Goal: Task Accomplishment & Management: Use online tool/utility

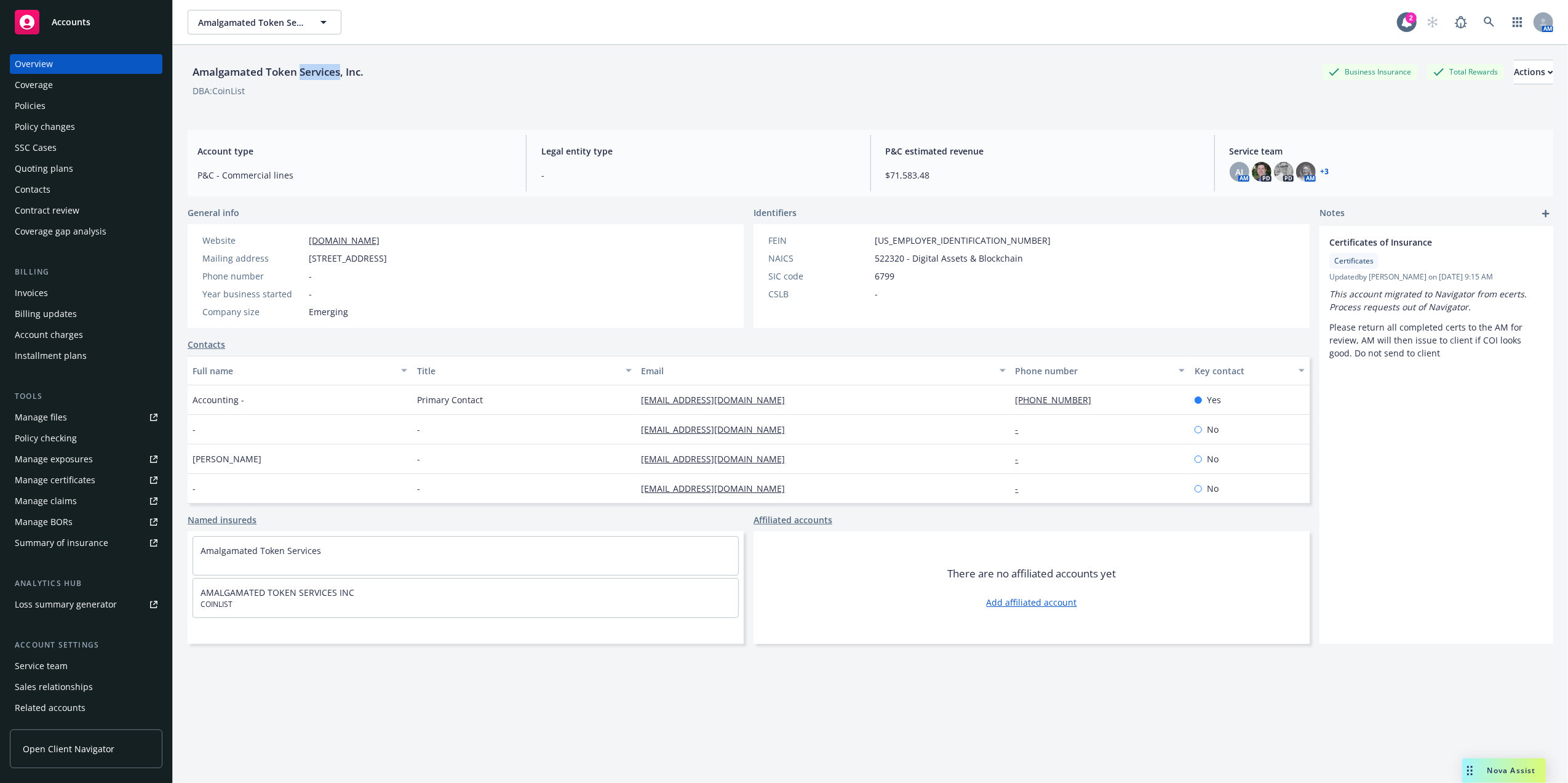
click at [38, 114] on div "Policies" at bounding box center [30, 105] width 31 height 20
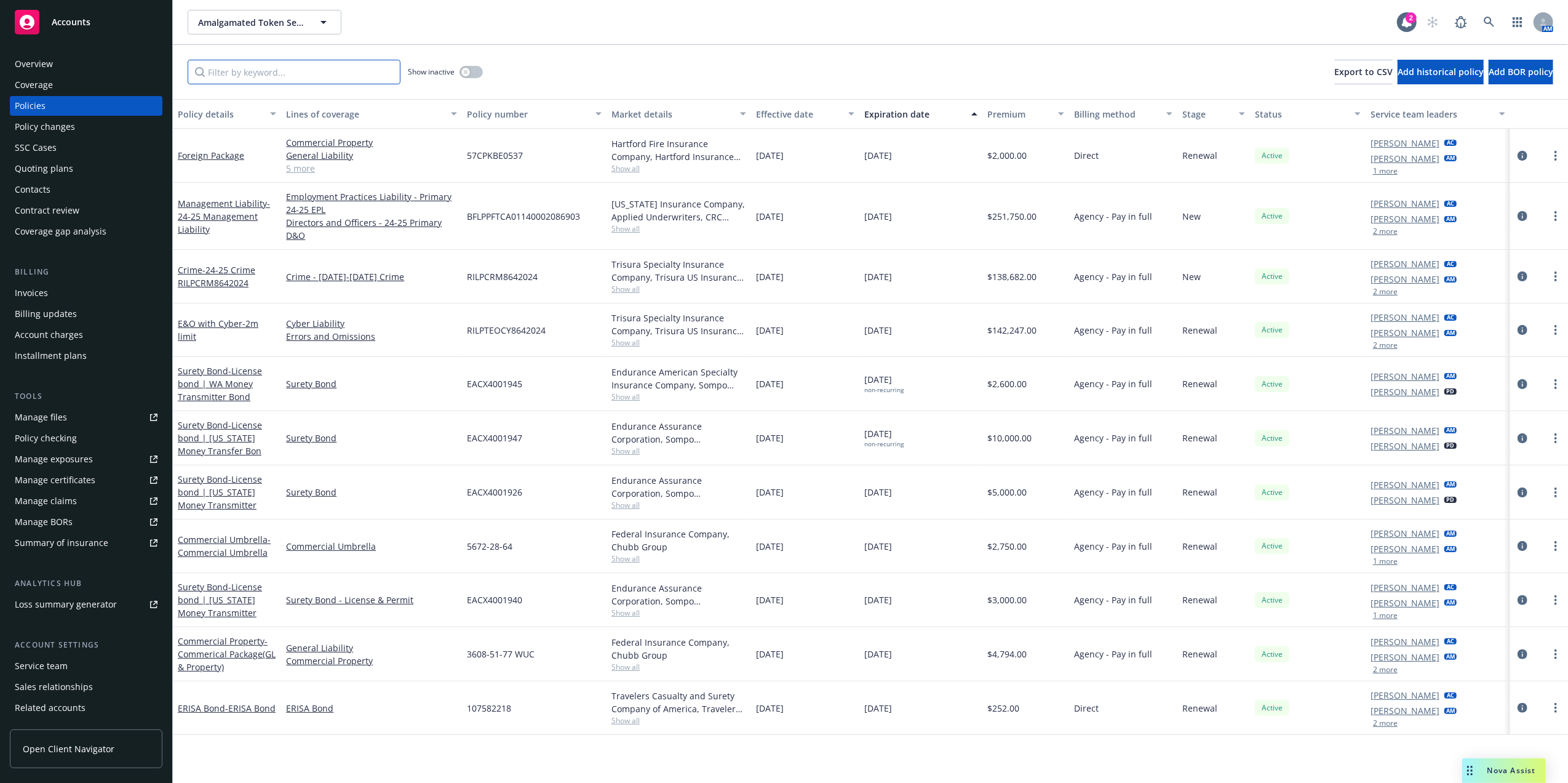
click at [295, 66] on input "Filter by keyword..." at bounding box center [294, 72] width 213 height 24
paste input "Effective Date: 07"
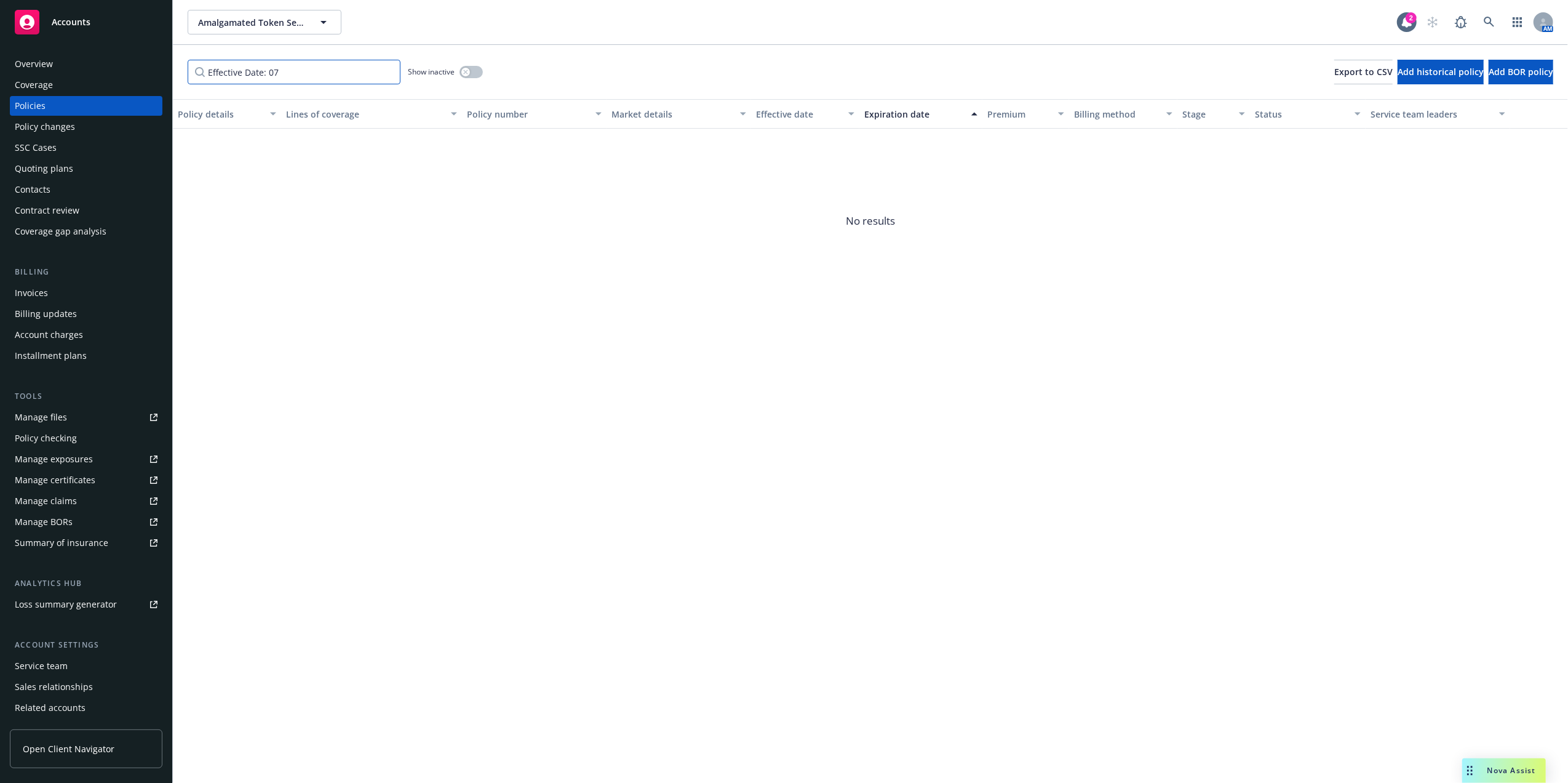
drag, startPoint x: 336, startPoint y: 75, endPoint x: 7, endPoint y: 1, distance: 337.2
click at [0, 43] on html "Accounts Overview Coverage Policies Policy changes SSC Cases Quoting plans Cont…" at bounding box center [784, 392] width 1568 height 783
type input "E"
type input "712"
click at [1494, 12] on link at bounding box center [1489, 22] width 24 height 24
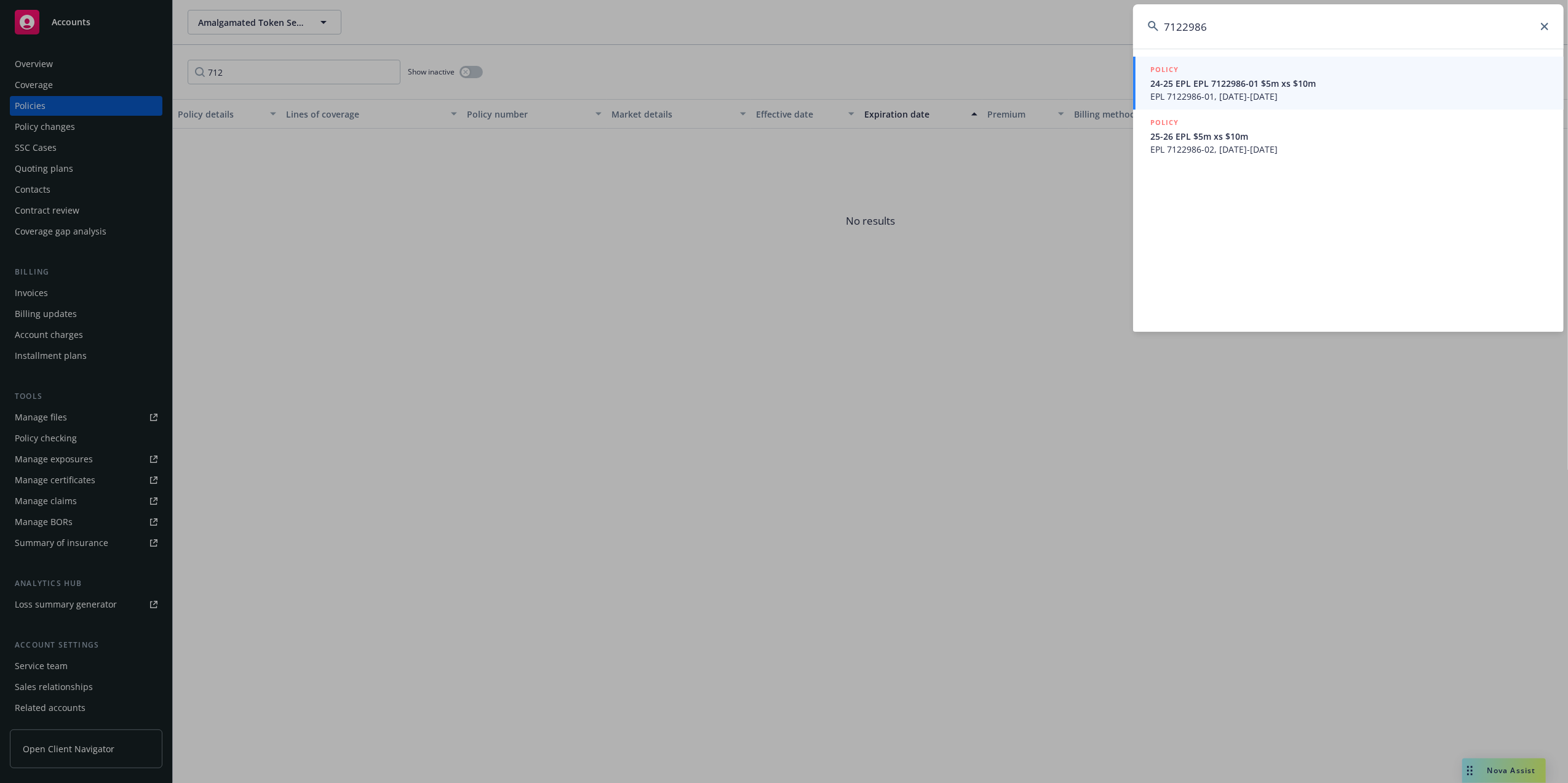
type input "7122986"
click at [1265, 85] on span "24-25 EPL EPL 7122986-01 $5m xs $10m" at bounding box center [1350, 83] width 399 height 13
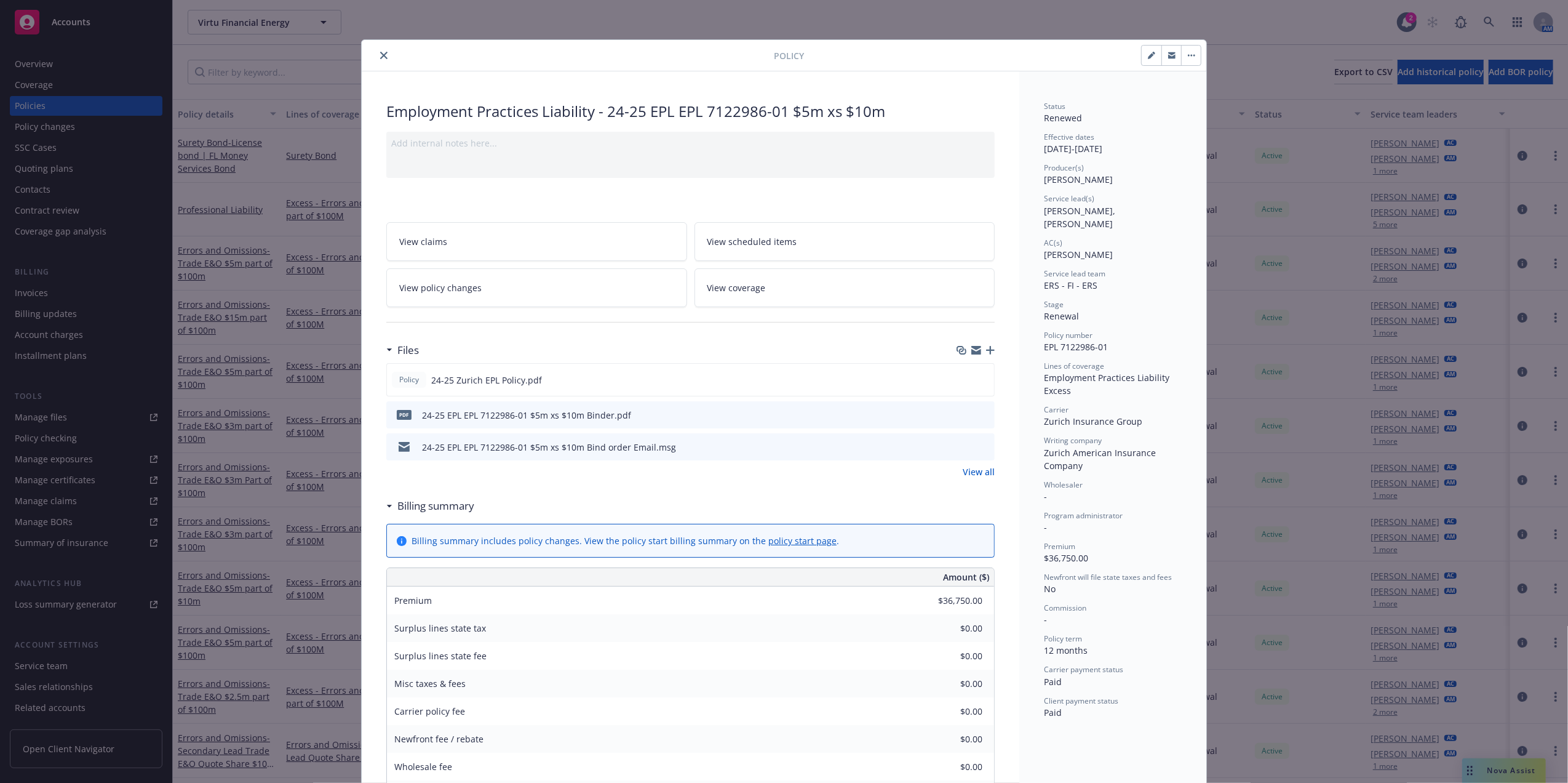
click at [380, 55] on icon "close" at bounding box center [383, 55] width 7 height 7
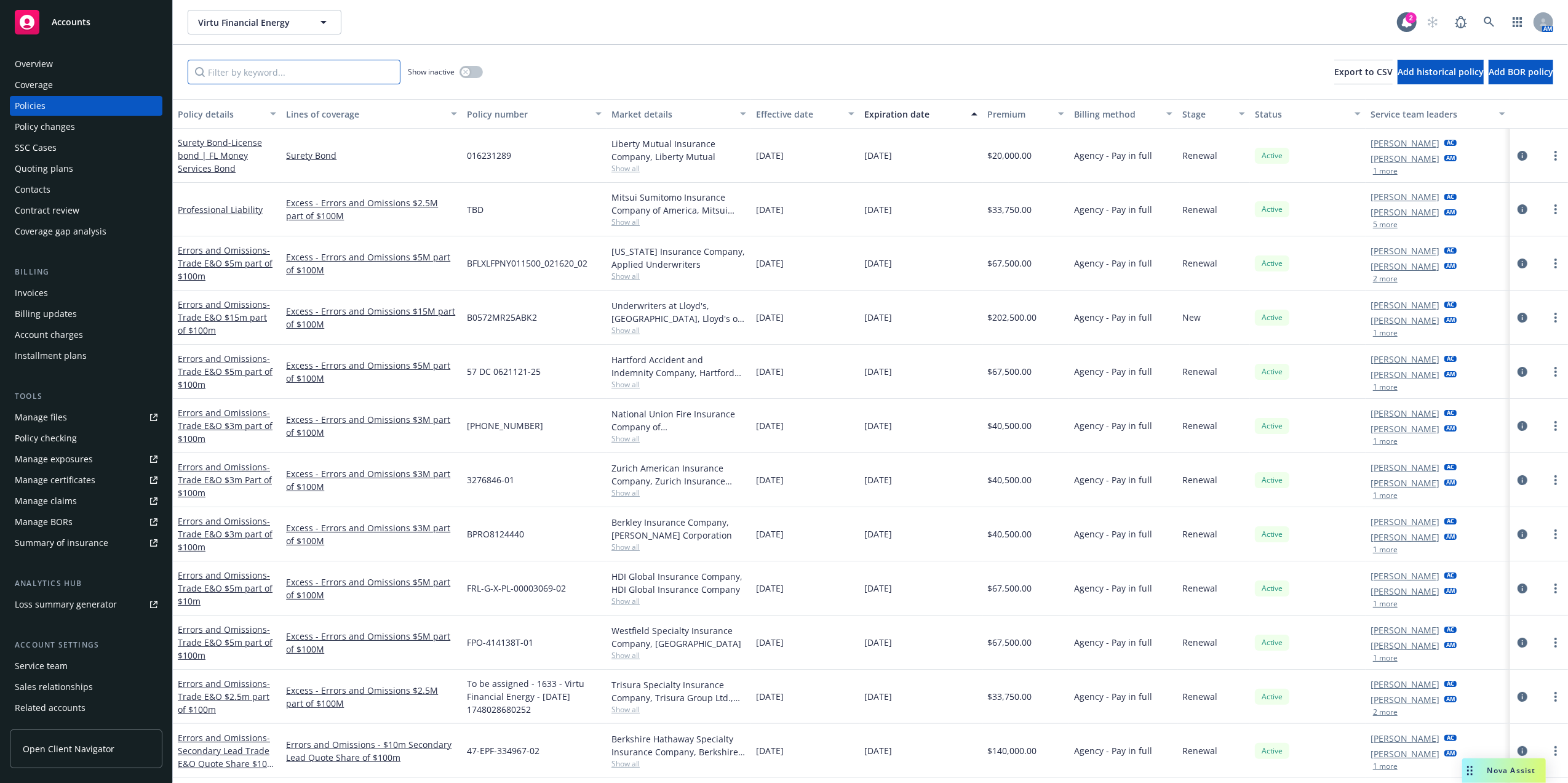
drag, startPoint x: 278, startPoint y: 67, endPoint x: 316, endPoint y: 59, distance: 38.8
click at [278, 67] on input "Filter by keyword..." at bounding box center [294, 72] width 213 height 24
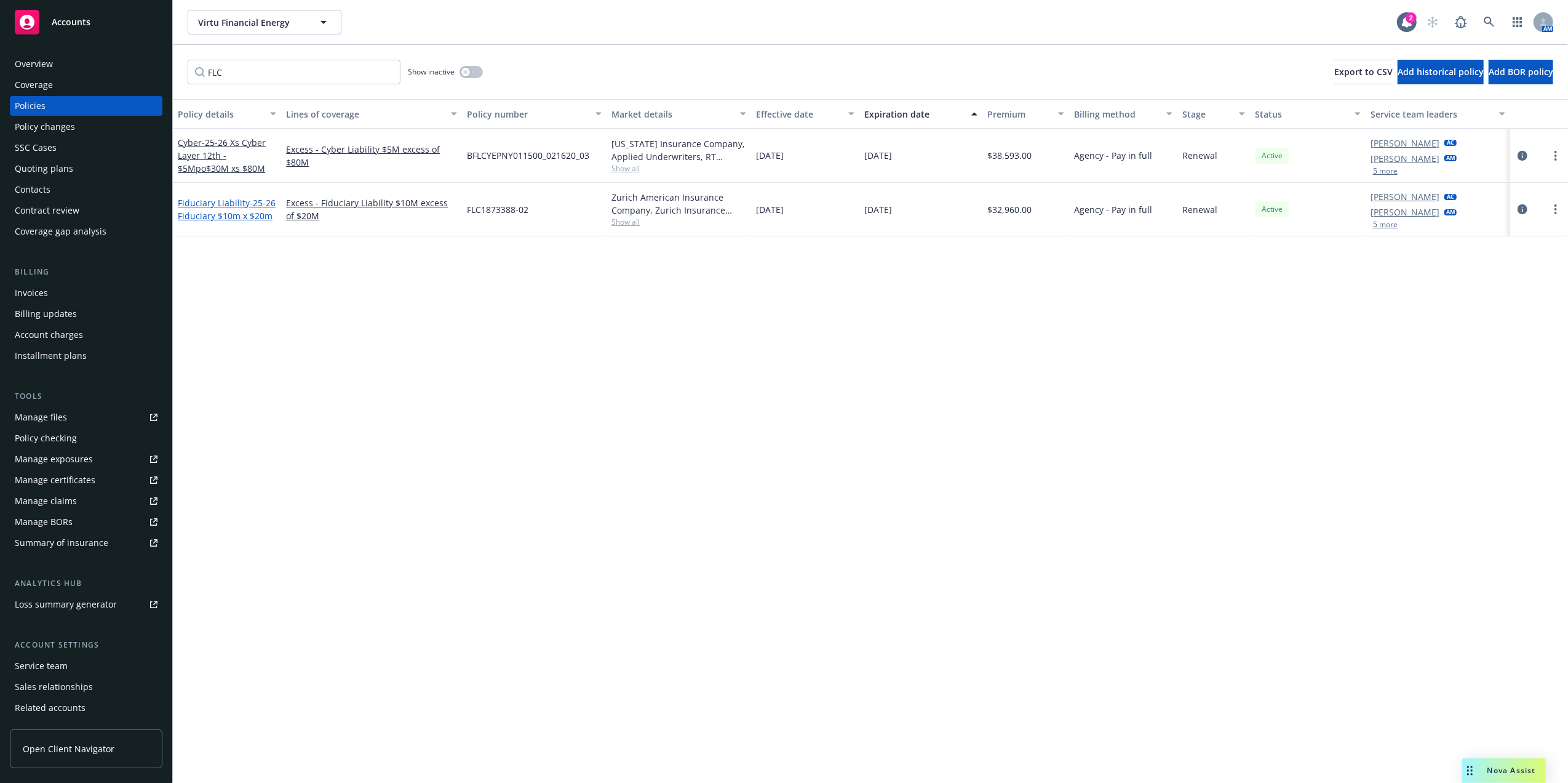
click at [224, 210] on span "- 25-26 Fiduciary $10m x $20m" at bounding box center [226, 209] width 98 height 24
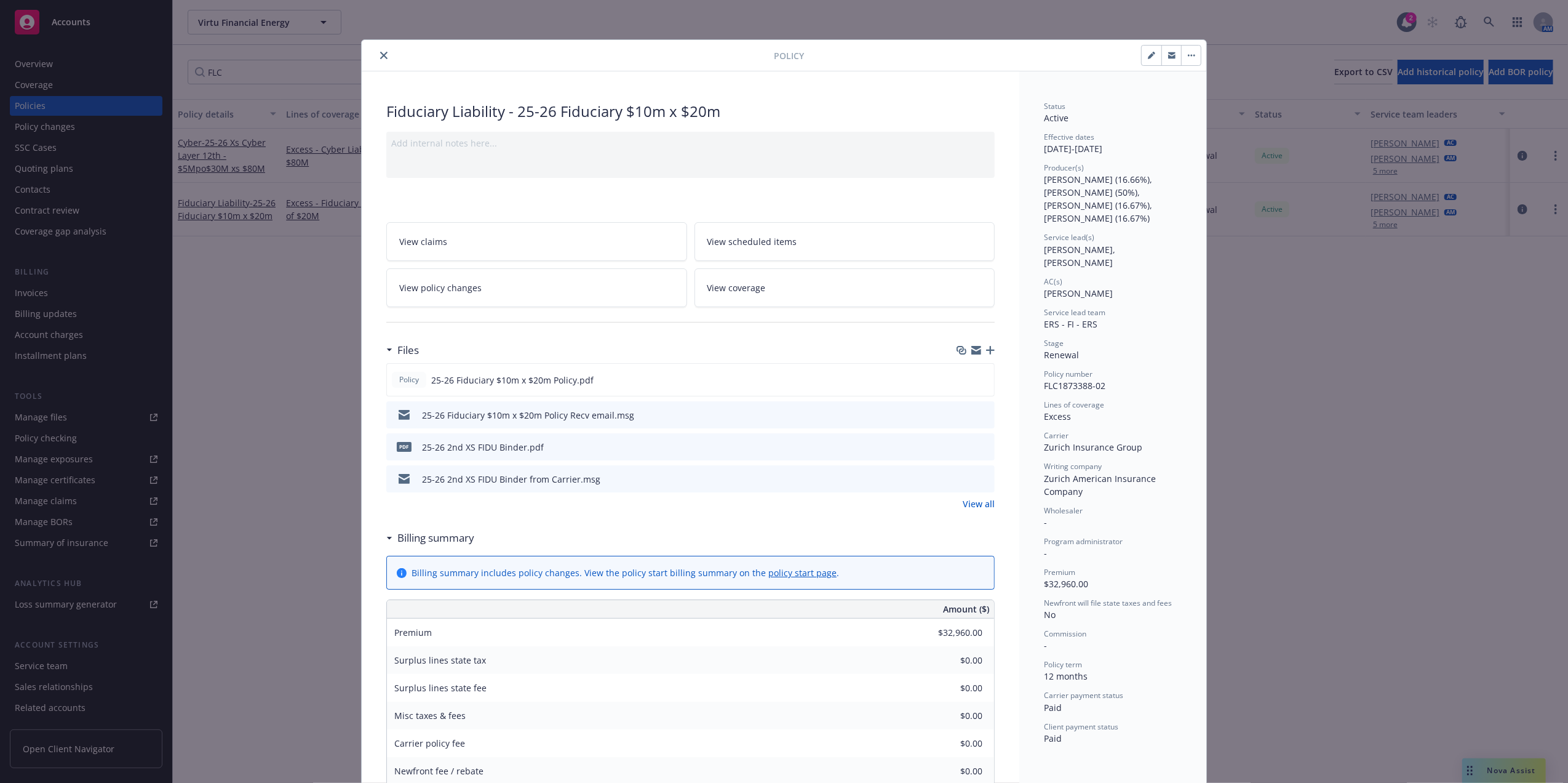
click at [376, 52] on button "close" at bounding box center [384, 55] width 15 height 15
click at [374, 51] on div "FLC Show inactive Export to CSV Add historical policy Add BOR policy" at bounding box center [871, 72] width 1395 height 54
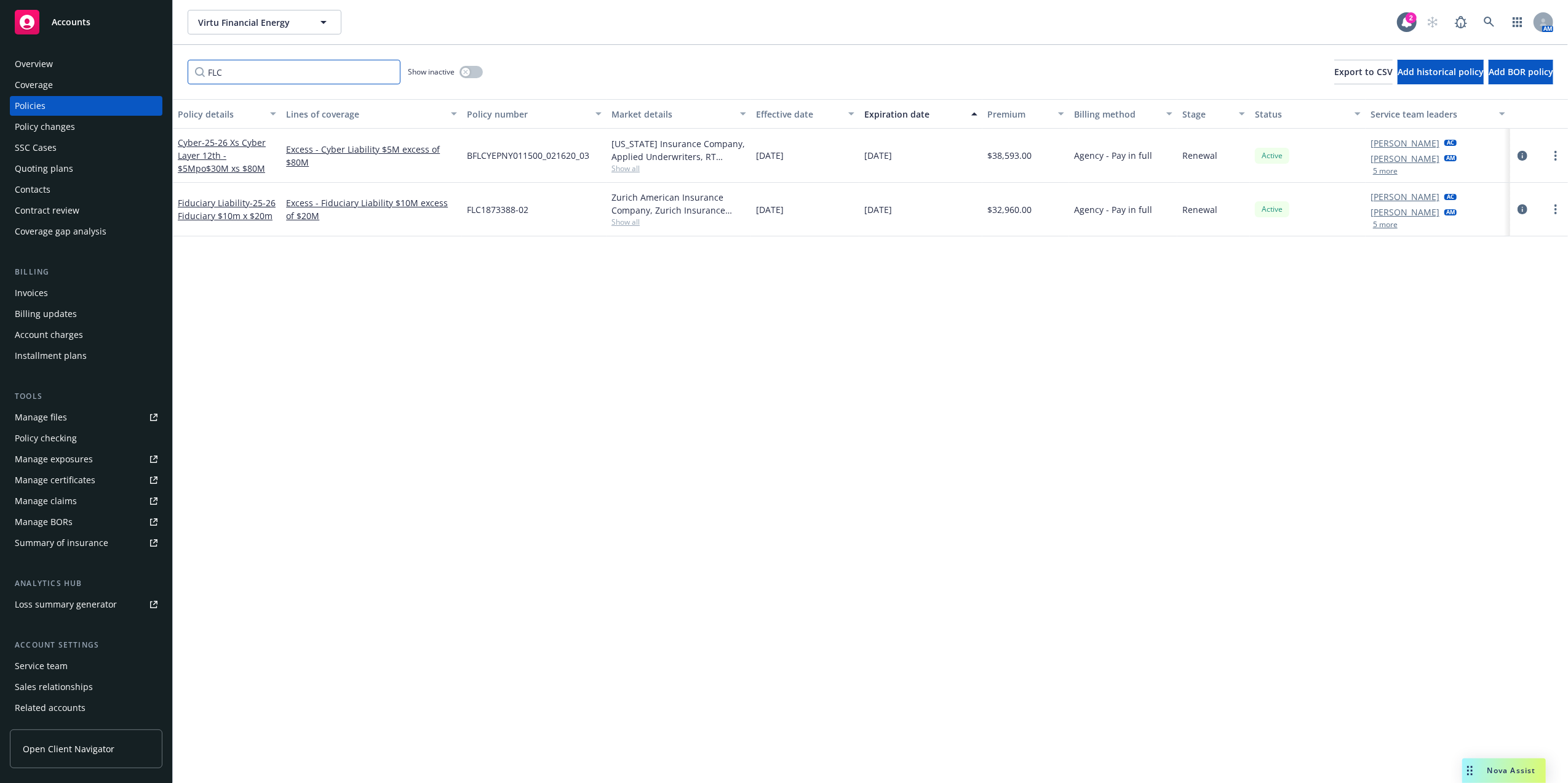
click at [308, 72] on input "FLC" at bounding box center [294, 72] width 213 height 24
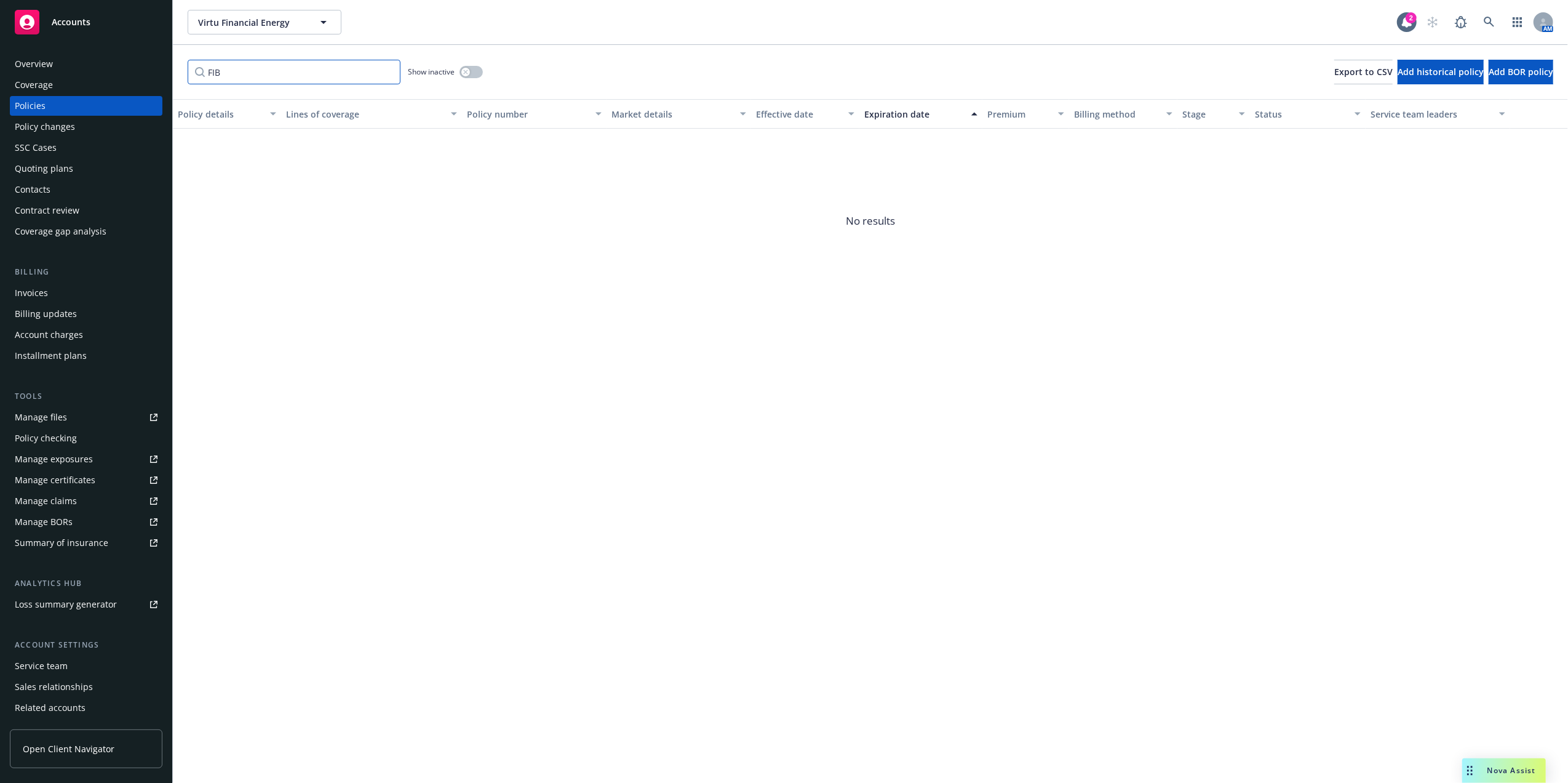
drag, startPoint x: 264, startPoint y: 76, endPoint x: 0, endPoint y: 47, distance: 265.6
click at [62, 63] on div "Accounts Overview Coverage Policies Policy changes SSC Cases Quoting plans Cont…" at bounding box center [784, 392] width 1568 height 783
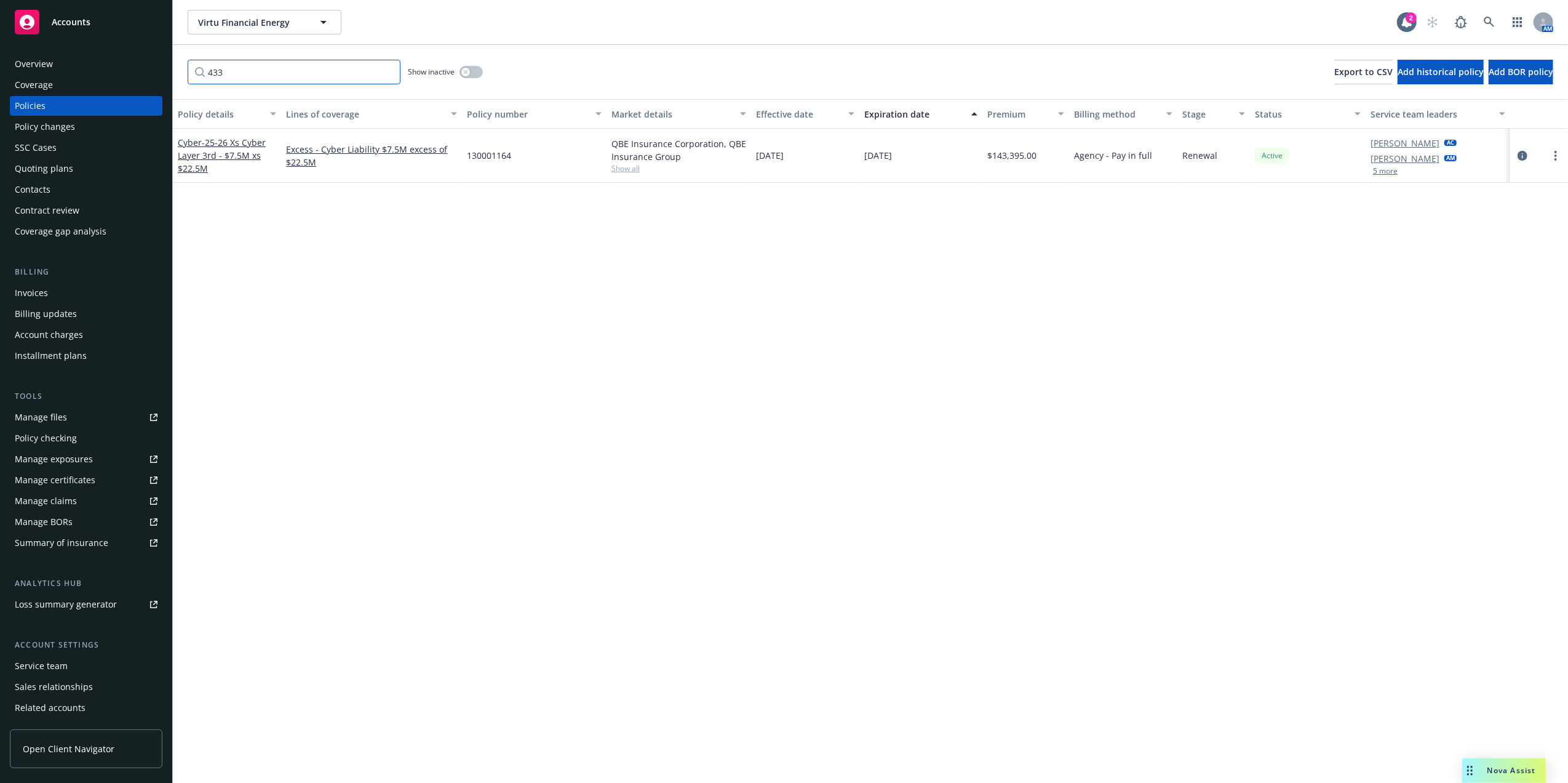
click at [235, 75] on input "433" at bounding box center [294, 72] width 213 height 24
paste input "8211"
type input "4338211"
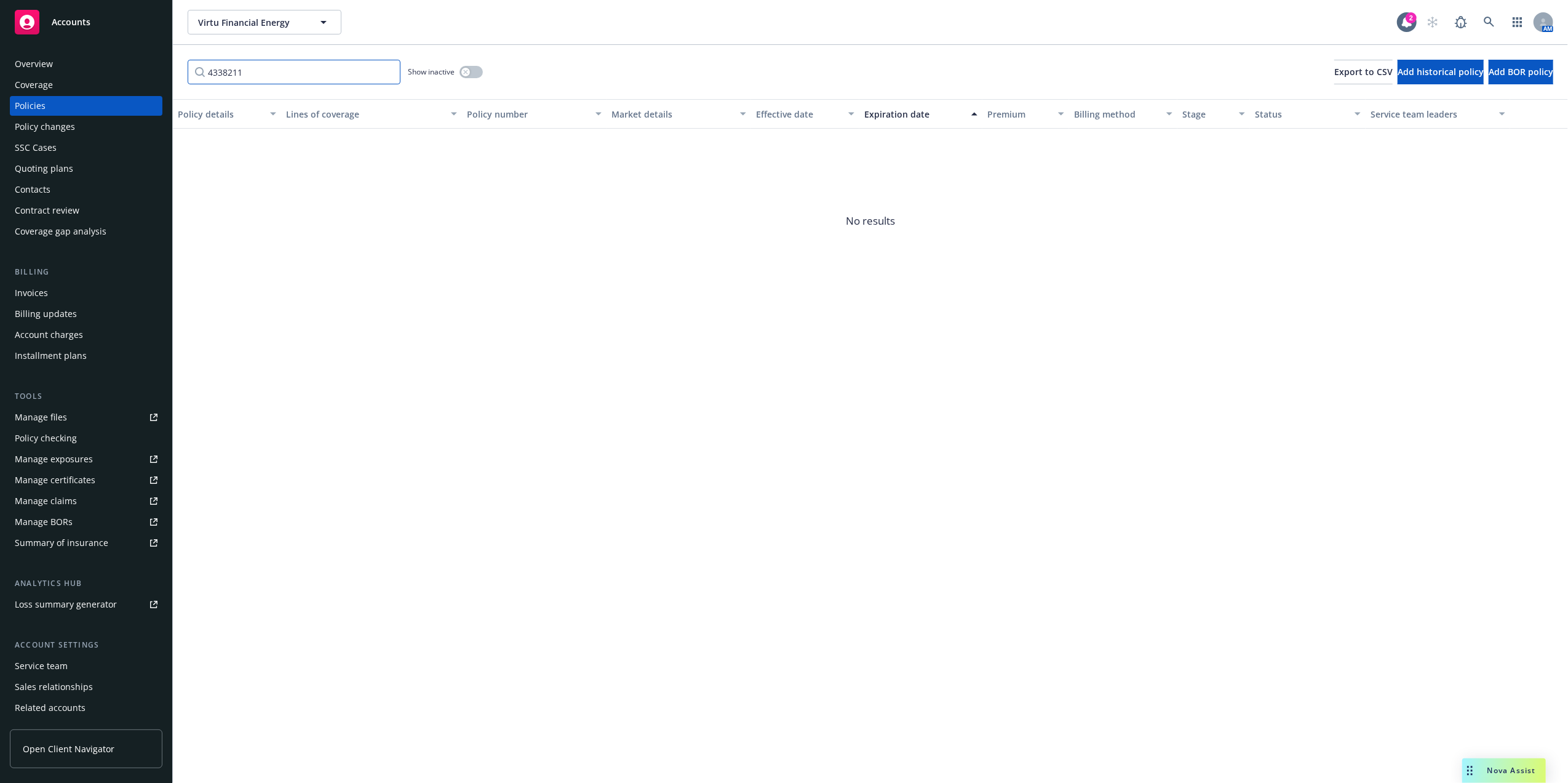
click at [384, 72] on input "4338211" at bounding box center [294, 72] width 213 height 24
click at [331, 72] on input "Filter by keyword..." at bounding box center [294, 72] width 213 height 24
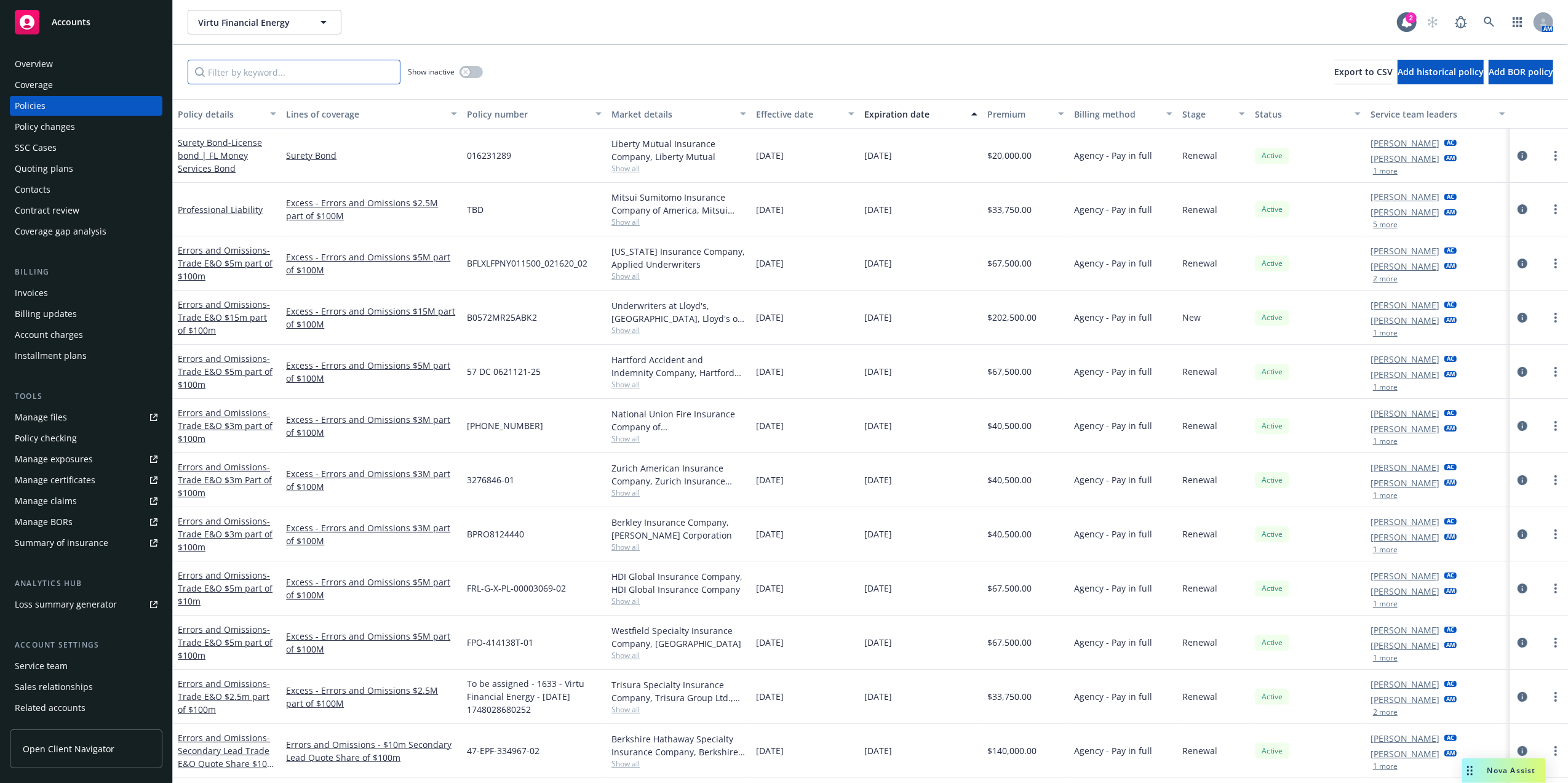
click at [285, 82] on input "Filter by keyword..." at bounding box center [294, 72] width 213 height 24
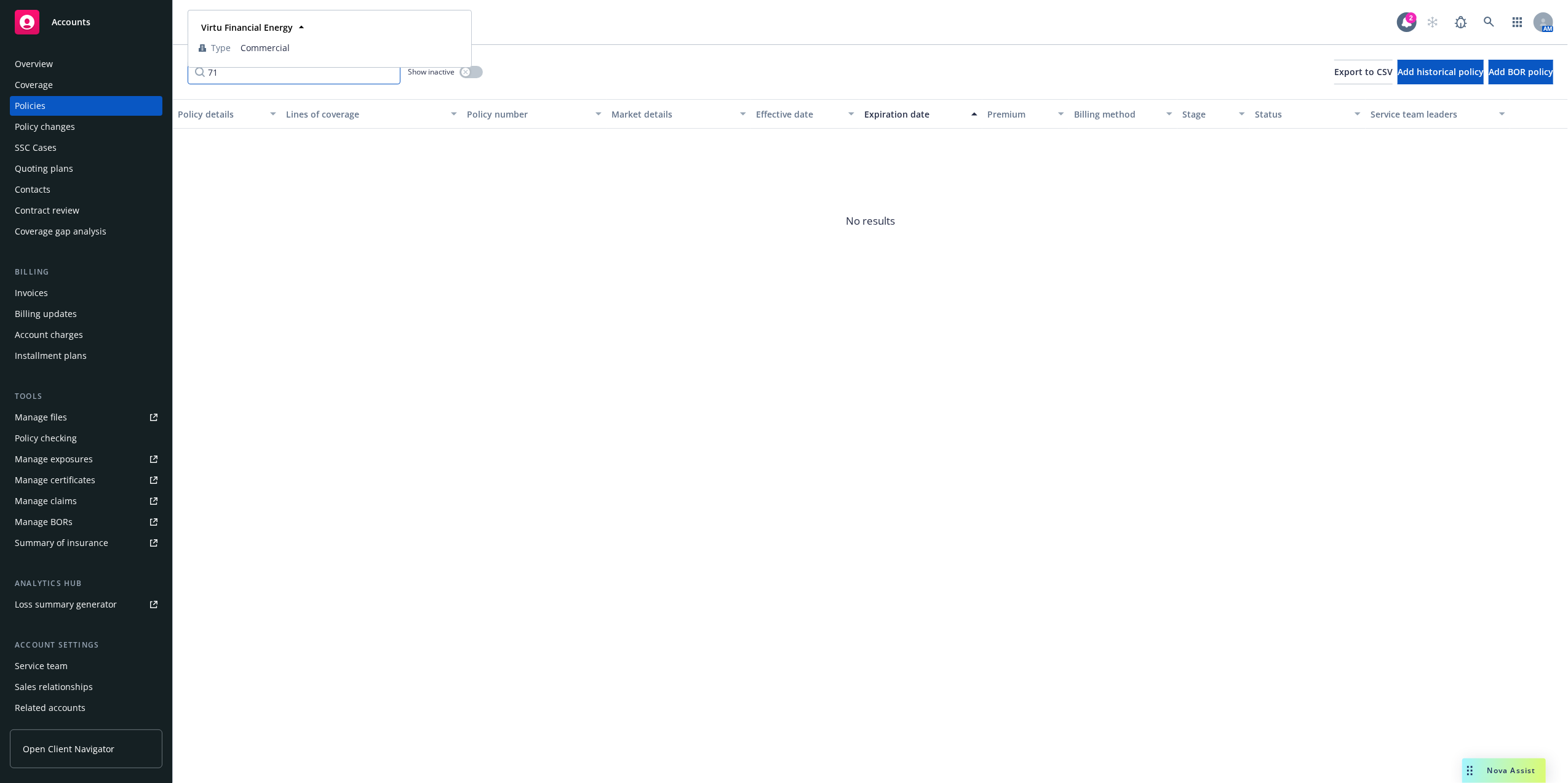
type input "7"
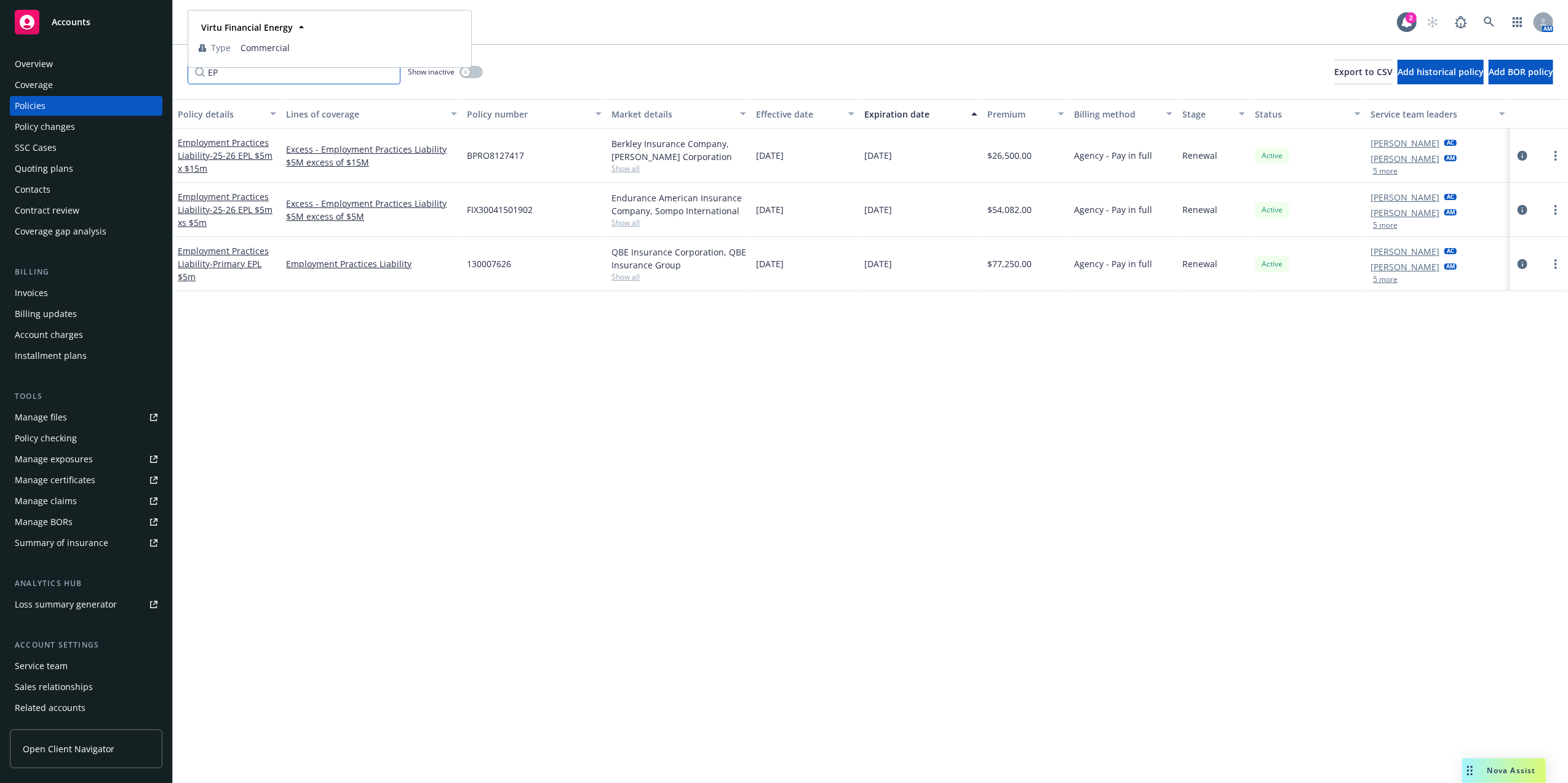
type input "E"
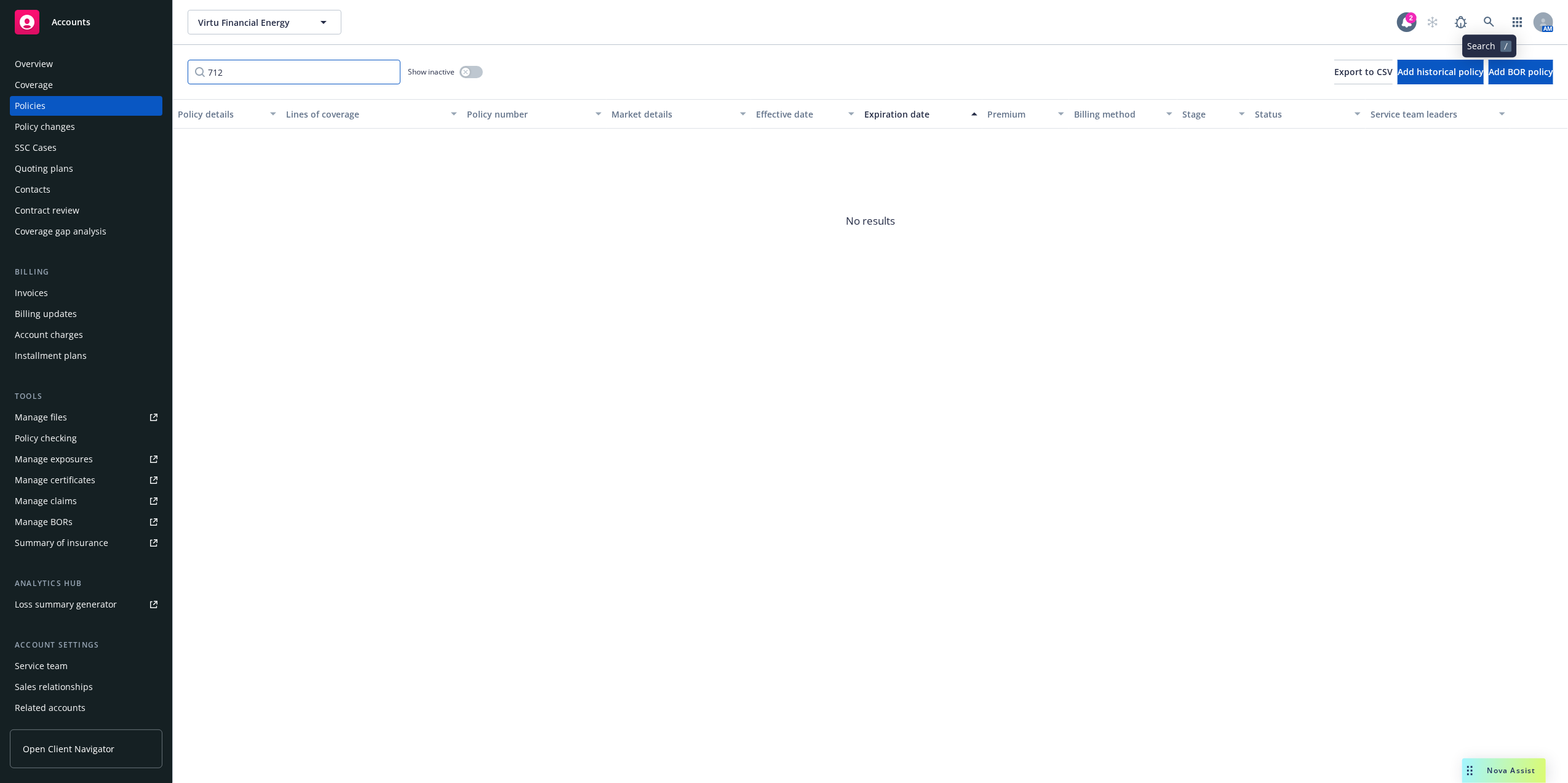
type input "712"
click at [1500, 20] on link at bounding box center [1489, 22] width 24 height 24
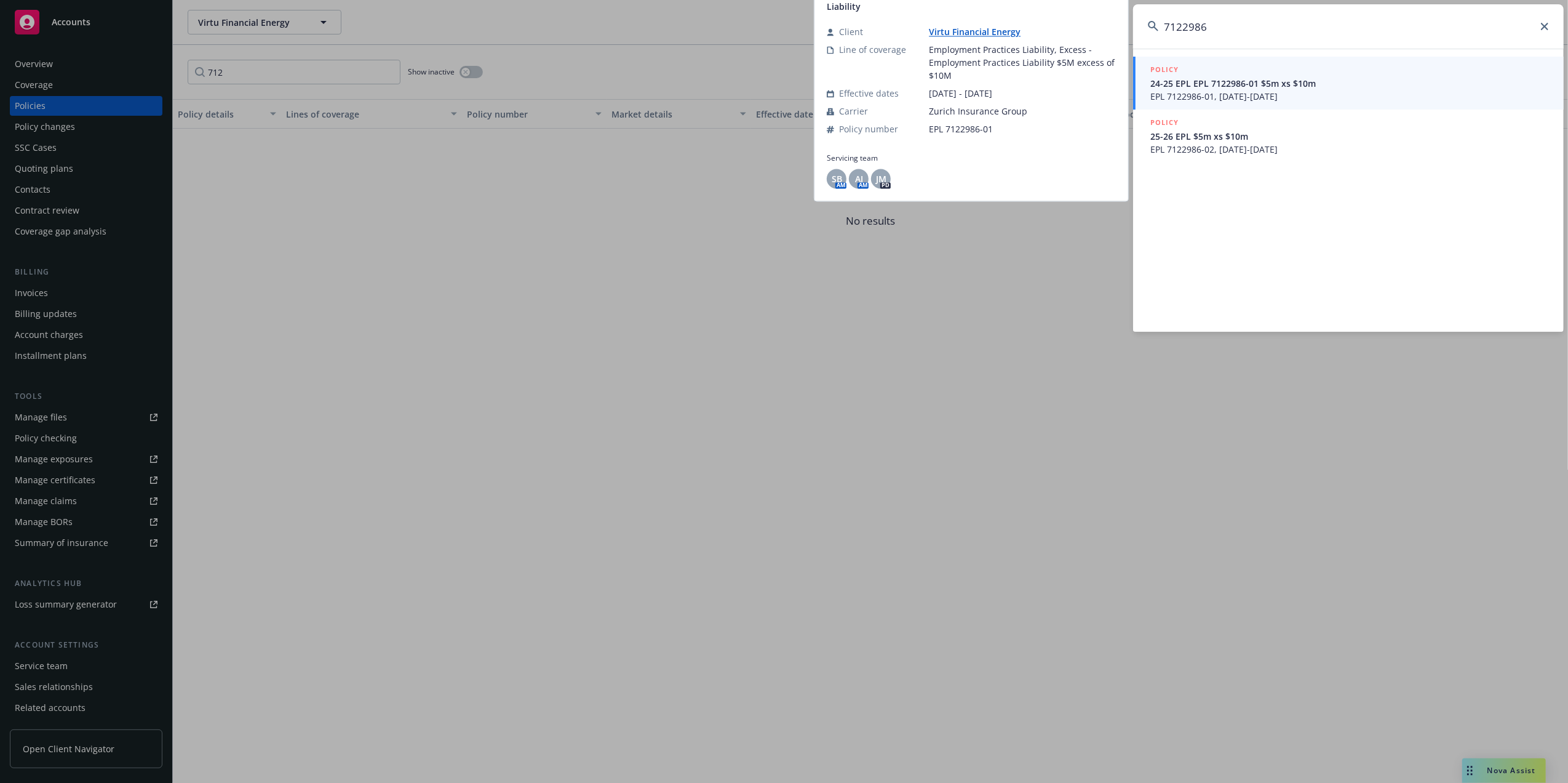
type input "7122986"
click at [1310, 80] on span "24-25 EPL EPL 7122986-01 $5m xs $10m" at bounding box center [1350, 83] width 399 height 13
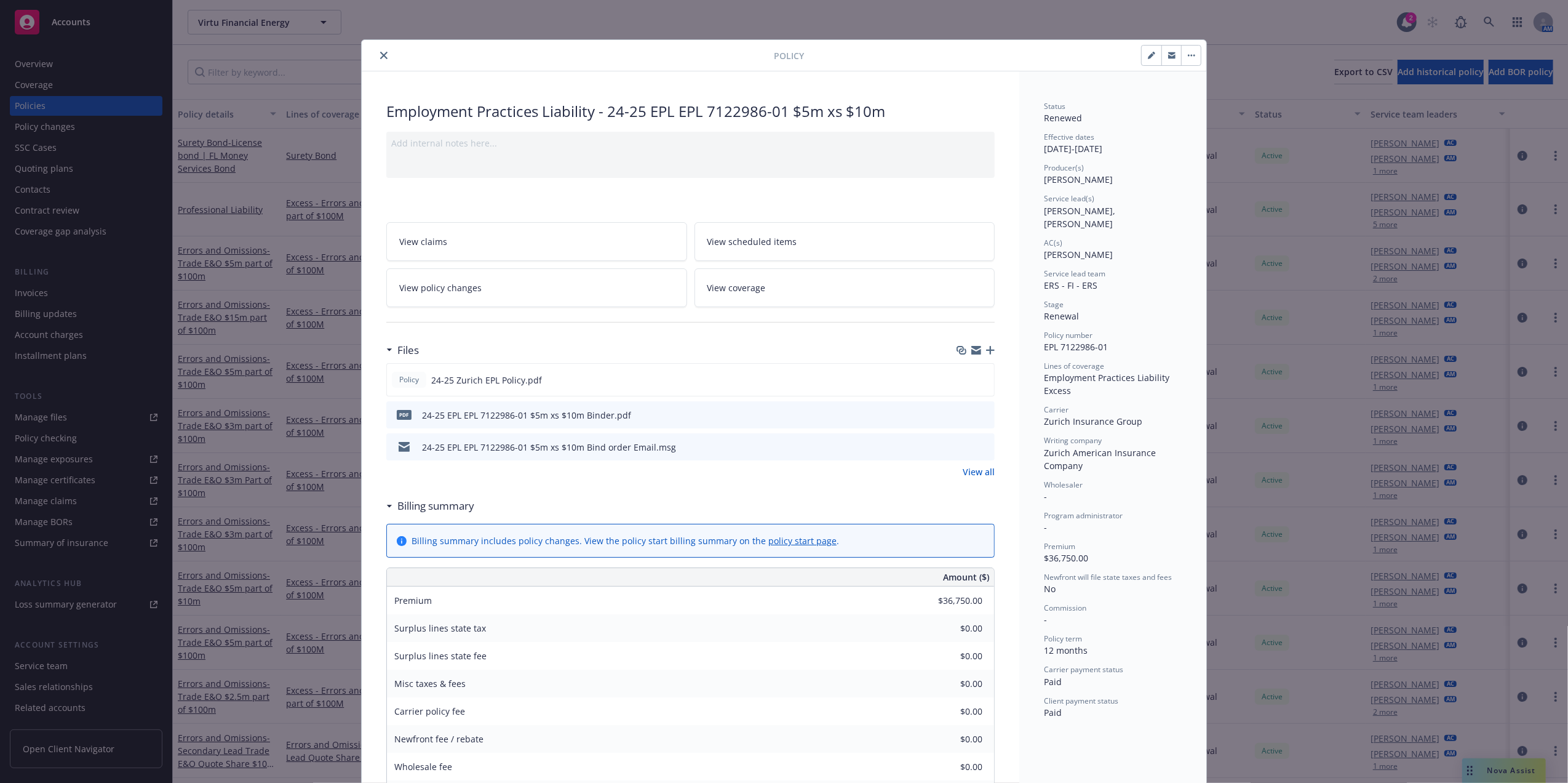
scroll to position [37, 0]
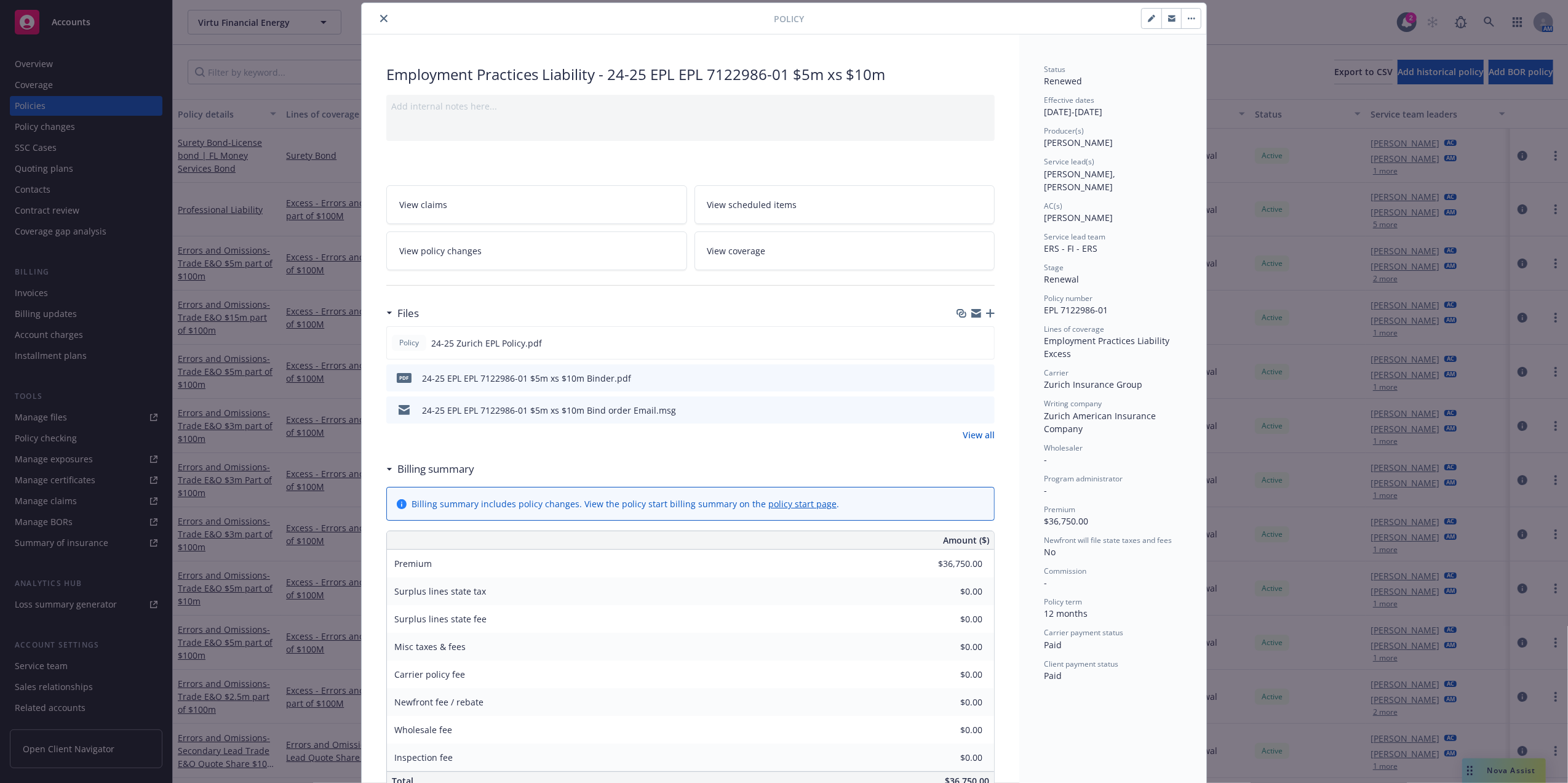
drag, startPoint x: 379, startPoint y: 18, endPoint x: 335, endPoint y: 52, distance: 55.6
click at [380, 18] on icon "close" at bounding box center [383, 18] width 7 height 7
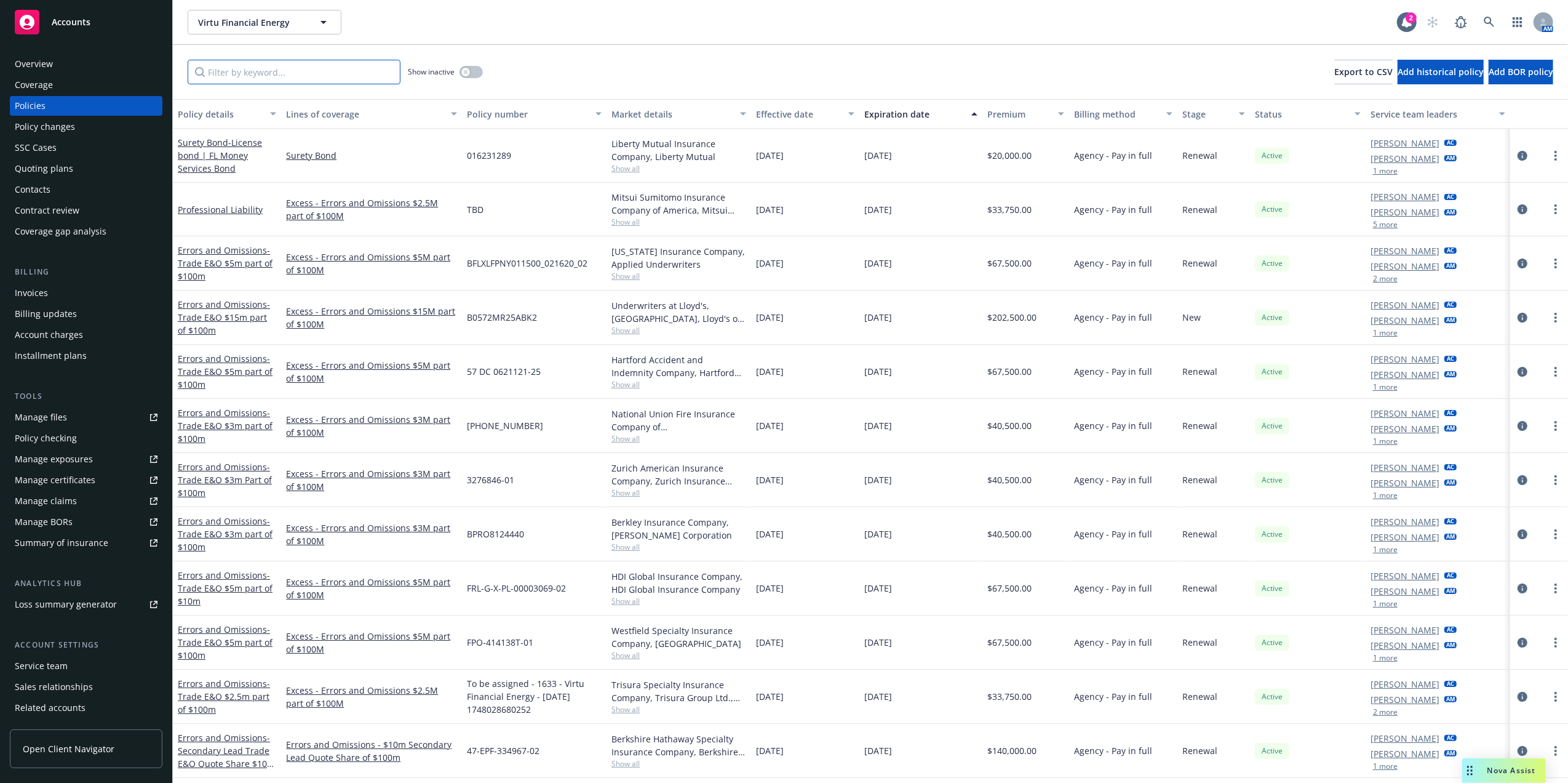
click at [304, 72] on input "Filter by keyword..." at bounding box center [294, 72] width 213 height 24
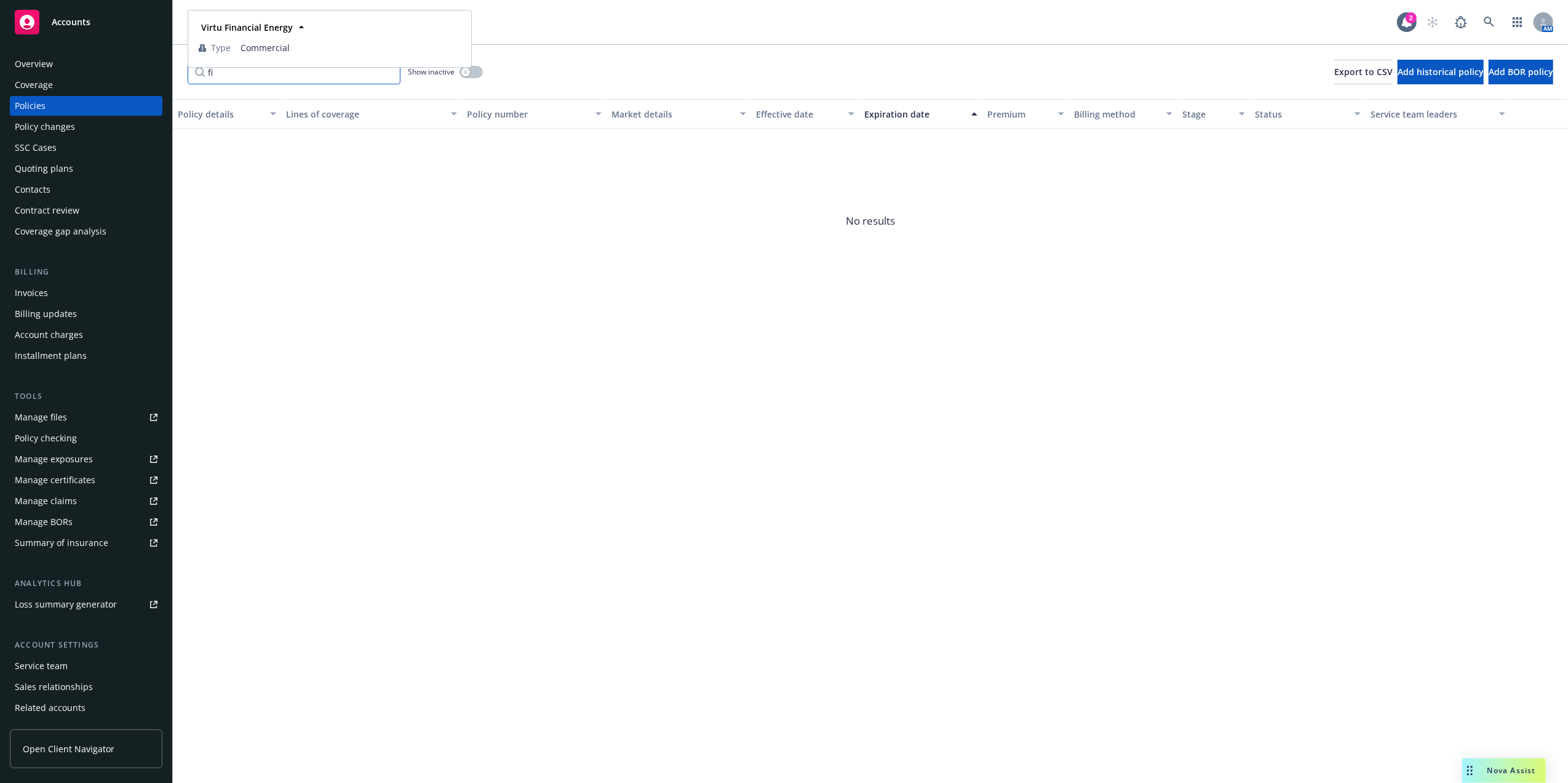
type input "f"
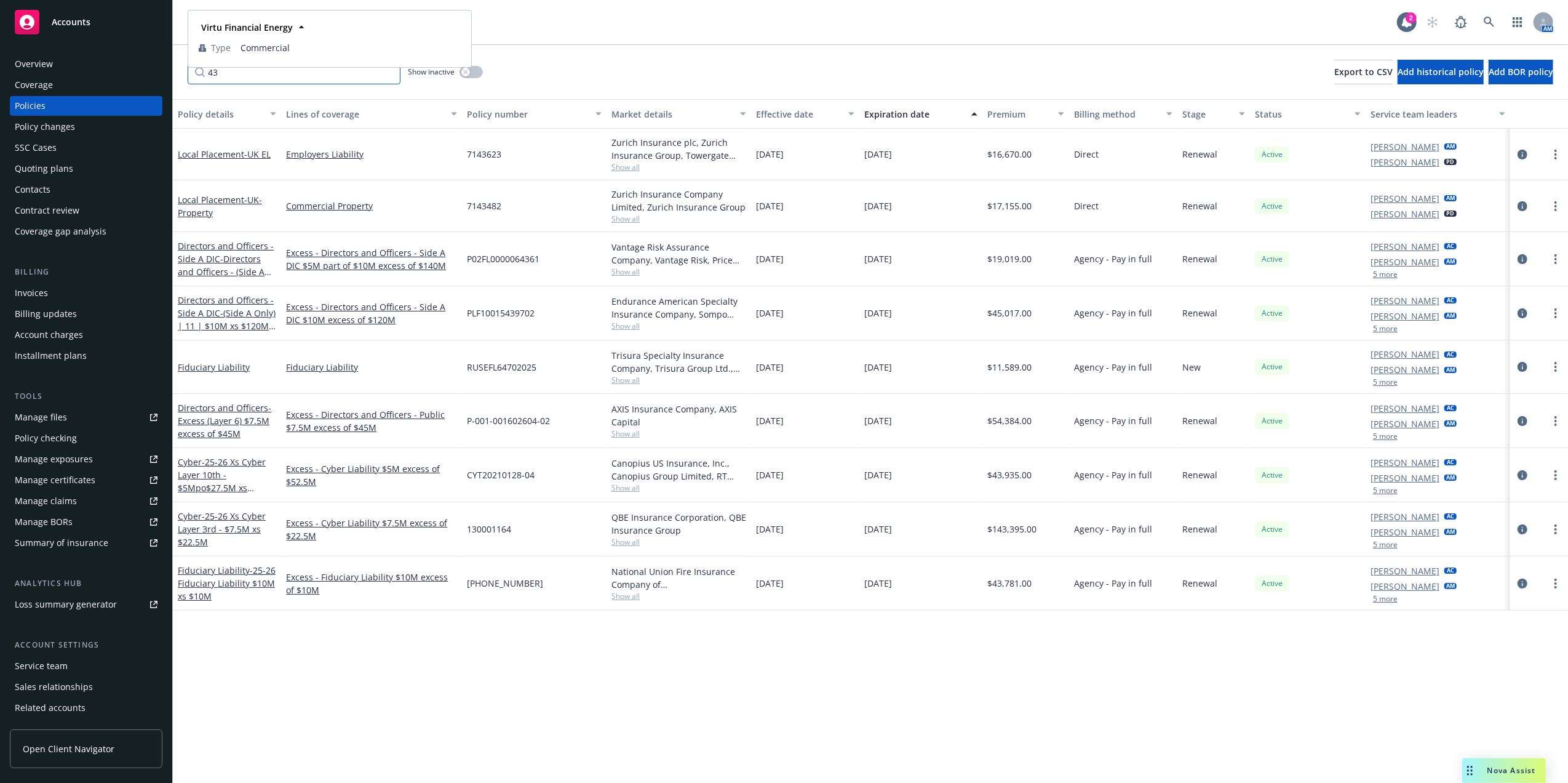
type input "4"
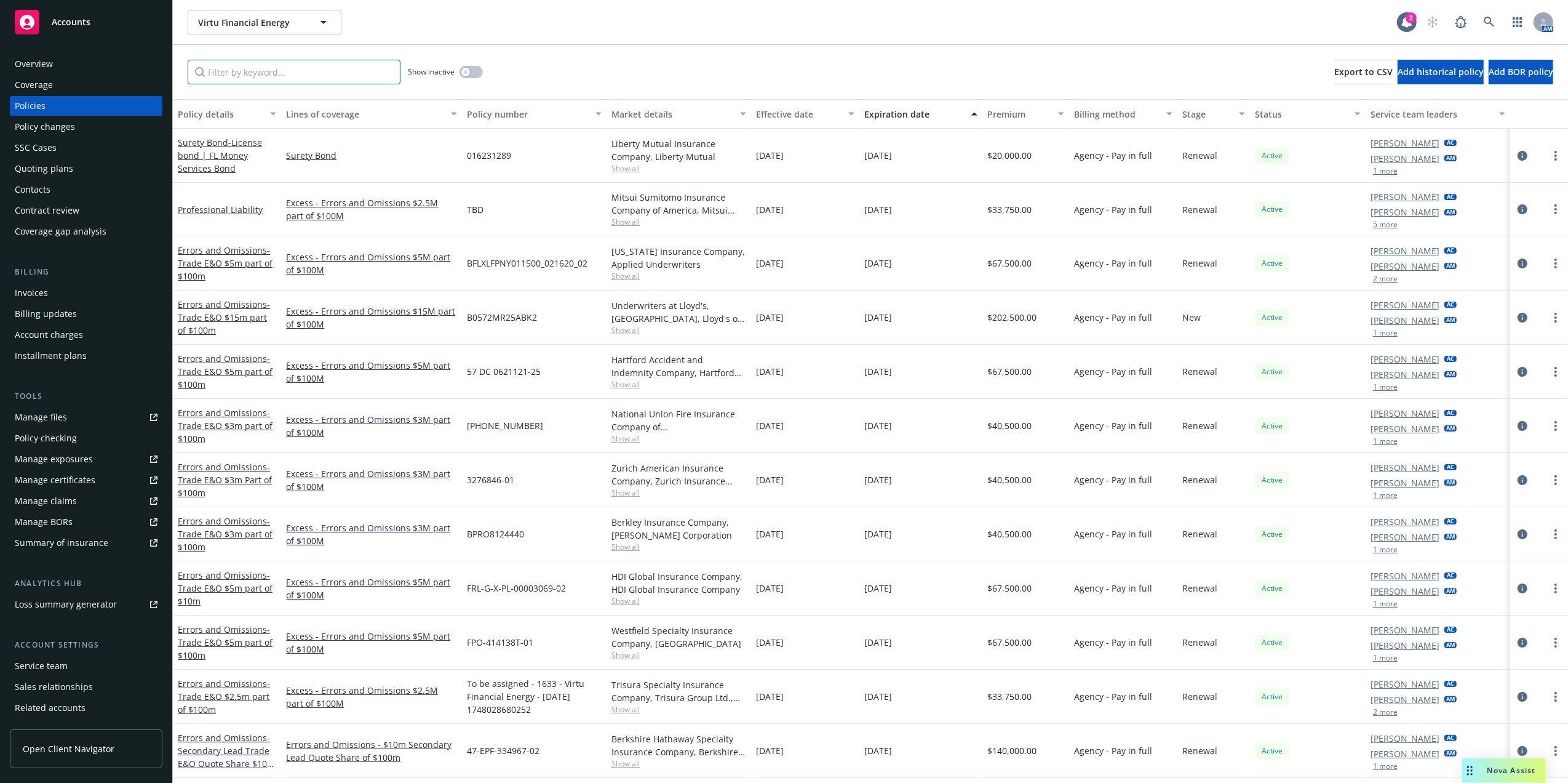
click at [257, 66] on input "Filter by keyword..." at bounding box center [294, 72] width 213 height 24
paste input "FIB 4338211-02"
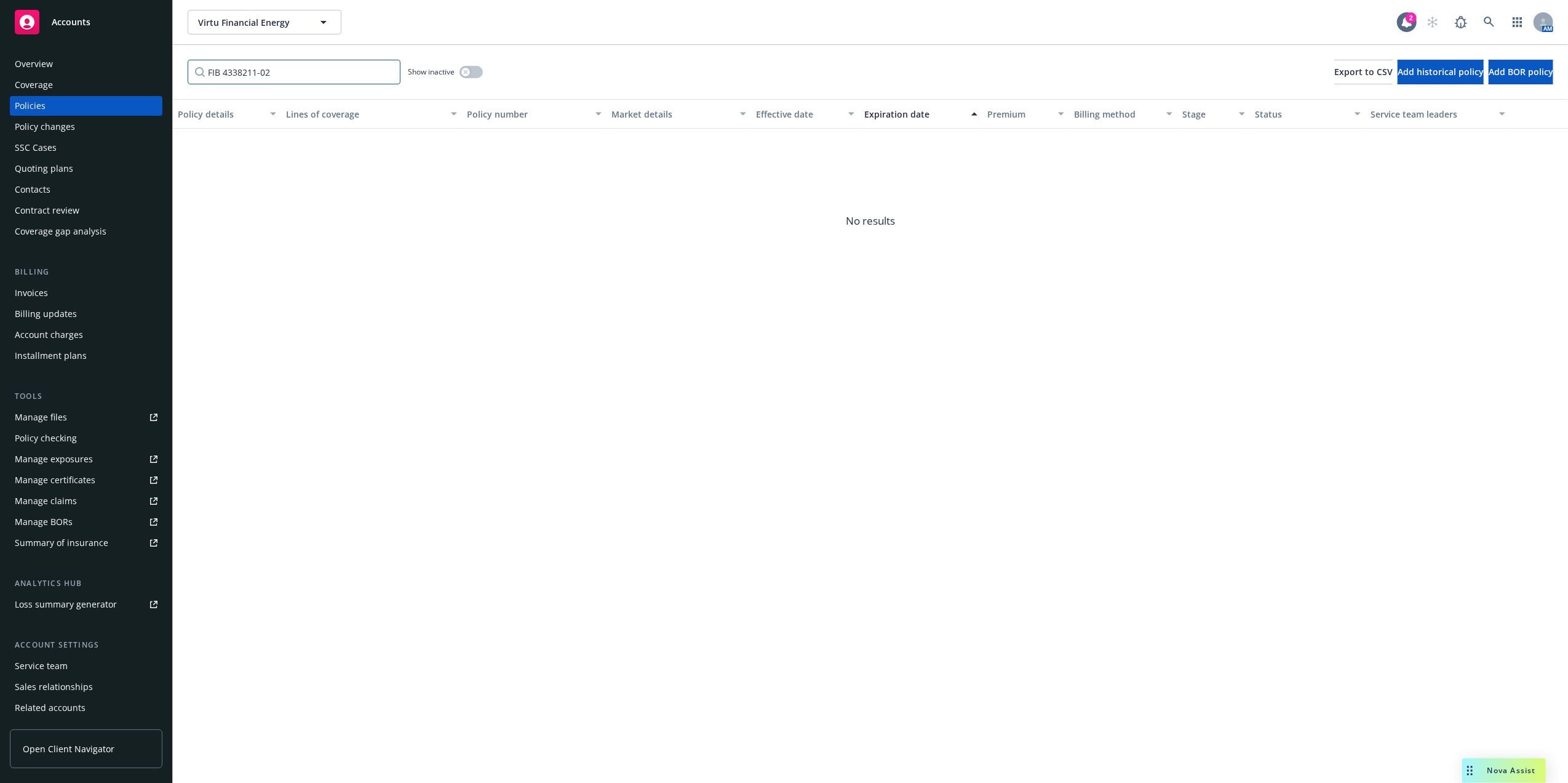
type input "FIB 4338211-02"
click at [1486, 7] on div "Virtu Financial Energy Virtu Financial Energy 2 AM" at bounding box center [871, 22] width 1395 height 45
click at [1488, 20] on icon at bounding box center [1489, 22] width 11 height 11
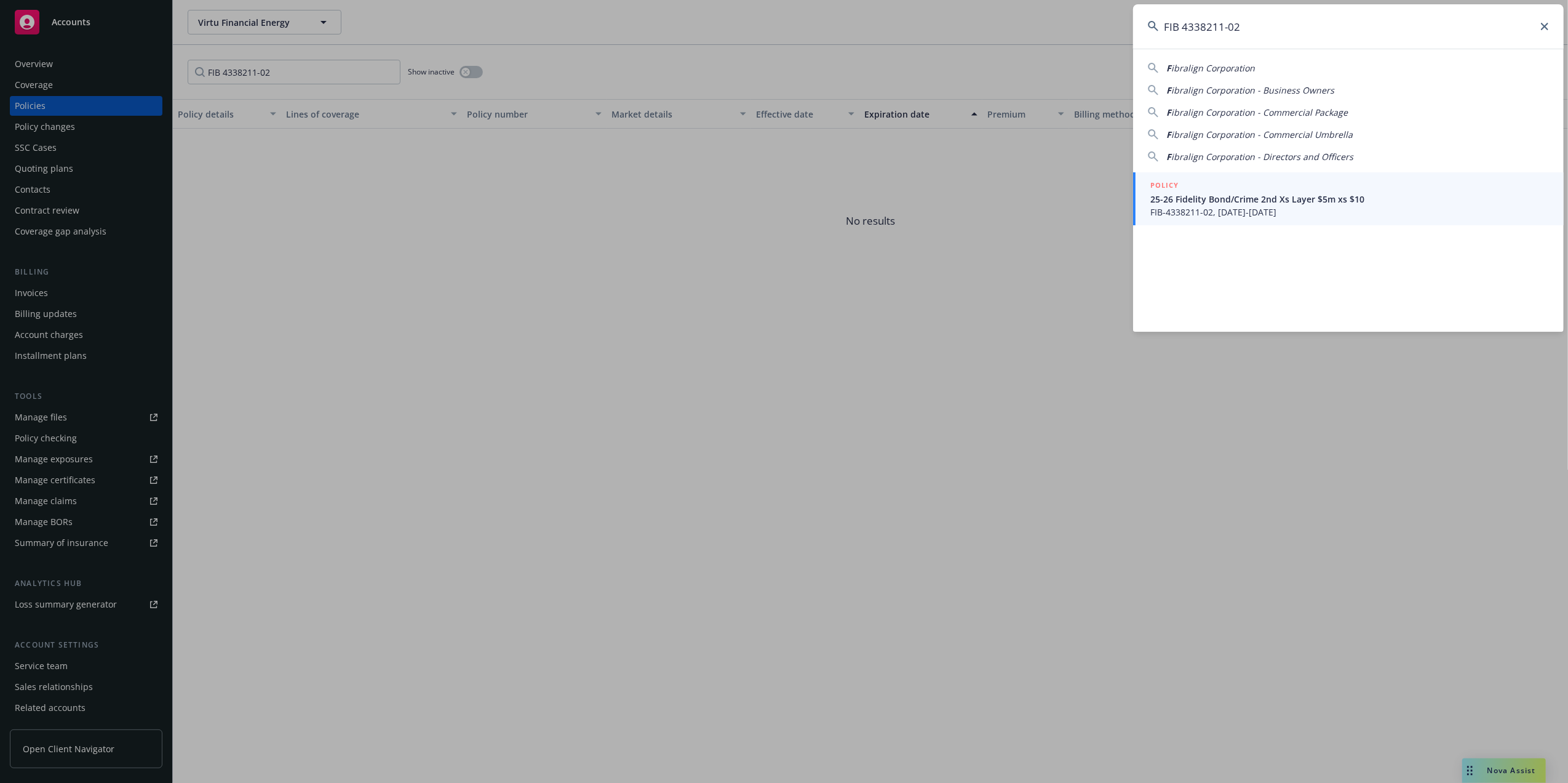
type input "FIB 4338211-02"
click at [1192, 210] on span "FIB-4338211-02, 07/20/2025-07/31/2025" at bounding box center [1350, 212] width 399 height 13
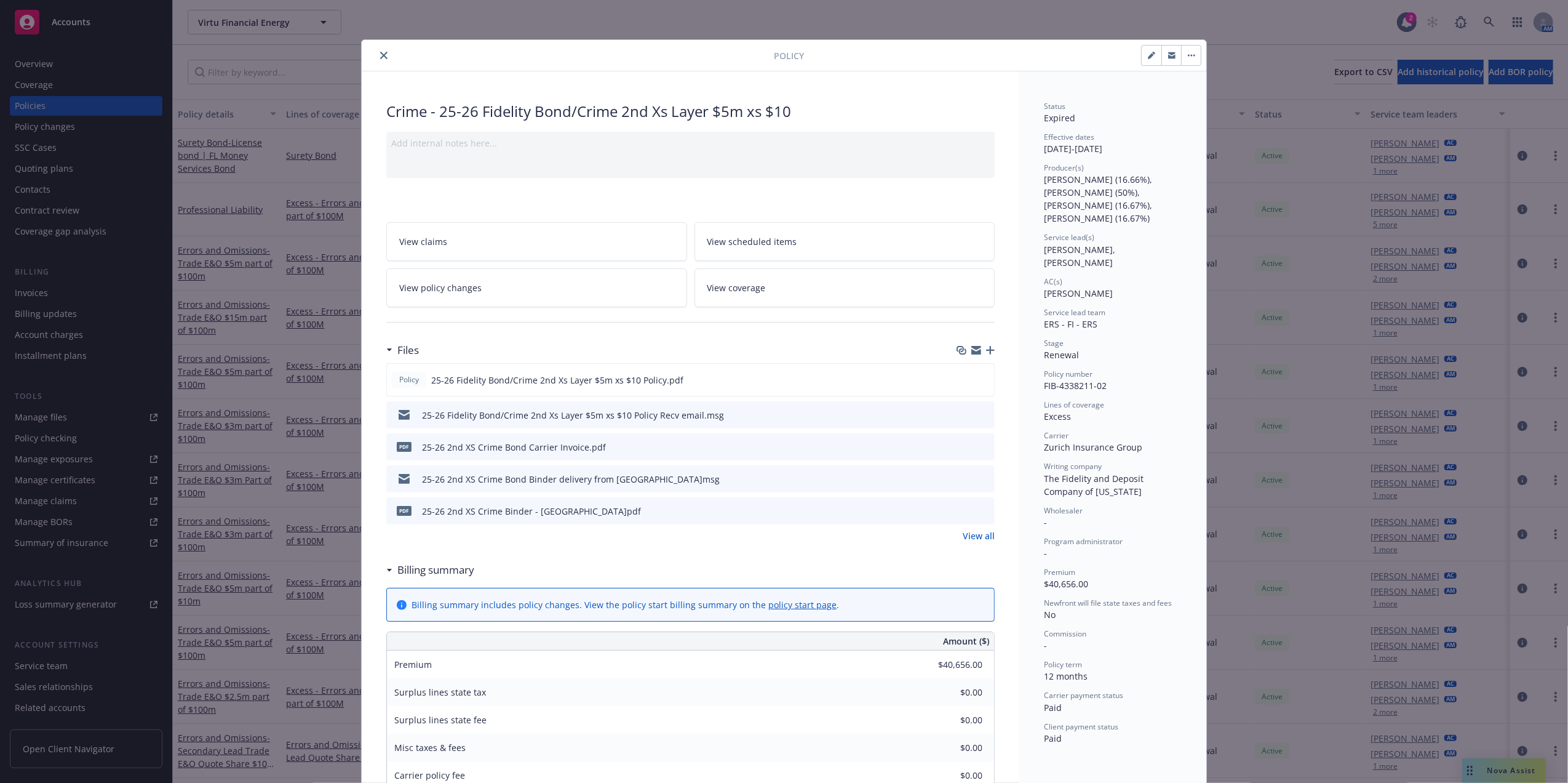
click at [1108, 149] on div "Effective dates 07/20/2025 - 07/31/2025" at bounding box center [1112, 143] width 138 height 24
click at [1110, 149] on div "Effective dates 07/20/2025 - 07/31/2025" at bounding box center [1112, 143] width 138 height 24
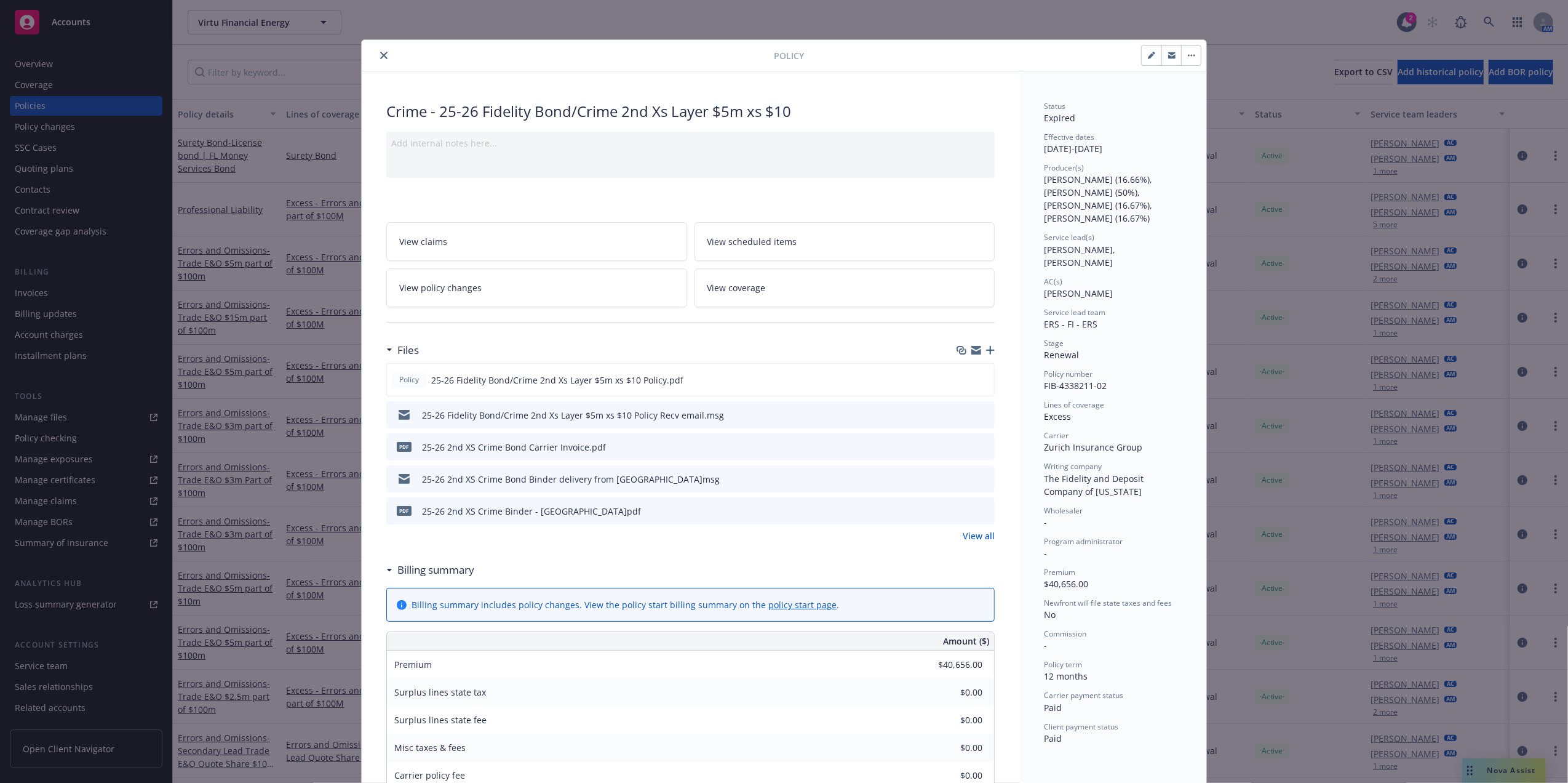
click at [983, 446] on button "preview file" at bounding box center [983, 446] width 14 height 11
click at [987, 538] on link "View all" at bounding box center [978, 536] width 32 height 13
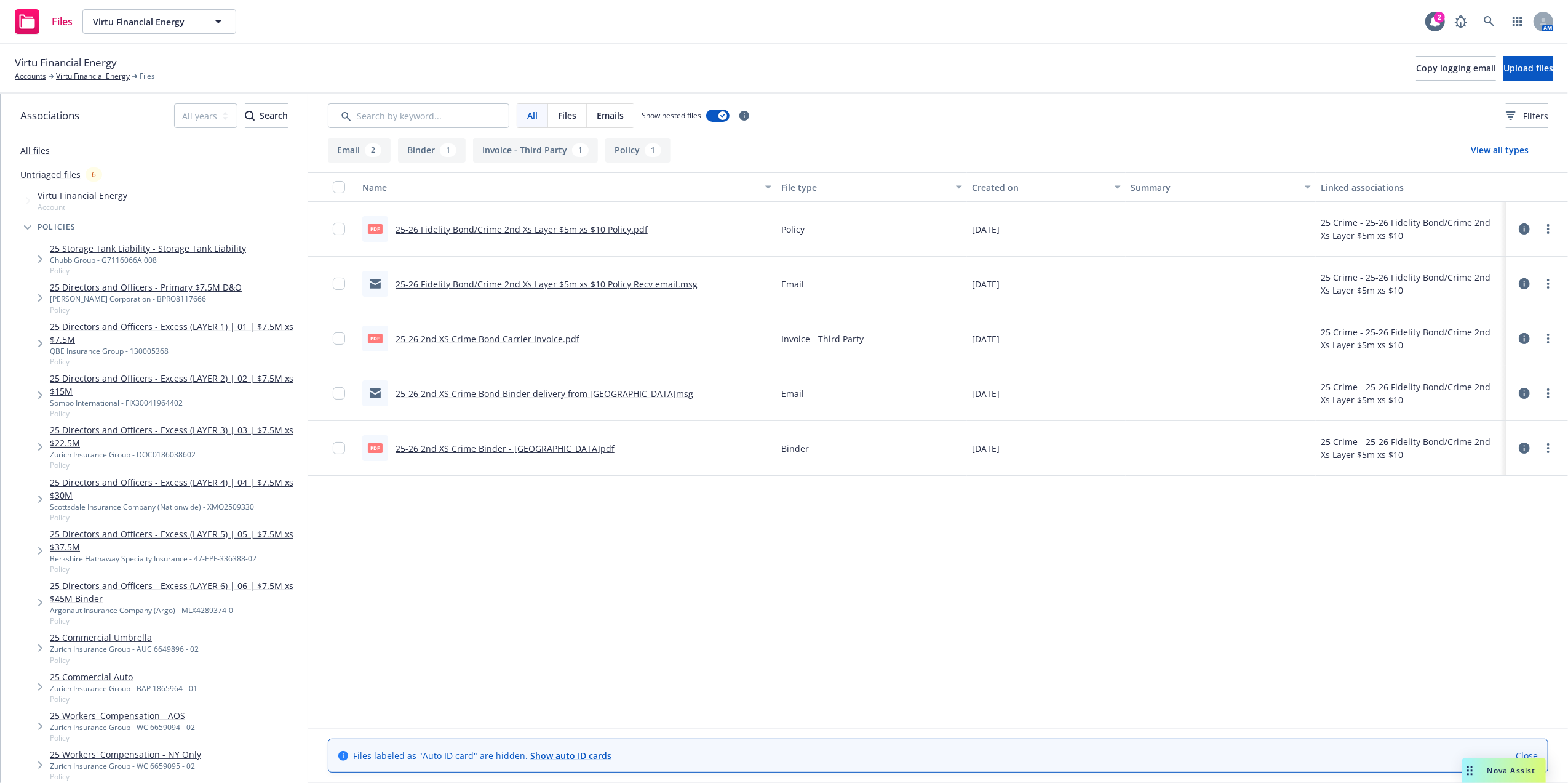
click at [1519, 453] on icon at bounding box center [1524, 448] width 11 height 11
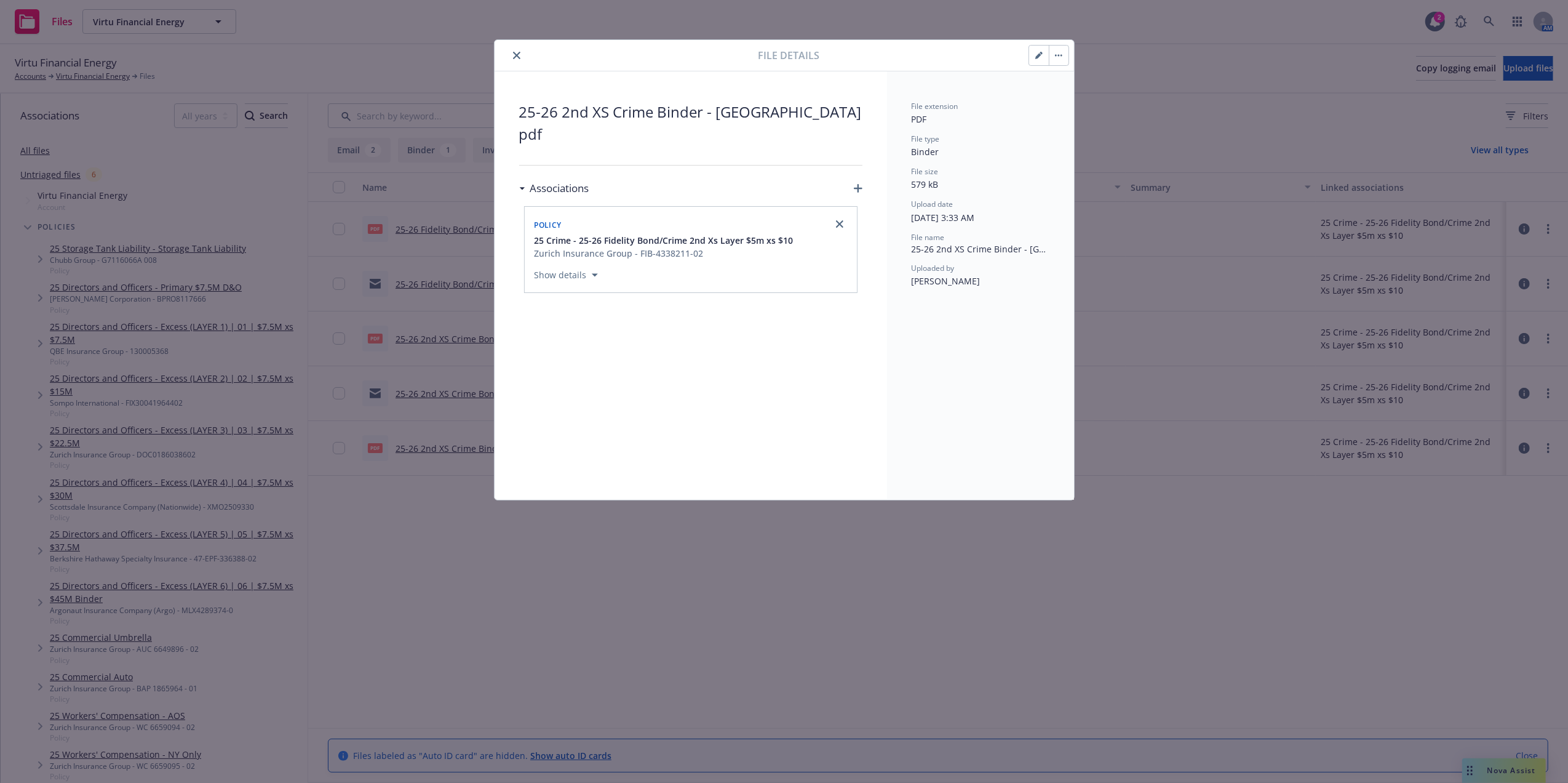
click at [514, 57] on icon "close" at bounding box center [516, 55] width 7 height 7
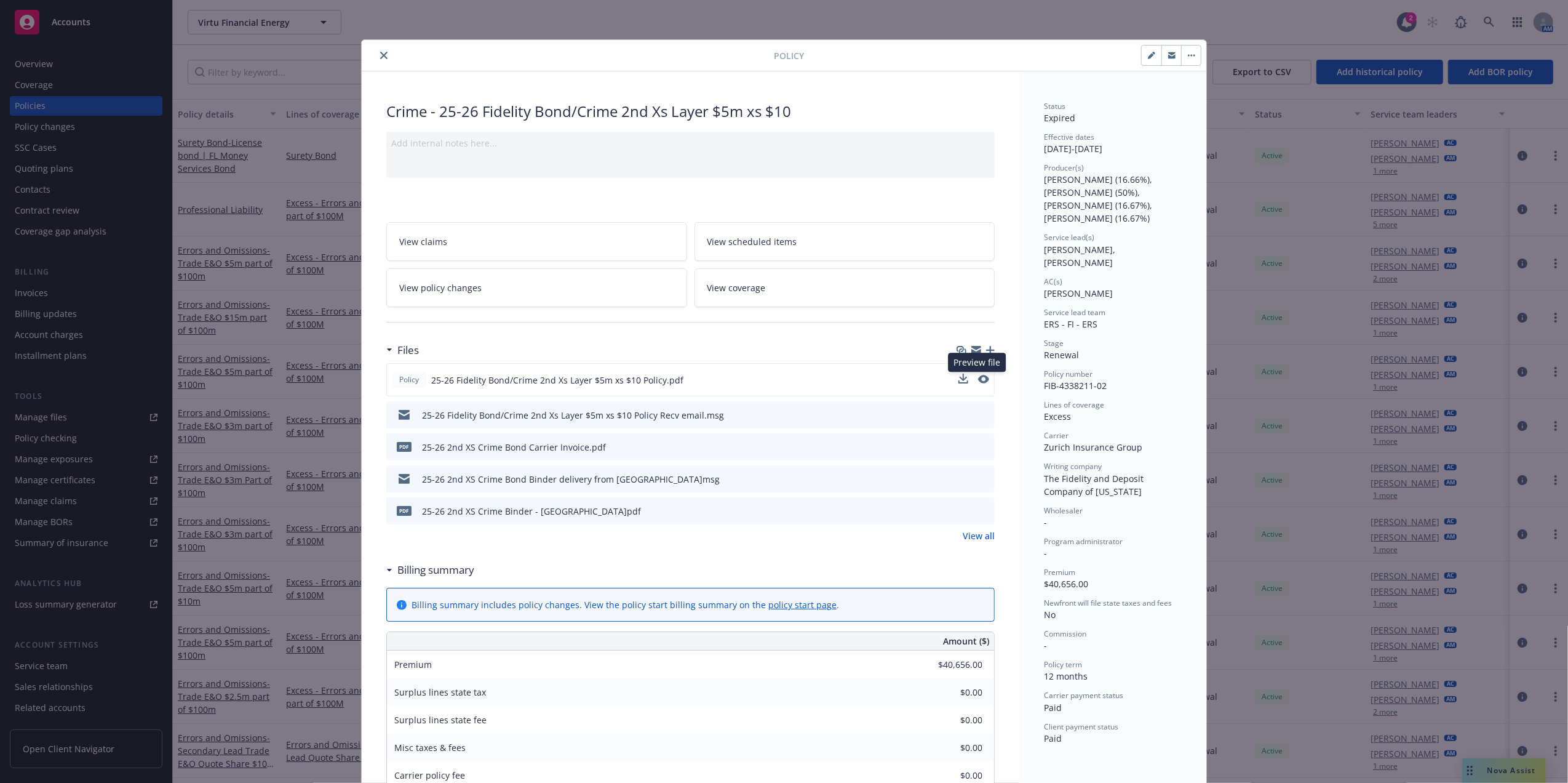
click at [980, 375] on div "Preview file Preview file" at bounding box center [974, 379] width 31 height 13
click at [978, 385] on button at bounding box center [983, 379] width 11 height 13
click at [977, 377] on icon "preview file" at bounding box center [982, 379] width 11 height 9
click at [380, 52] on icon "close" at bounding box center [383, 55] width 7 height 7
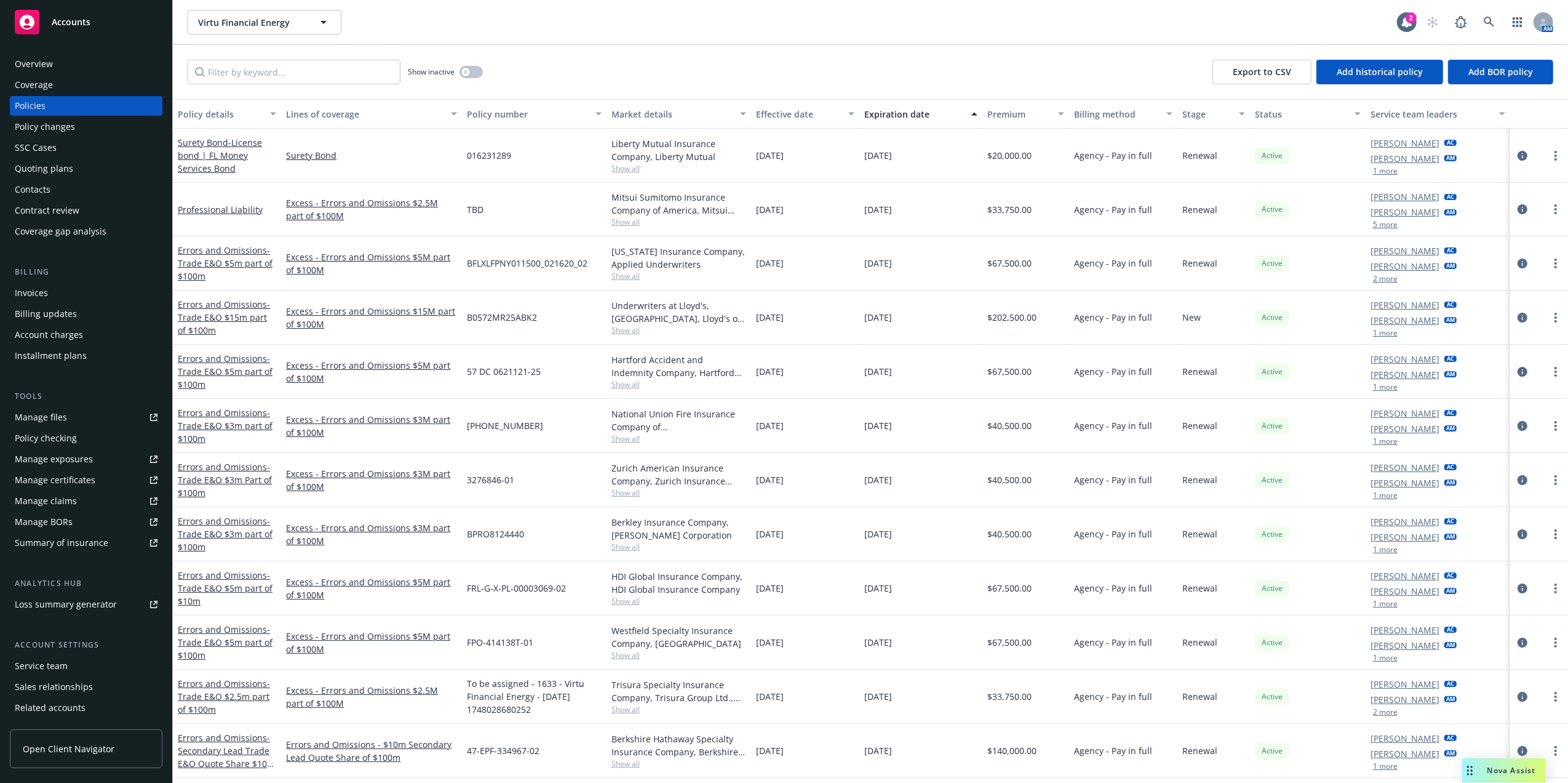
click at [91, 287] on div "Invoices" at bounding box center [86, 293] width 143 height 20
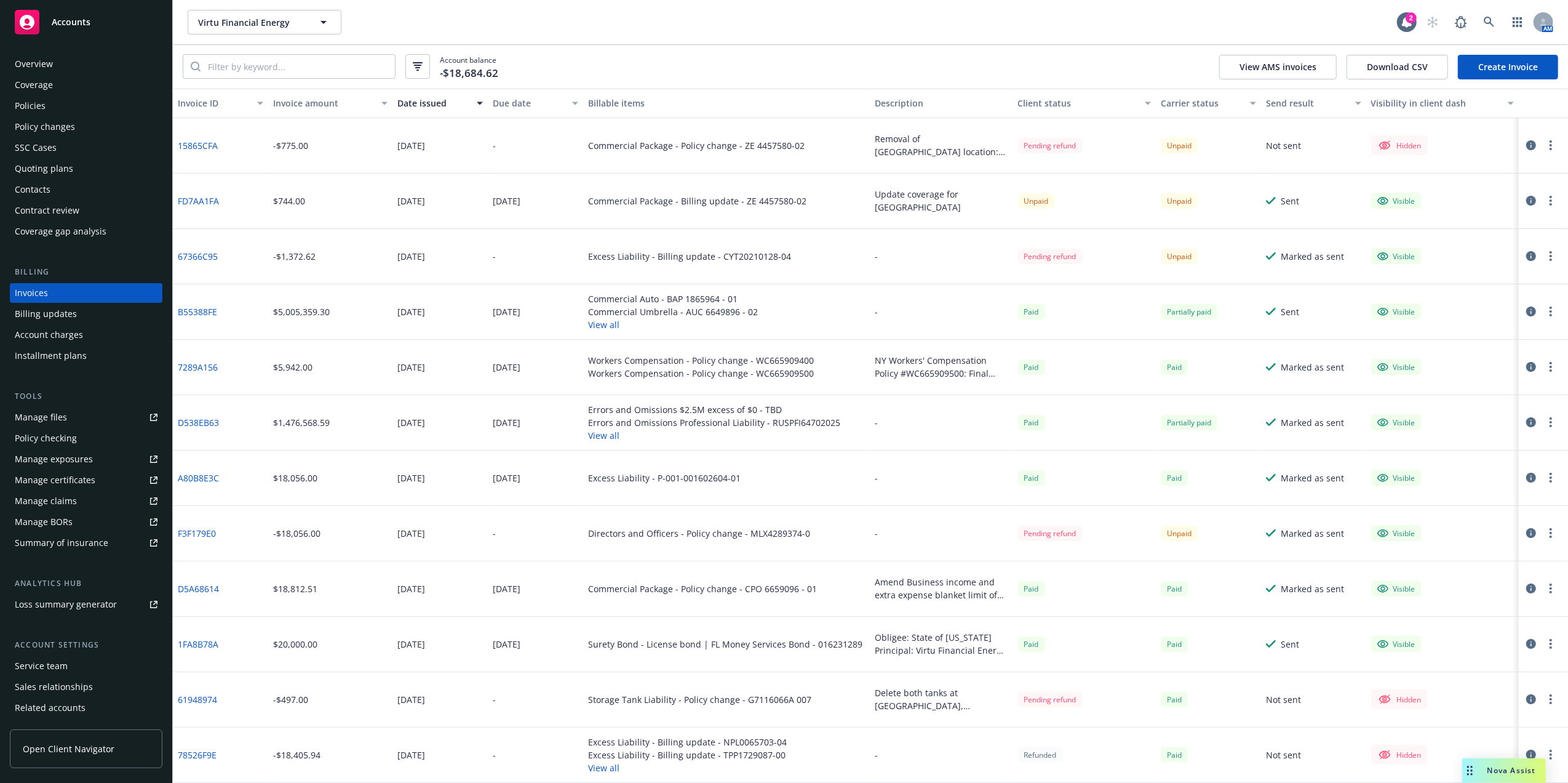
click at [606, 438] on button "View all" at bounding box center [714, 435] width 252 height 13
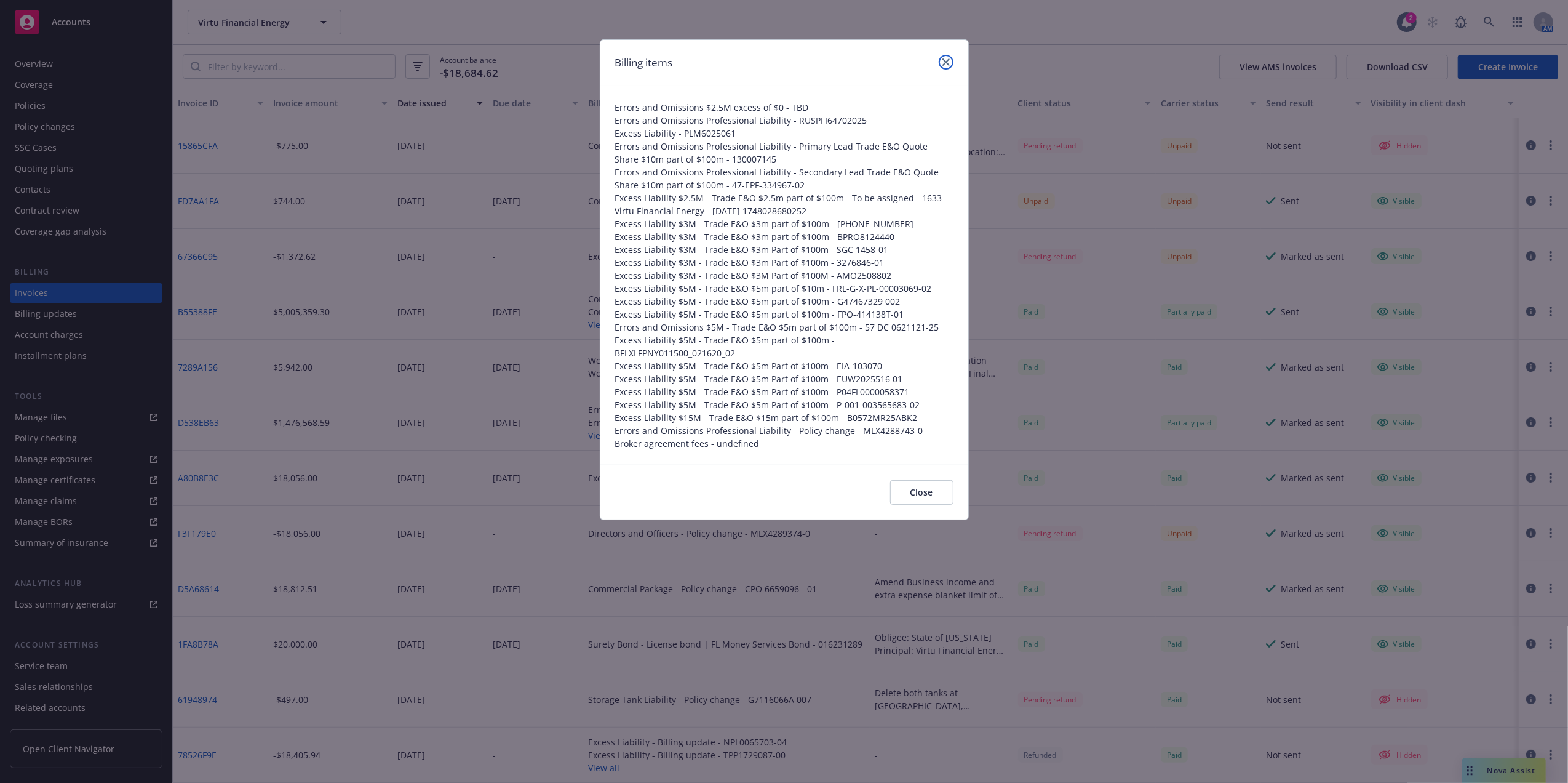
click at [943, 59] on icon "close" at bounding box center [946, 62] width 7 height 7
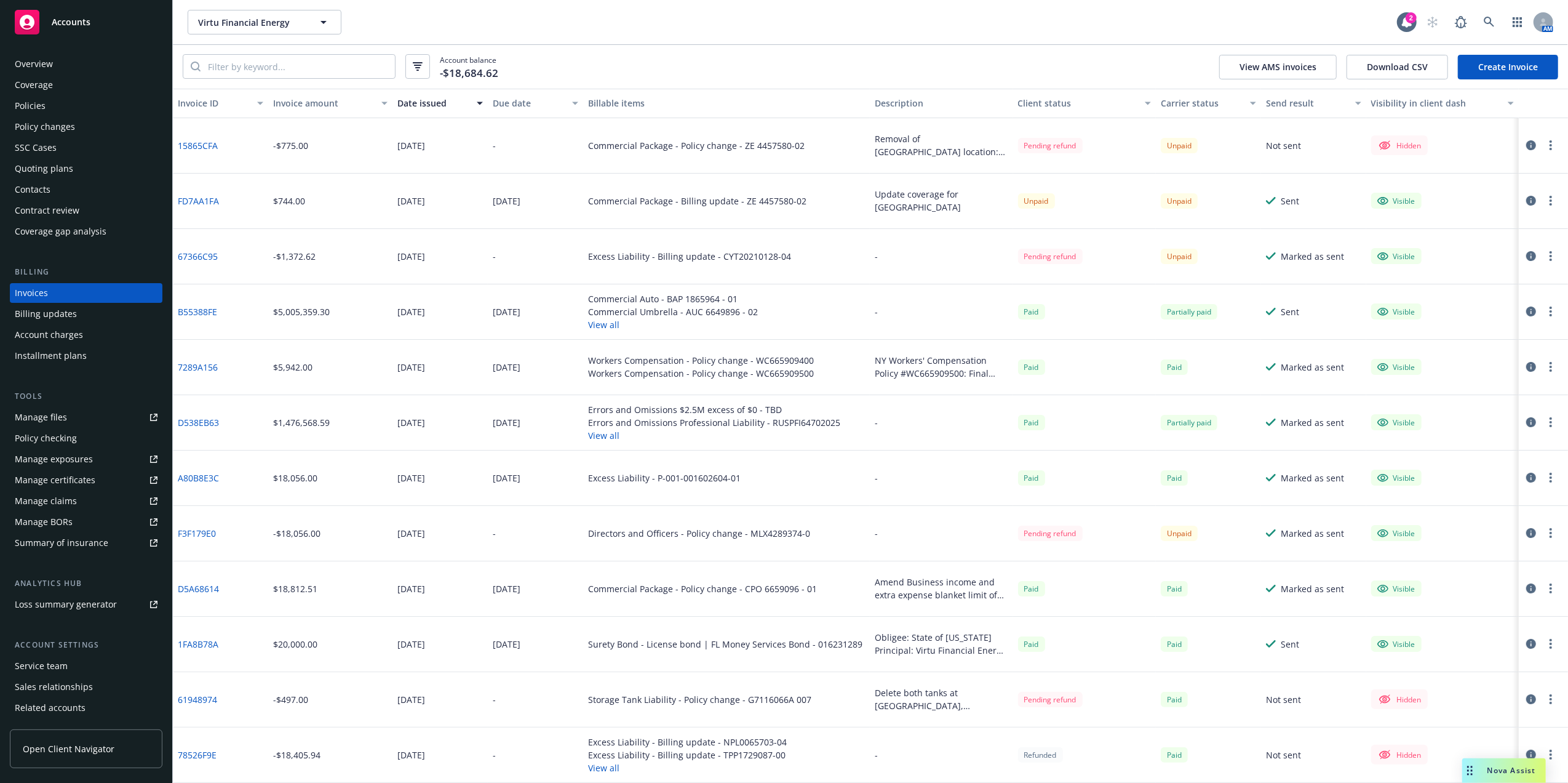
click at [43, 110] on div "Policies" at bounding box center [30, 105] width 31 height 20
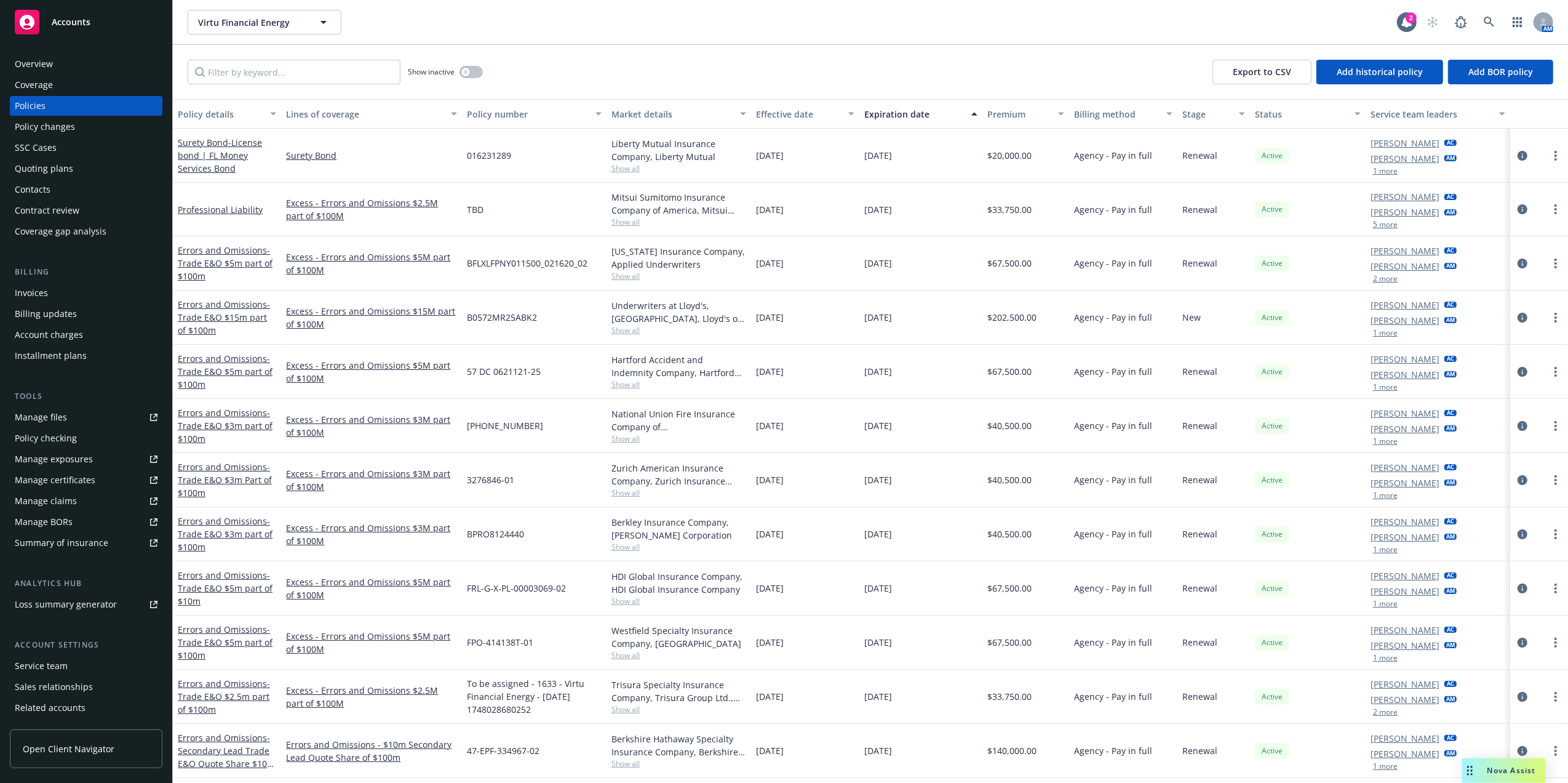
click at [1127, 423] on span "Agency - Pay in full" at bounding box center [1113, 425] width 78 height 13
drag, startPoint x: 1127, startPoint y: 423, endPoint x: 1104, endPoint y: 483, distance: 64.3
click at [1105, 483] on span "Agency - Pay in full" at bounding box center [1113, 479] width 78 height 13
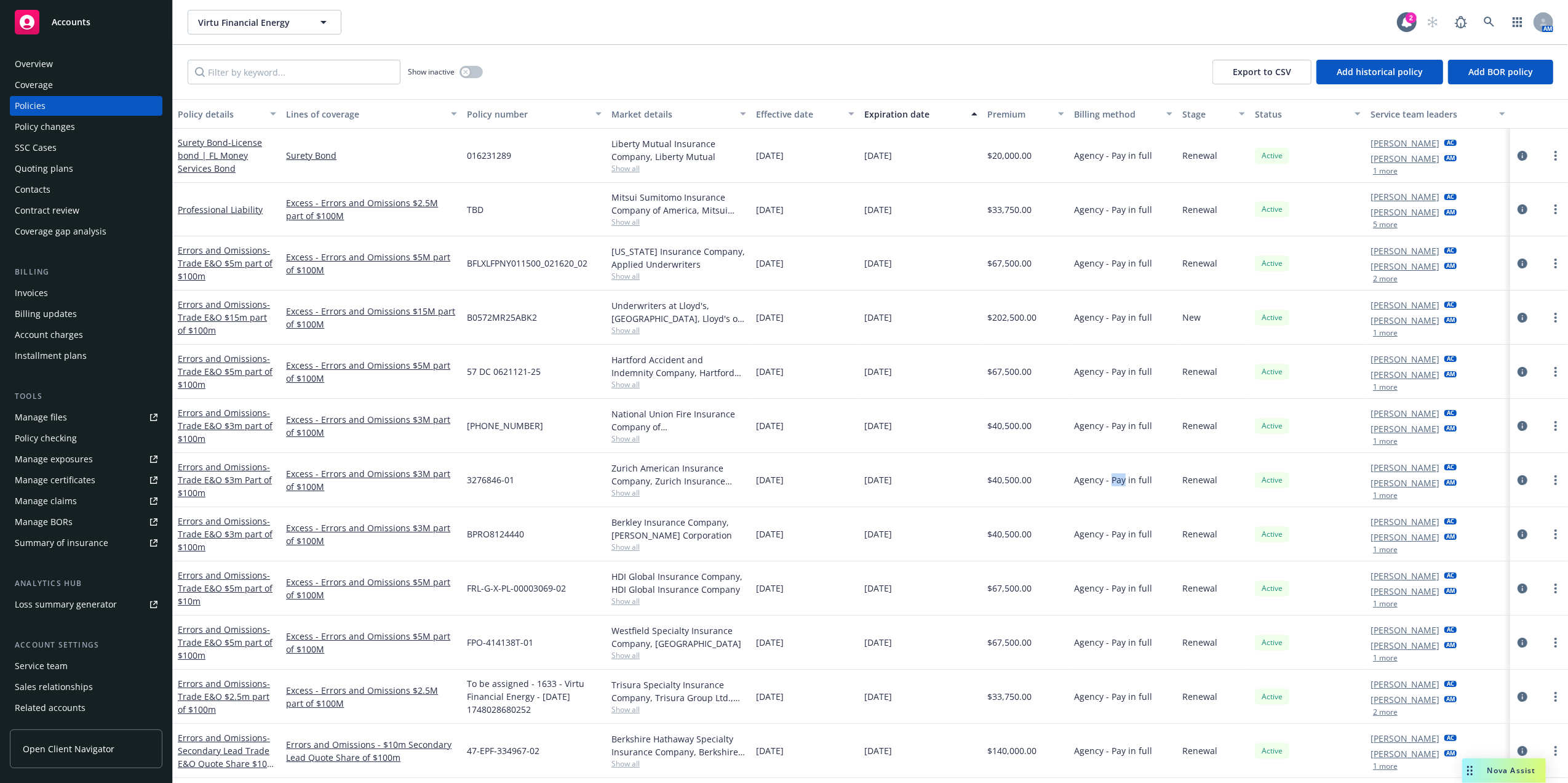
click at [1102, 483] on span "Agency - Pay in full" at bounding box center [1113, 479] width 78 height 13
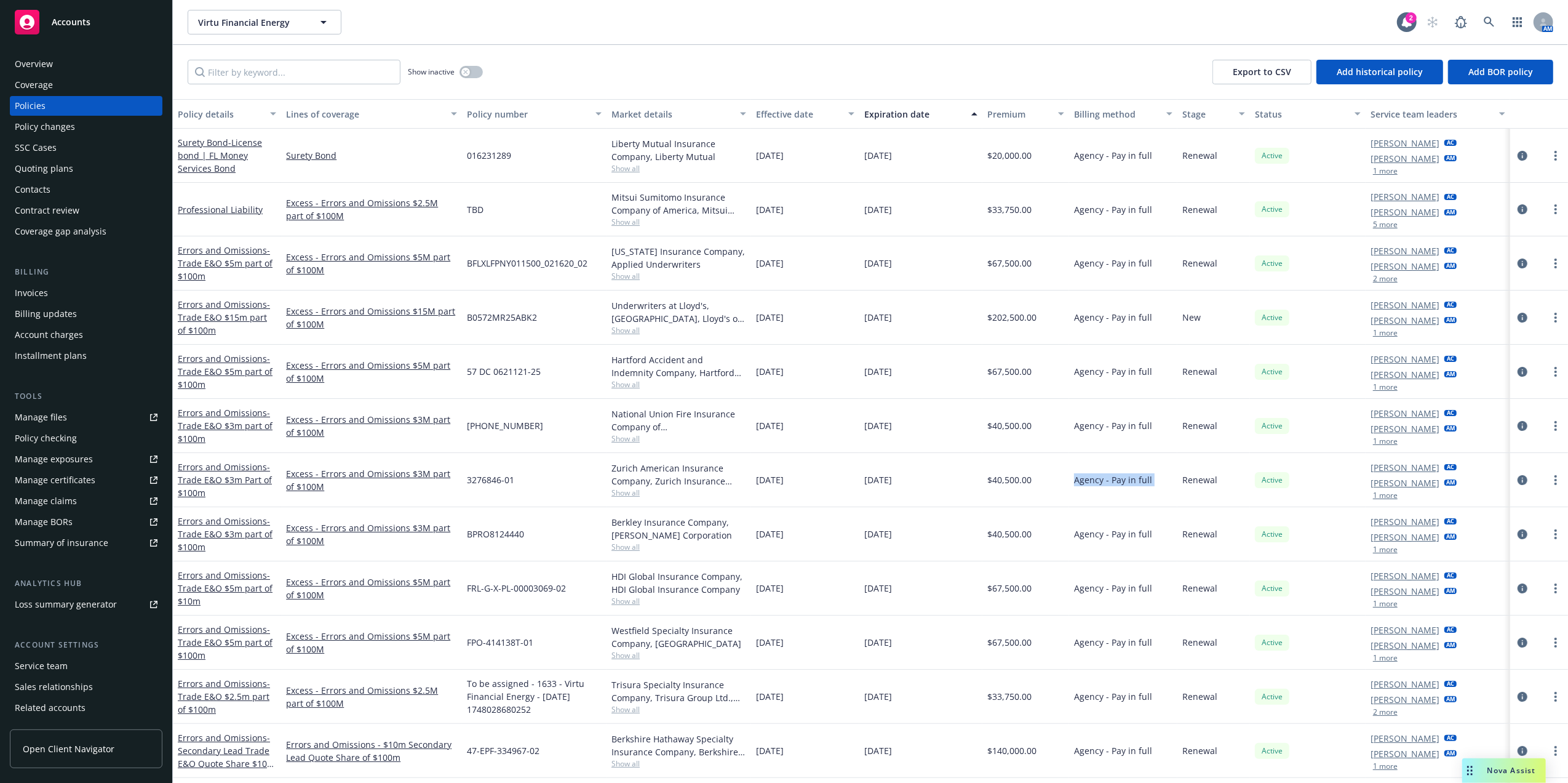
drag, startPoint x: 1102, startPoint y: 483, endPoint x: 1096, endPoint y: 325, distance: 158.1
click at [1096, 325] on div "Agency - Pay in full" at bounding box center [1123, 318] width 108 height 54
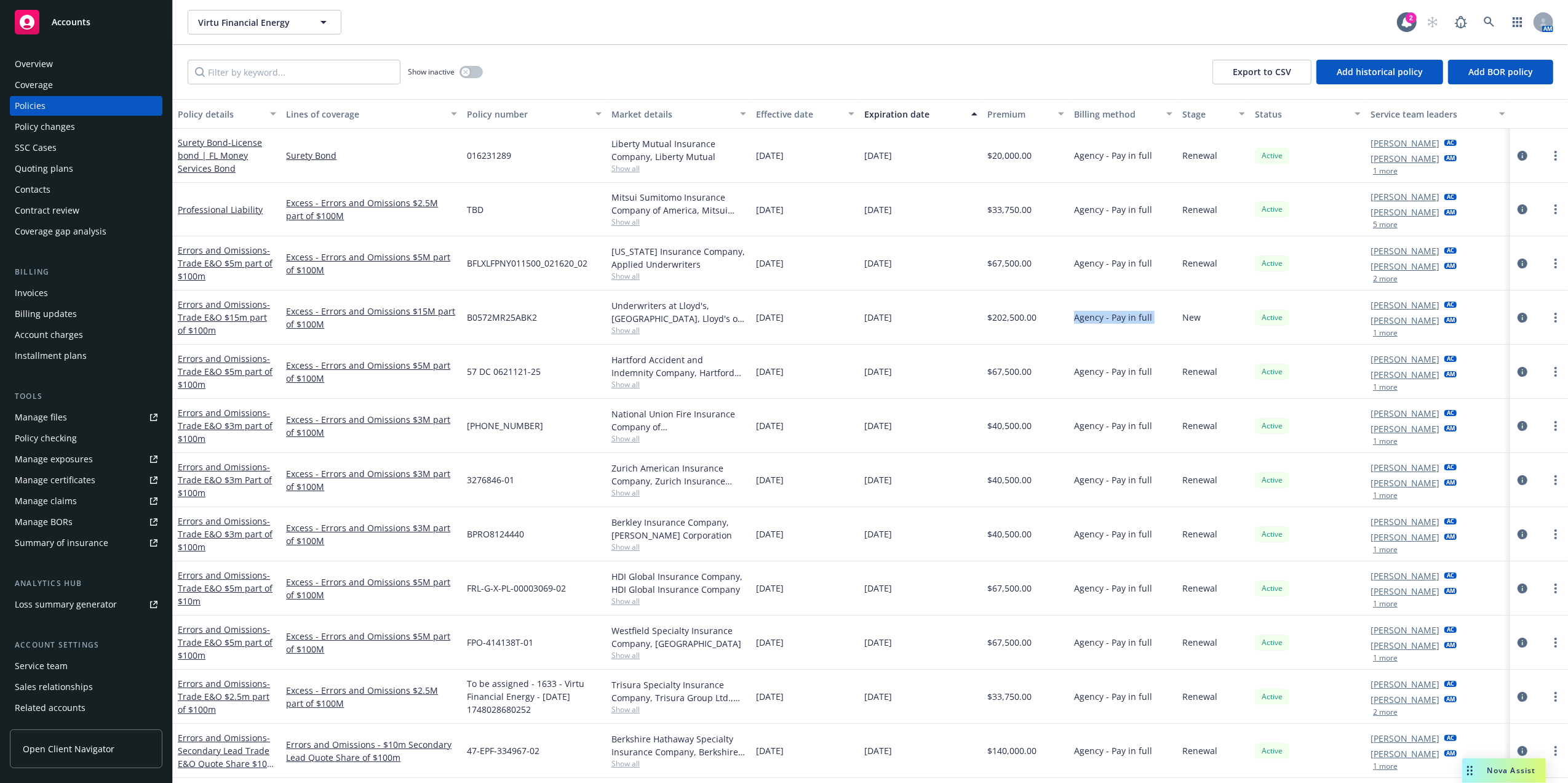
click at [1096, 325] on div "Agency - Pay in full" at bounding box center [1123, 318] width 108 height 54
drag, startPoint x: 1096, startPoint y: 325, endPoint x: 1081, endPoint y: 262, distance: 64.8
click at [1081, 262] on span "Agency - Pay in full" at bounding box center [1113, 263] width 78 height 13
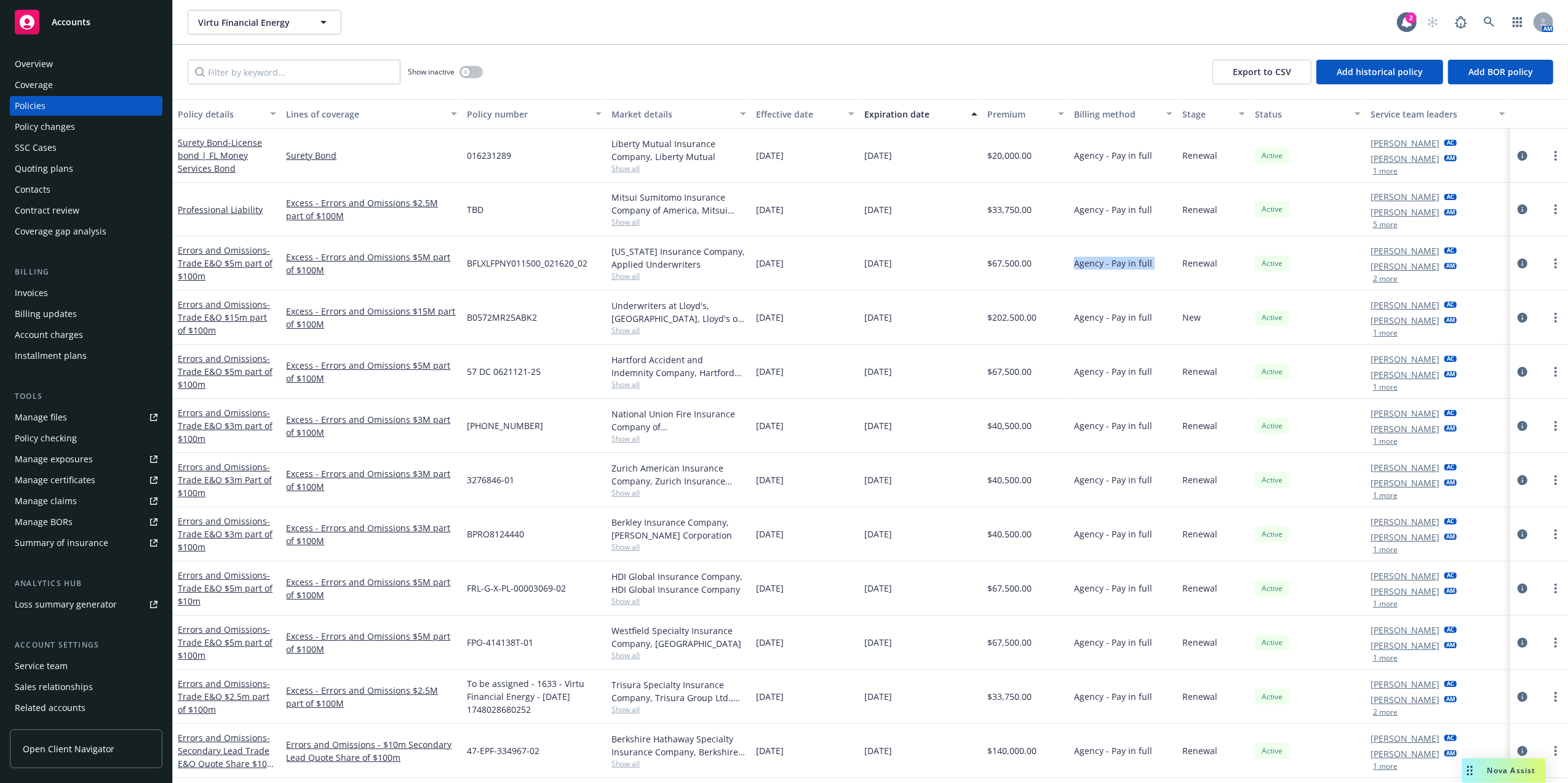
copy span "Agency - Pay in full"
click at [1074, 207] on span "Agency - Pay in full" at bounding box center [1113, 209] width 78 height 13
click at [1074, 208] on span "Agency - Pay in full" at bounding box center [1113, 209] width 78 height 13
drag, startPoint x: 1074, startPoint y: 208, endPoint x: 1075, endPoint y: 153, distance: 55.0
click at [1075, 153] on span "Agency - Pay in full" at bounding box center [1113, 155] width 78 height 13
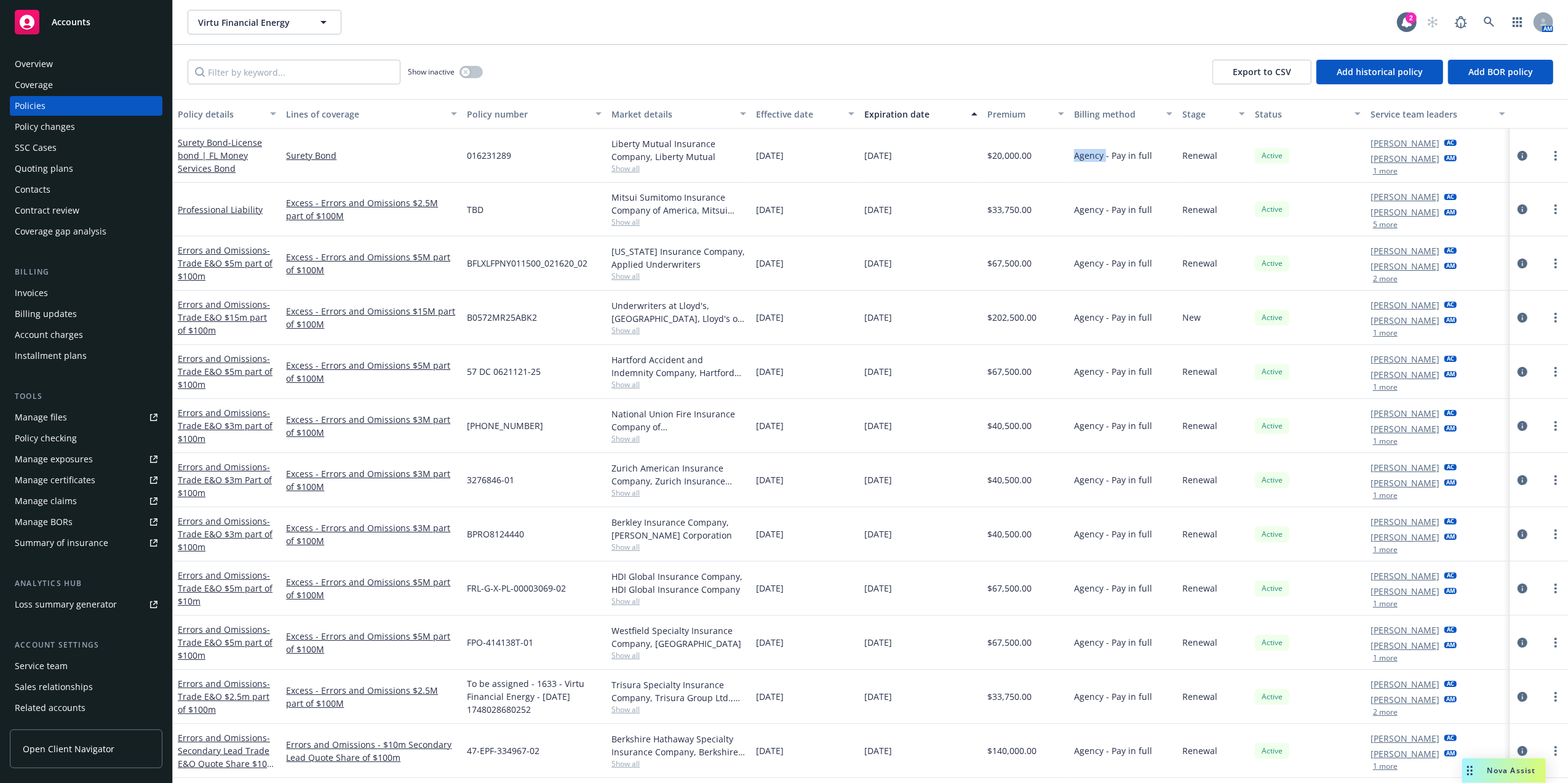
click at [1075, 153] on span "Agency - Pay in full" at bounding box center [1113, 155] width 78 height 13
drag, startPoint x: 1057, startPoint y: 156, endPoint x: 1379, endPoint y: 351, distance: 376.4
click at [1060, 161] on div "$20,000.00" at bounding box center [1025, 156] width 87 height 54
click at [299, 72] on input "Filter by keyword..." at bounding box center [294, 72] width 213 height 24
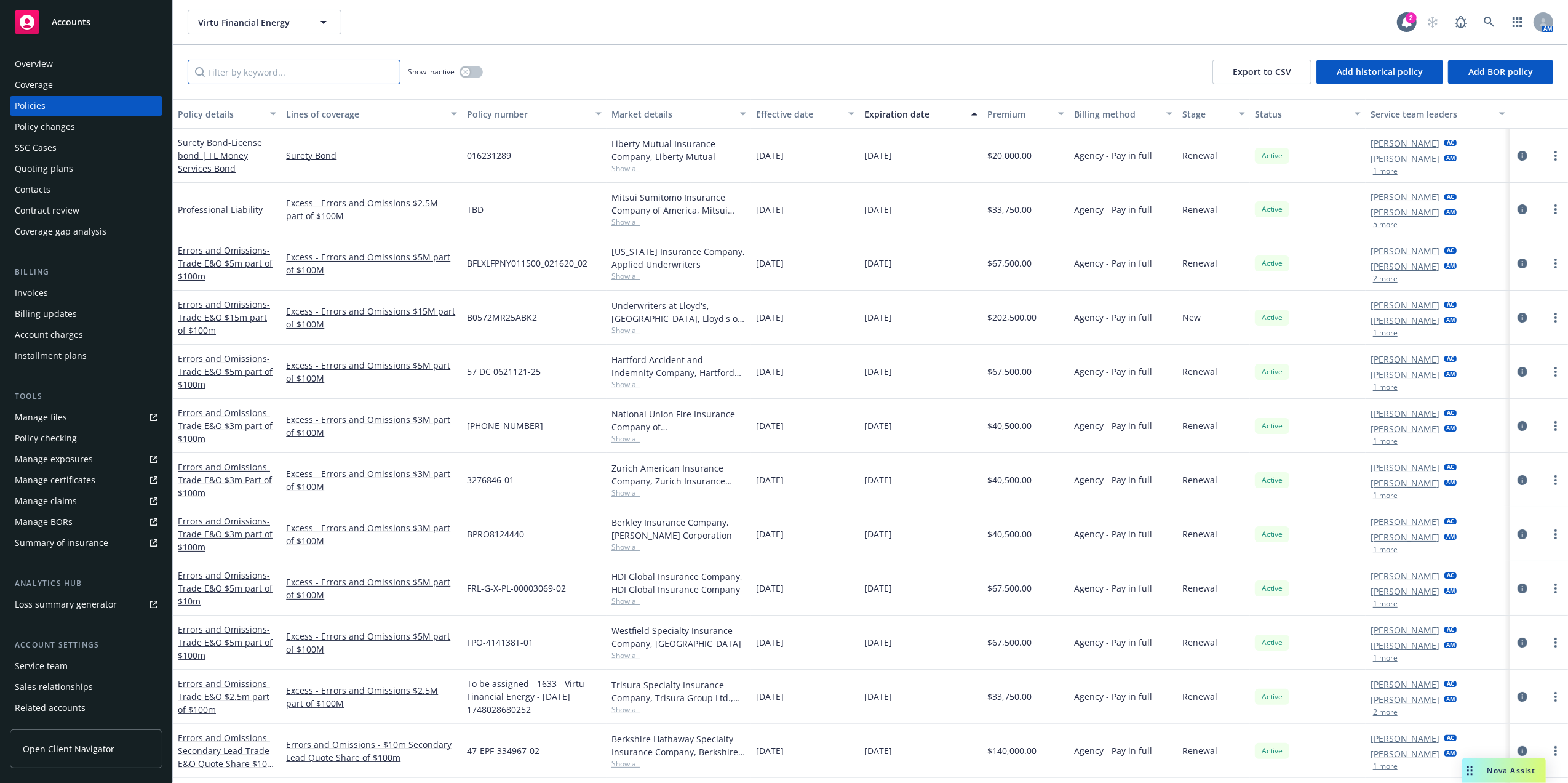
paste input "Agency - Pay in full"
type input "Agency - Pay in full"
click at [266, 69] on input "Filter by keyword..." at bounding box center [294, 72] width 213 height 24
paste input "EPL 7122986-02"
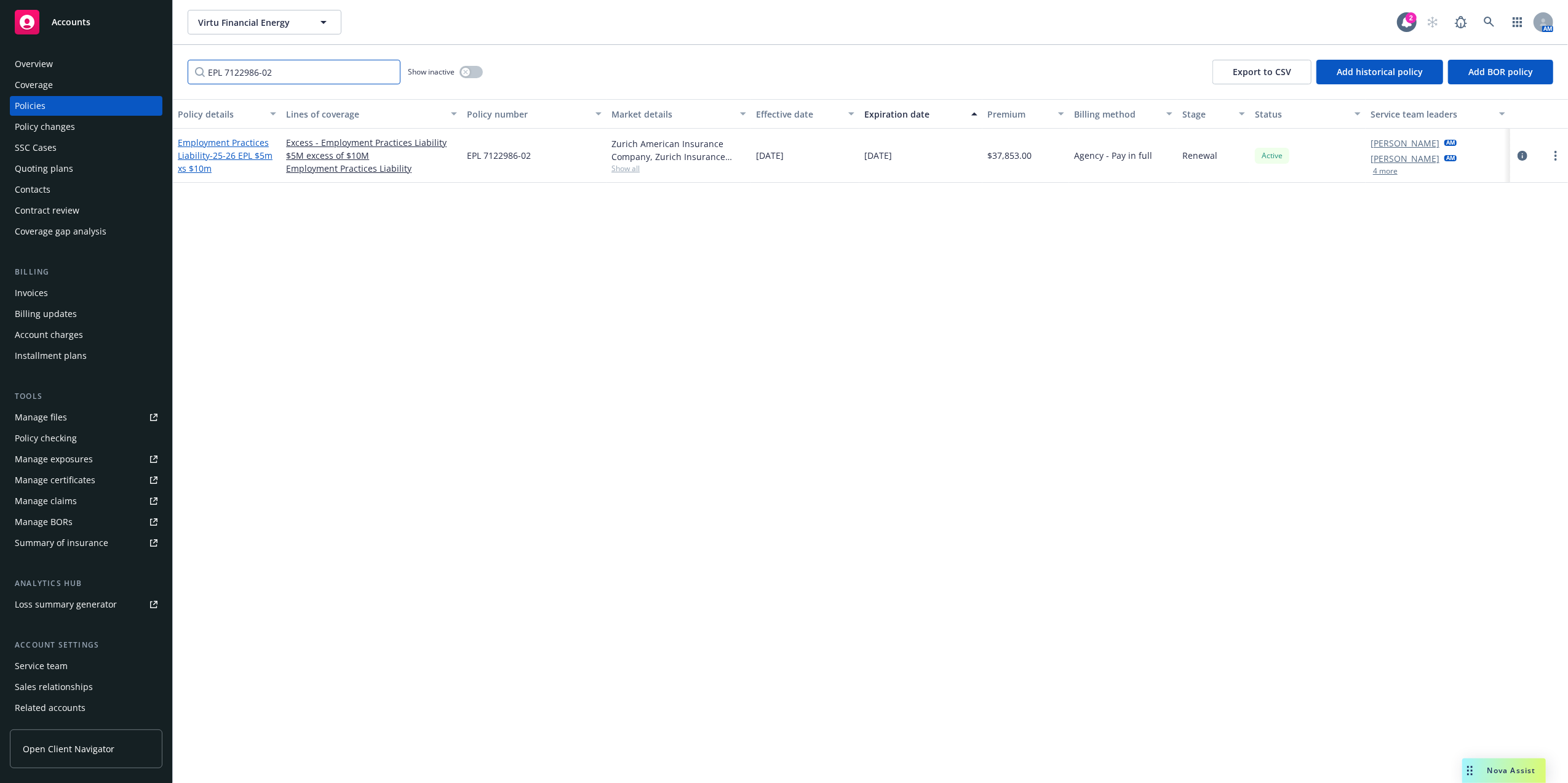
type input "EPL 7122986-02"
click at [234, 159] on span "- 25-26 EPL $5m xs $10m" at bounding box center [225, 162] width 95 height 24
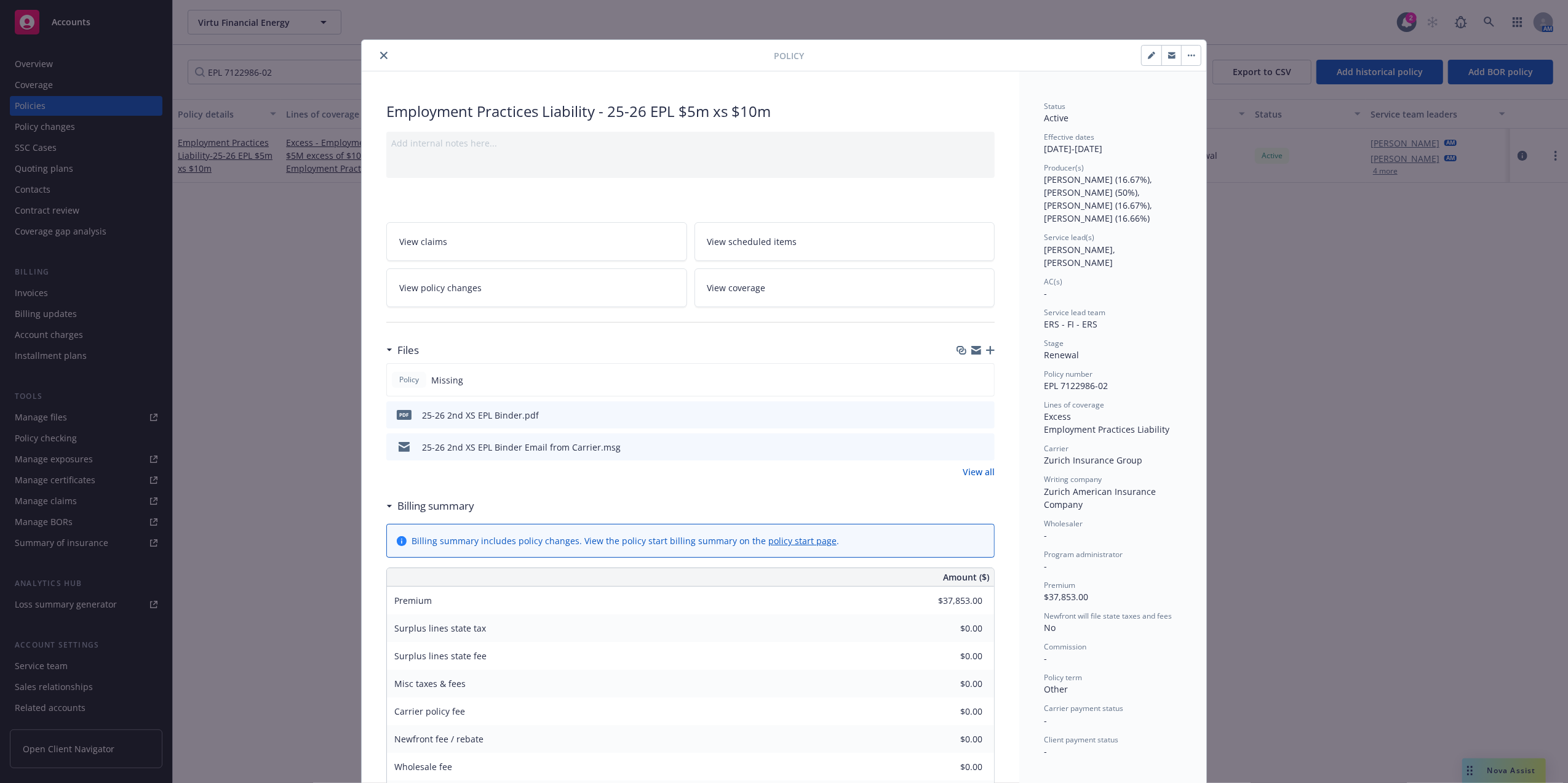
click at [987, 351] on icon "button" at bounding box center [990, 350] width 9 height 9
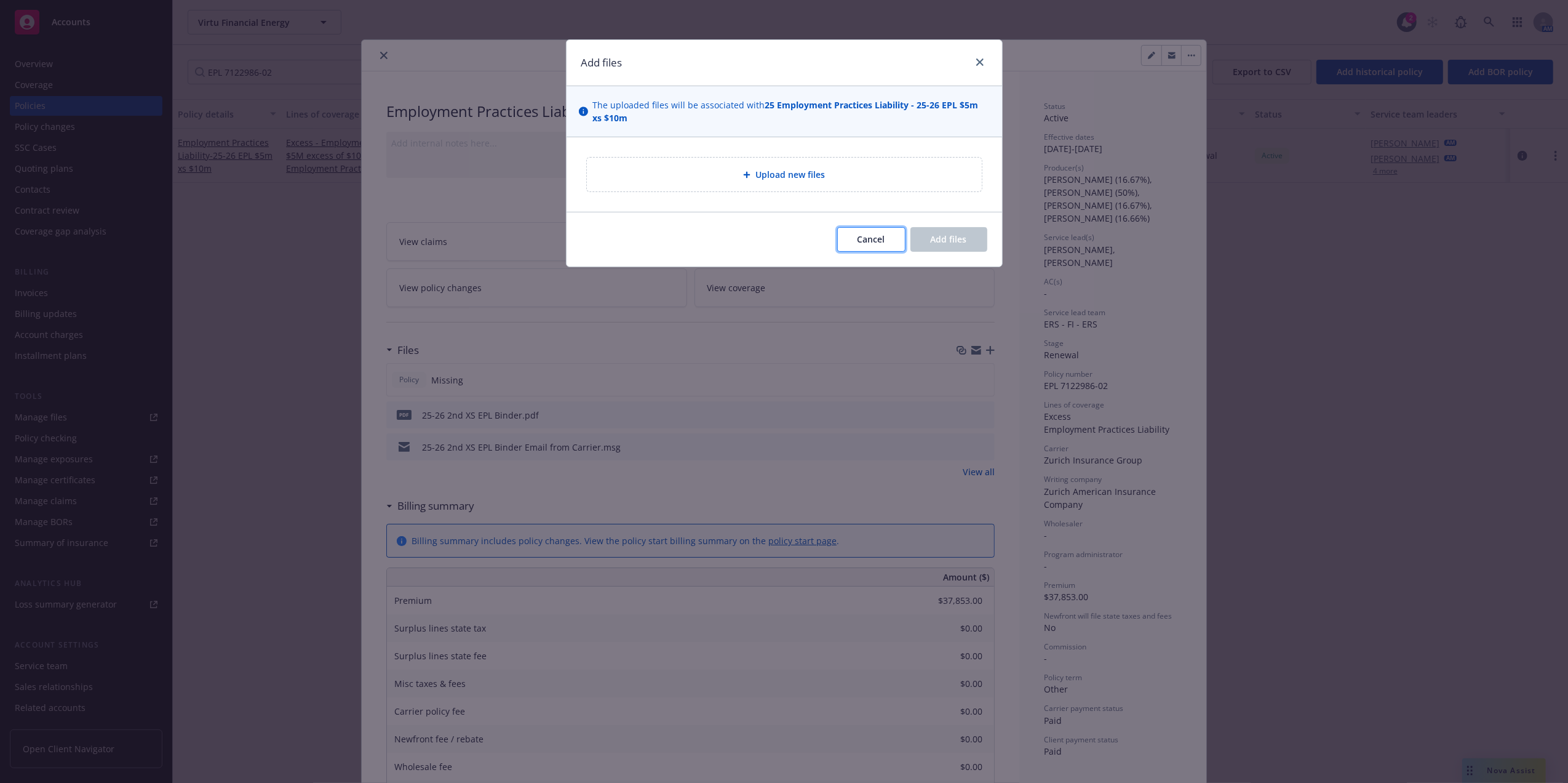
click at [864, 235] on span "Cancel" at bounding box center [871, 239] width 28 height 11
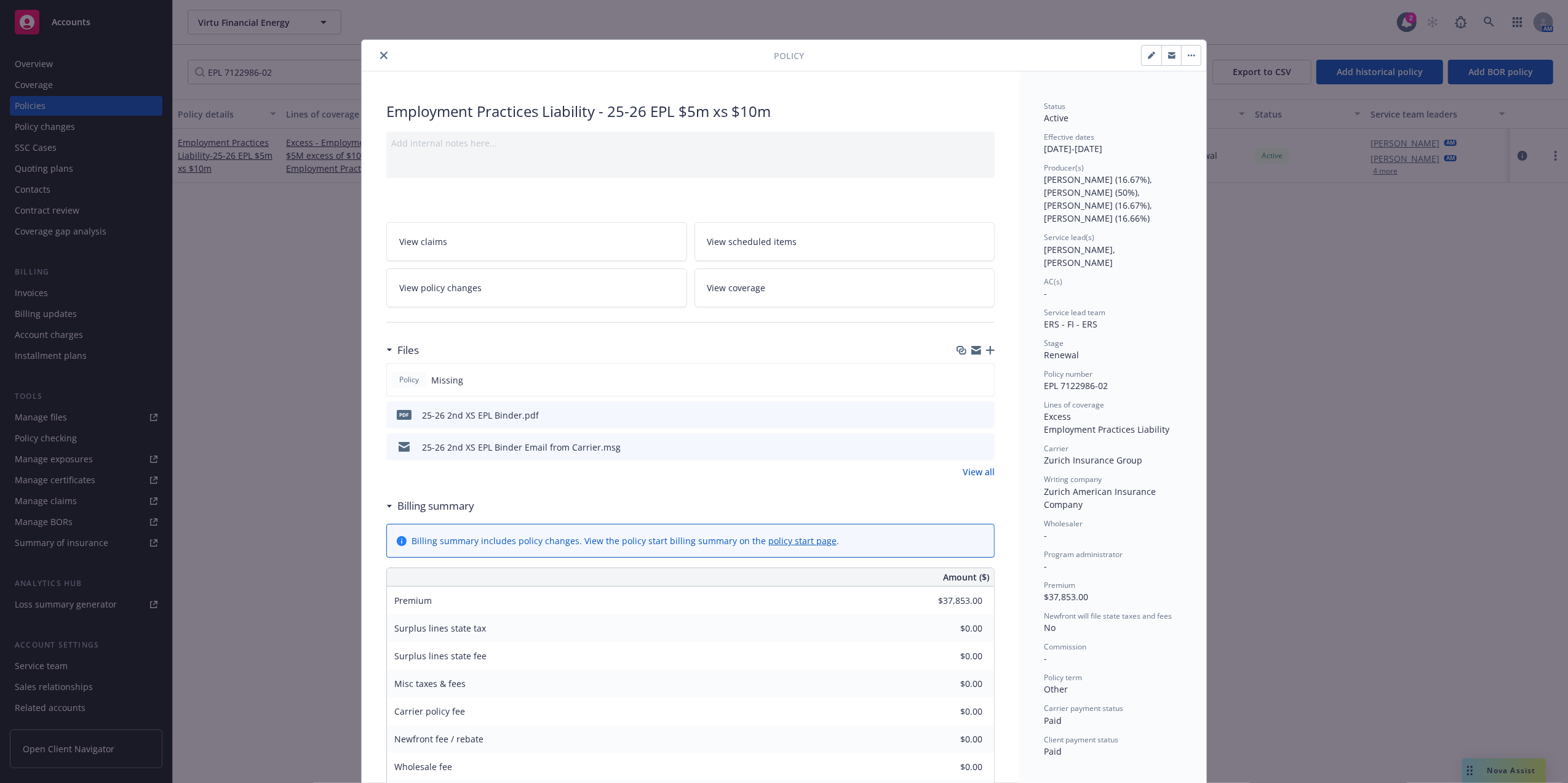
drag, startPoint x: 380, startPoint y: 57, endPoint x: 356, endPoint y: 57, distance: 24.0
click at [380, 57] on icon "close" at bounding box center [383, 55] width 7 height 7
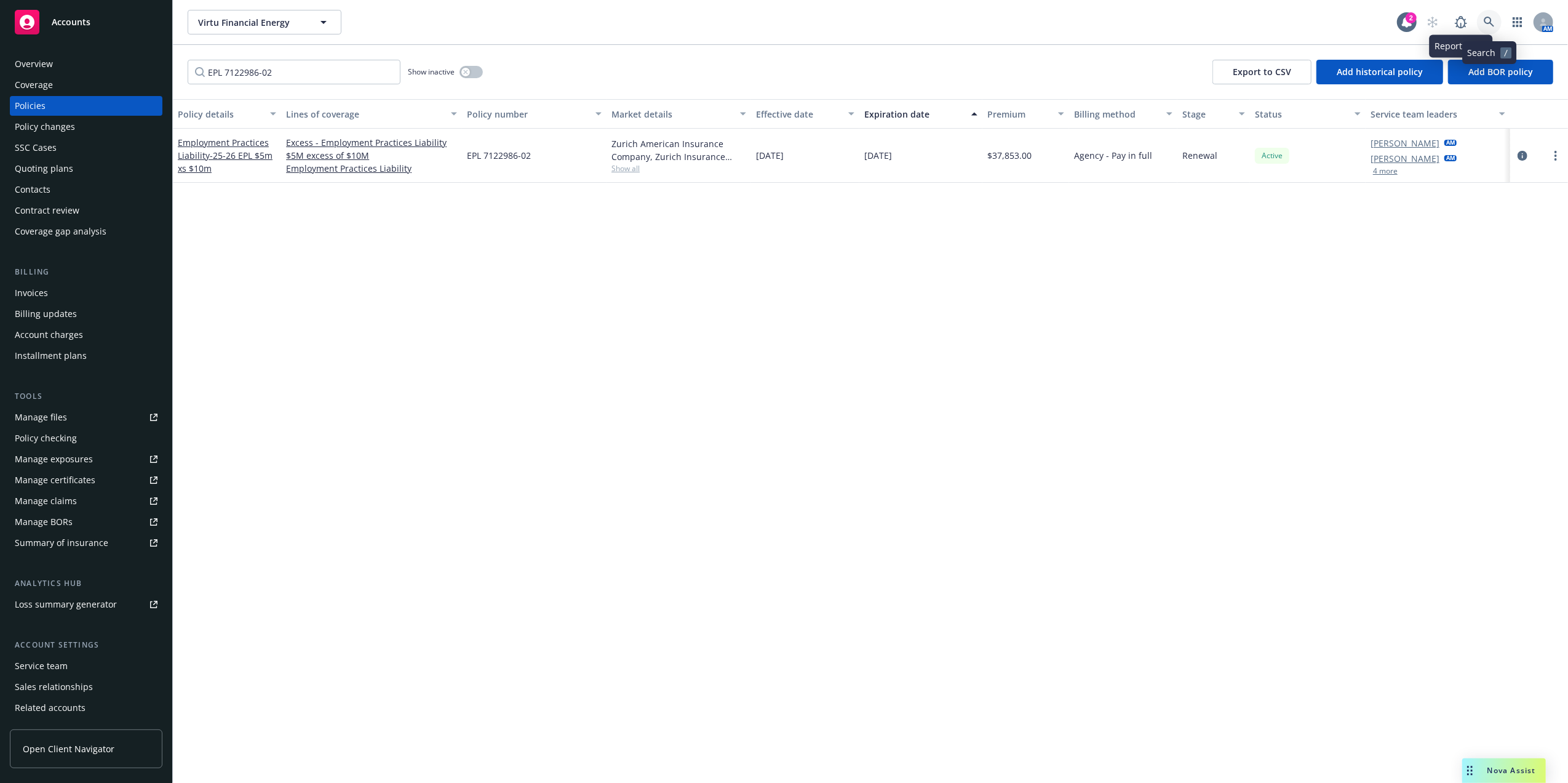
click at [1490, 21] on icon at bounding box center [1488, 22] width 10 height 10
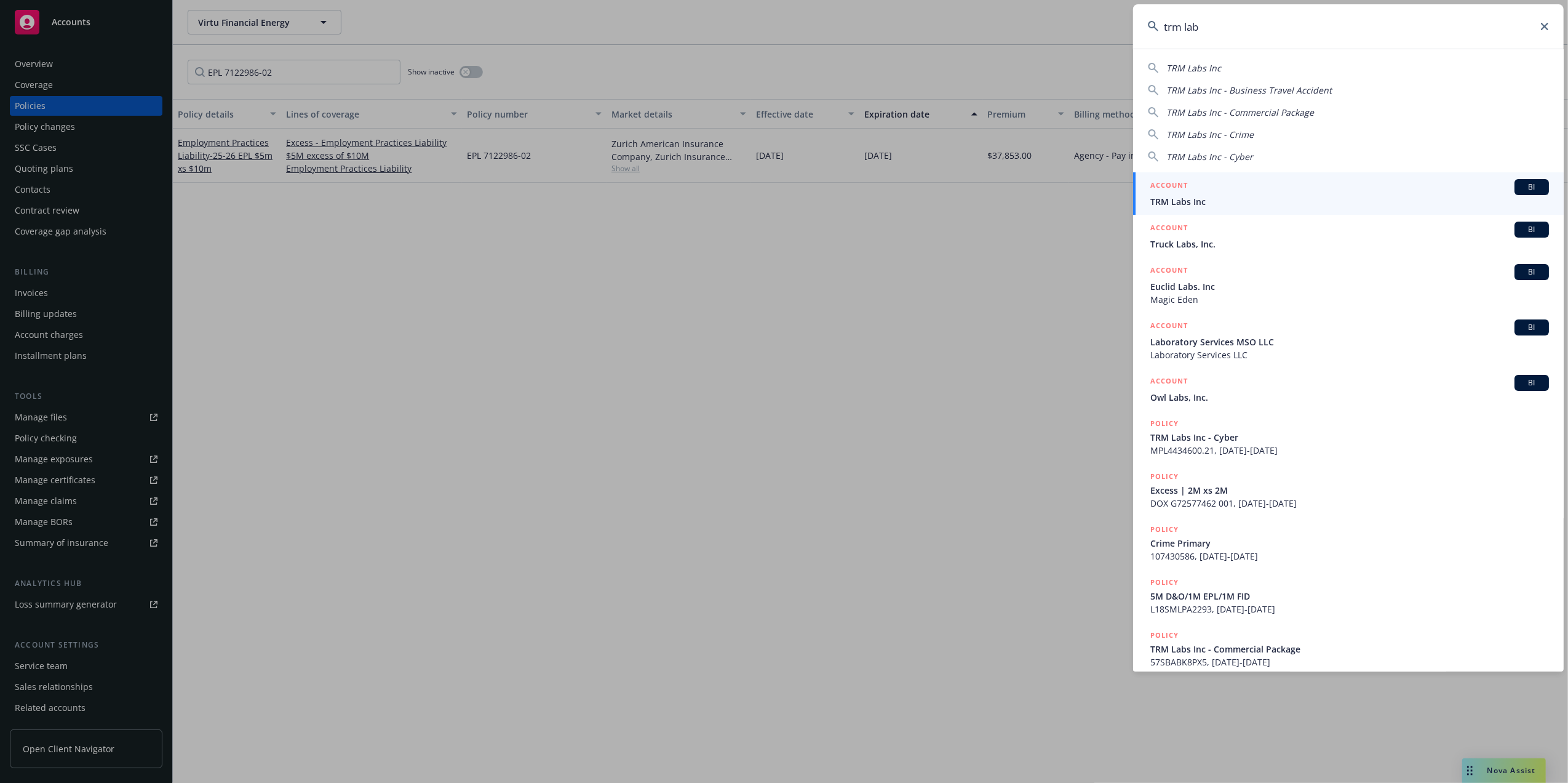
type input "trm lab"
click at [1241, 193] on div "ACCOUNT BI" at bounding box center [1350, 187] width 399 height 16
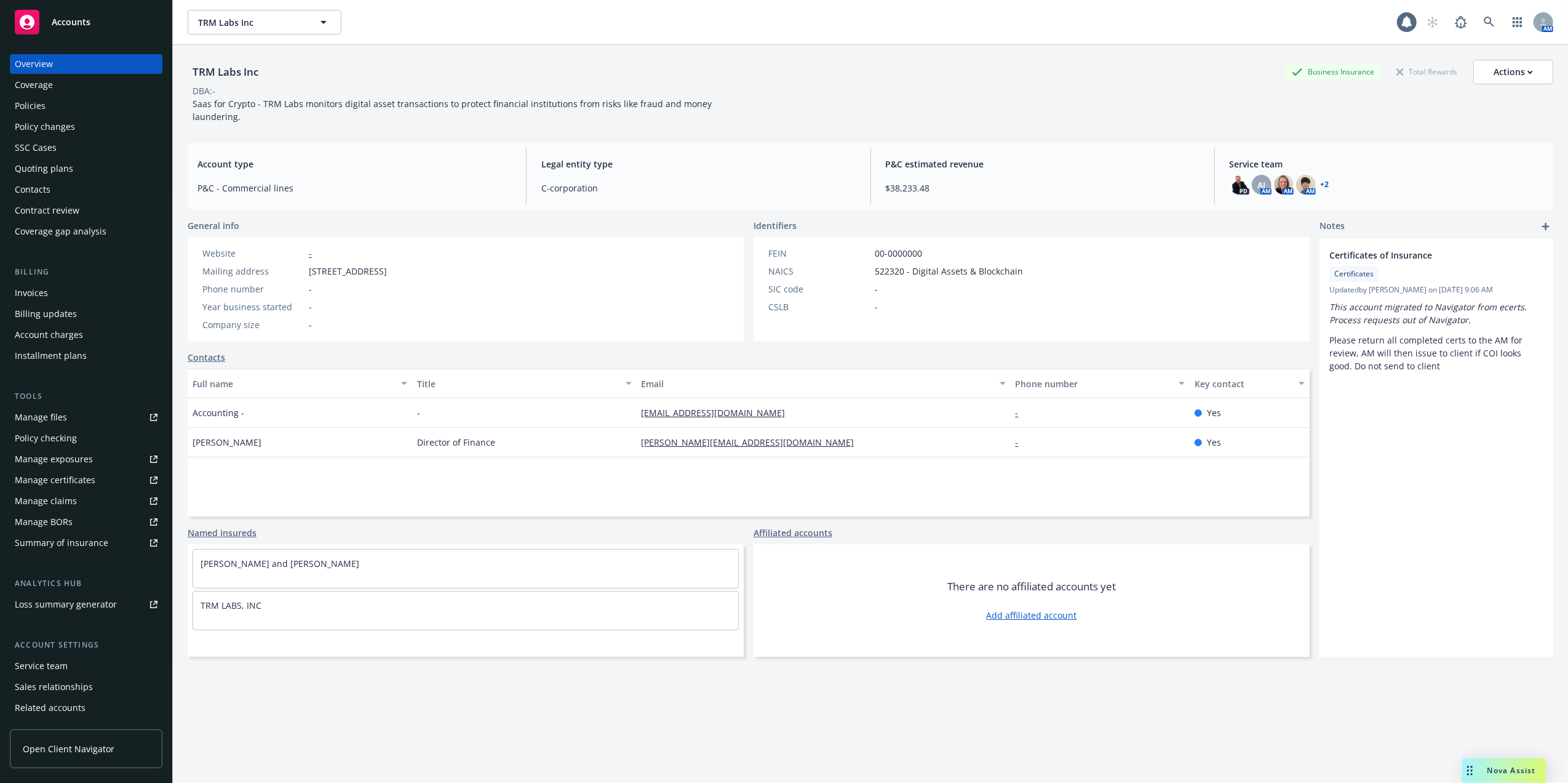
click at [67, 291] on div "Invoices" at bounding box center [86, 293] width 143 height 20
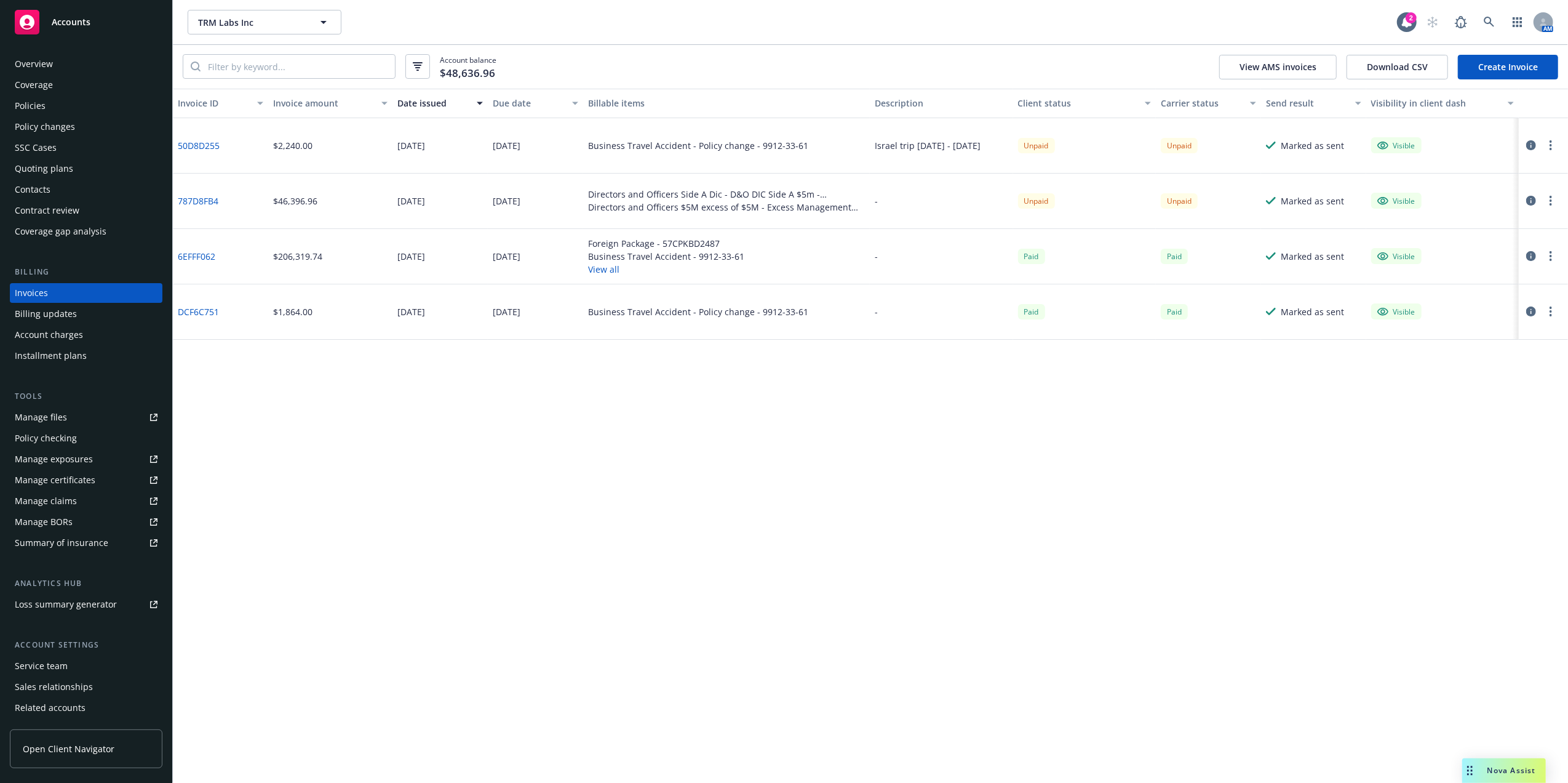
click at [34, 113] on div "Policies" at bounding box center [30, 105] width 31 height 20
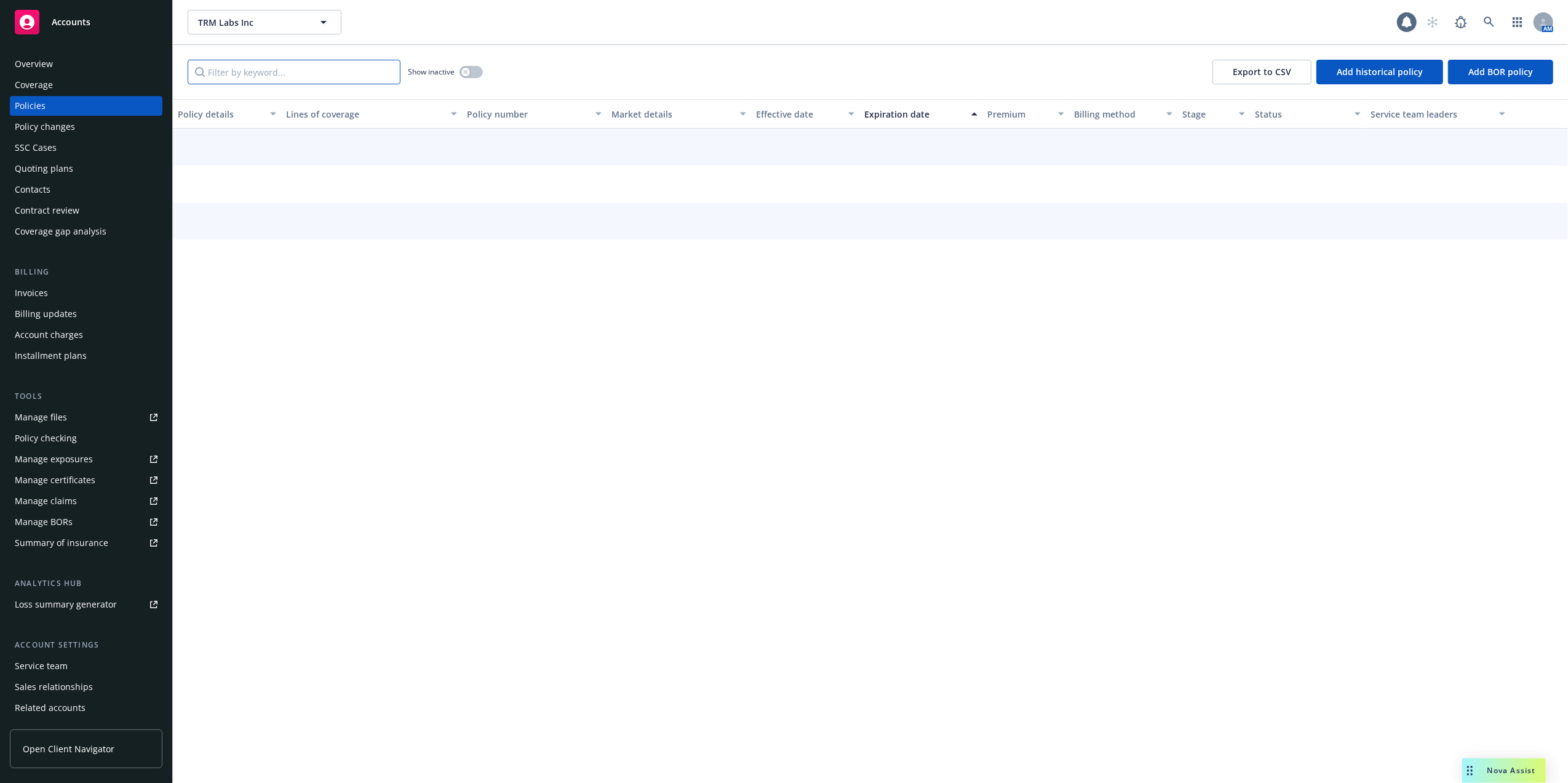
click at [299, 72] on input "Filter by keyword..." at bounding box center [294, 72] width 213 height 24
type input "rt"
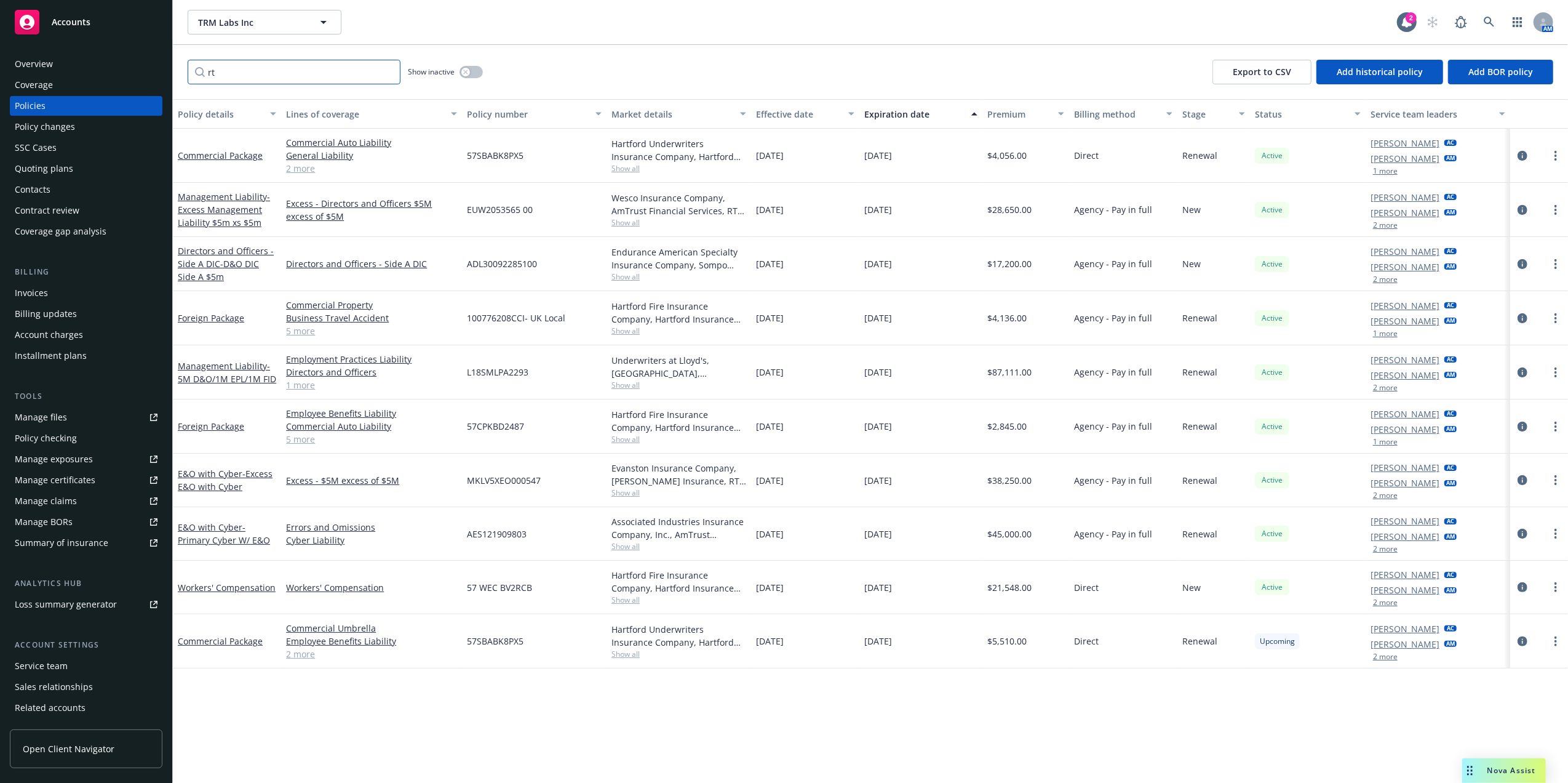
drag, startPoint x: 259, startPoint y: 68, endPoint x: 81, endPoint y: 68, distance: 178.0
click at [81, 68] on div "Accounts Overview Coverage Policies Policy changes SSC Cases Quoting plans Cont…" at bounding box center [784, 392] width 1568 height 783
type input "d"
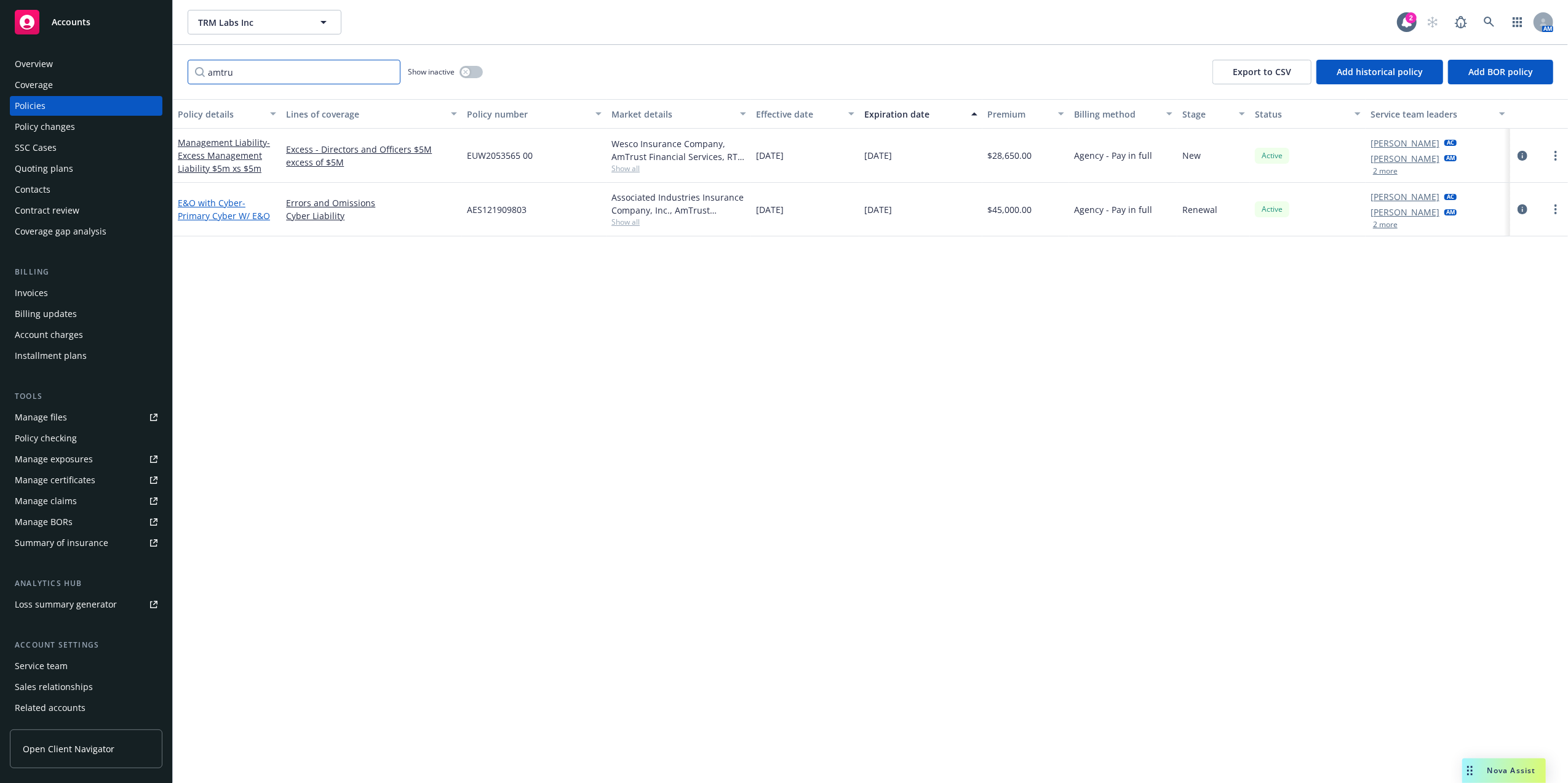
type input "amtru"
click at [222, 220] on span "- Primary Cyber W/ E&O" at bounding box center [224, 209] width 93 height 24
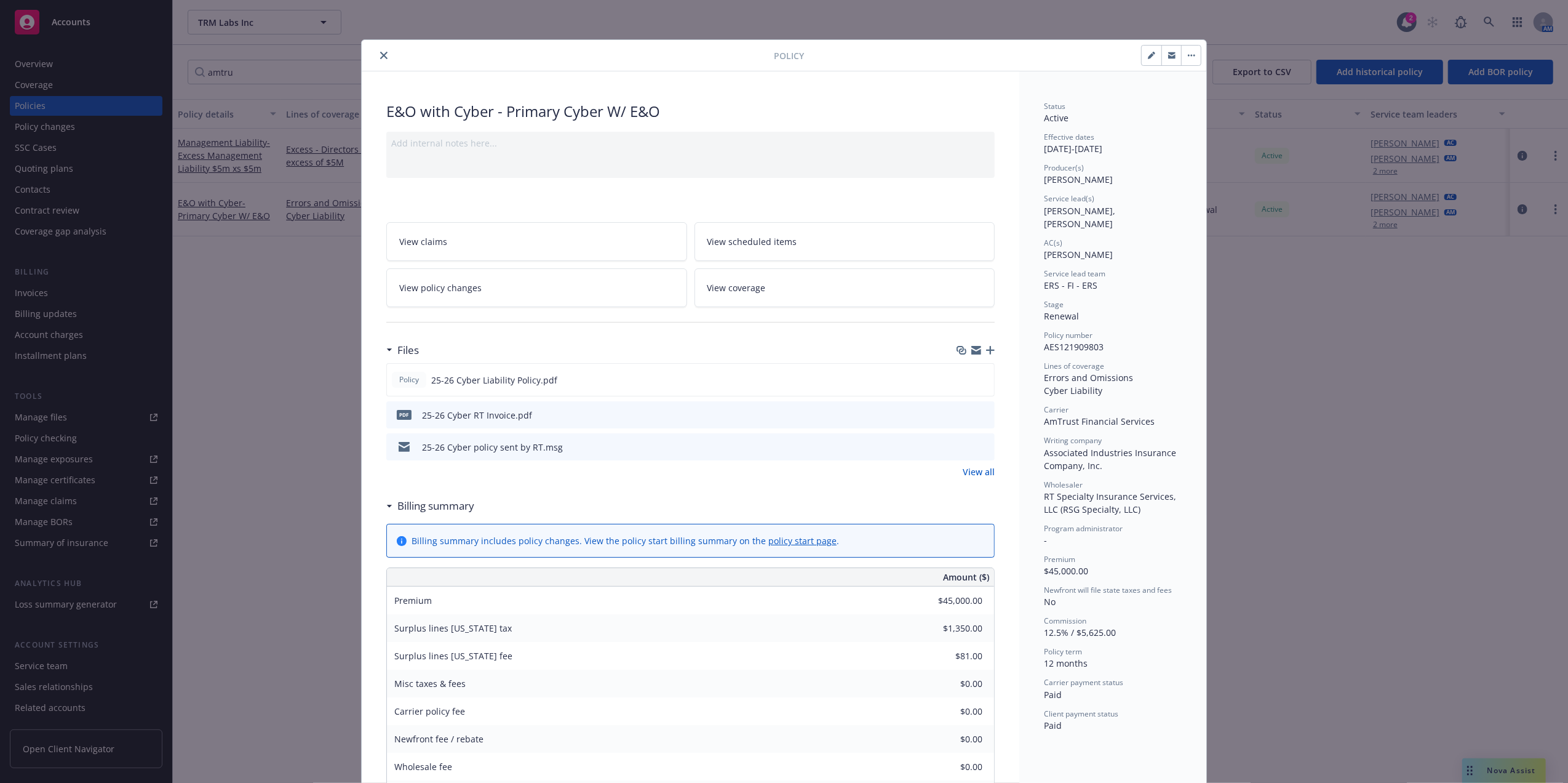
click at [379, 51] on button "close" at bounding box center [384, 55] width 15 height 15
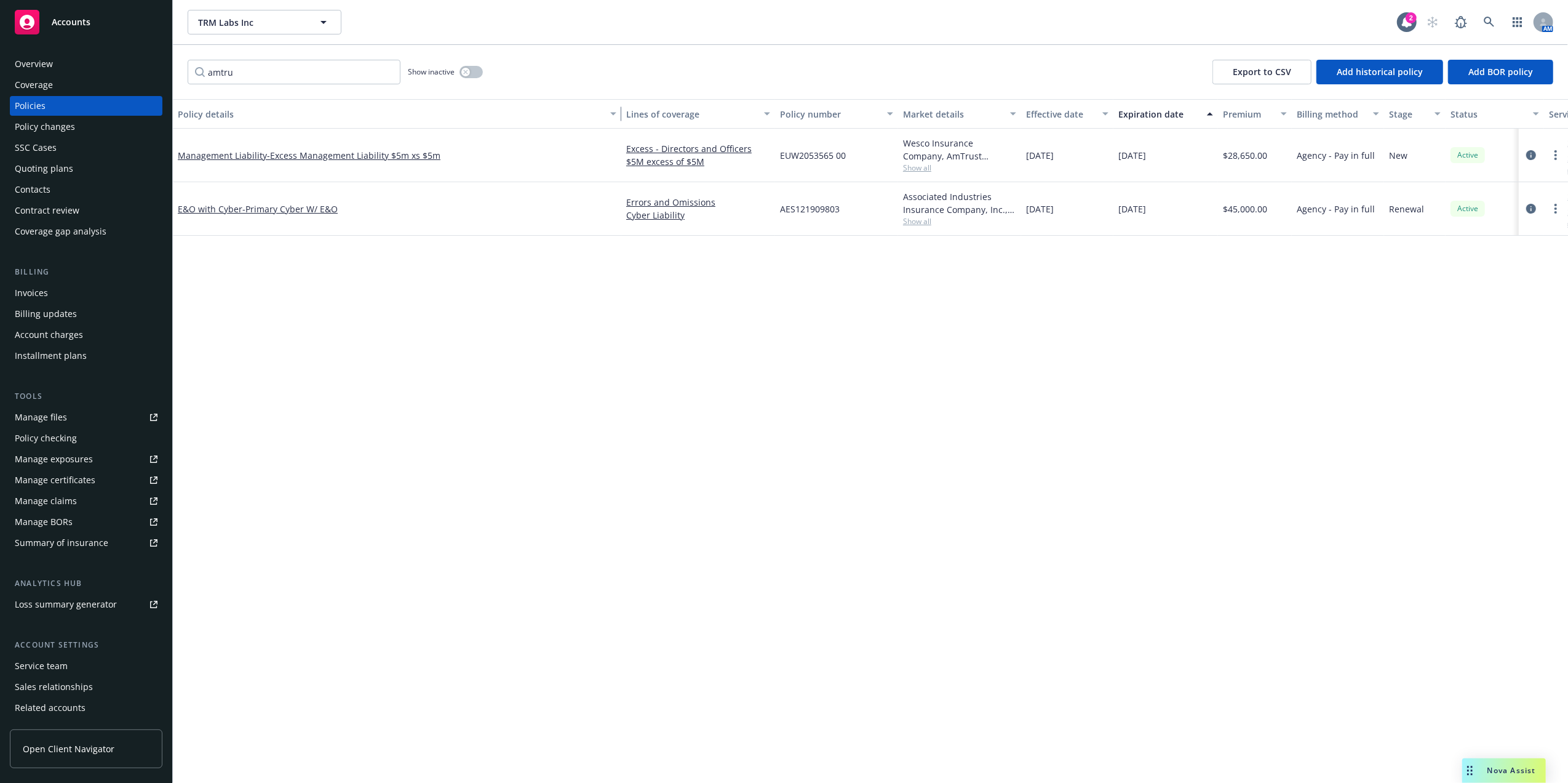
drag, startPoint x: 278, startPoint y: 110, endPoint x: 635, endPoint y: 110, distance: 357.0
click at [635, 110] on div "Policy details Lines of coverage Policy number Market details Effective date Ex…" at bounding box center [944, 114] width 1543 height 30
click at [57, 289] on div "Invoices" at bounding box center [86, 293] width 143 height 20
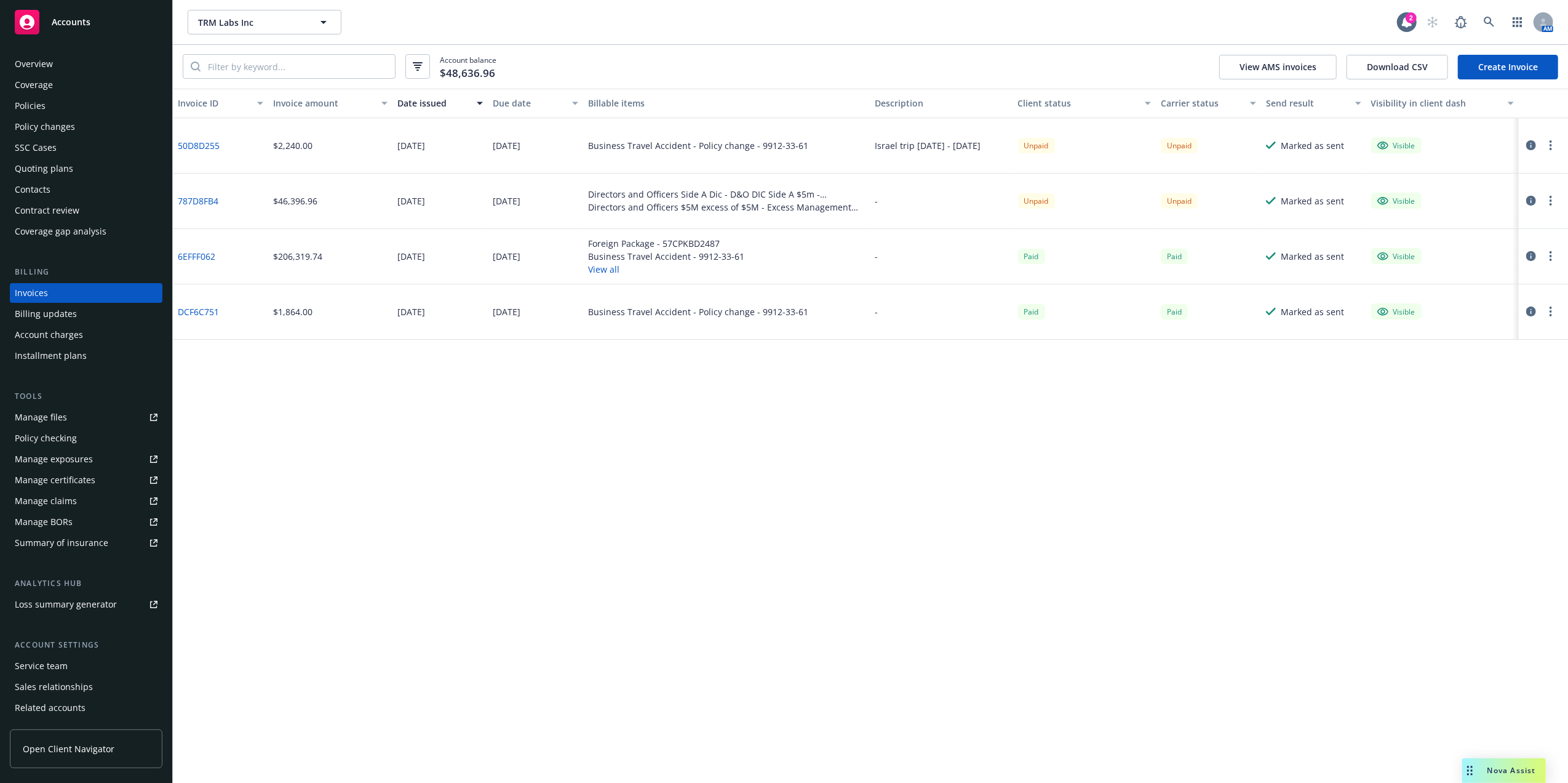
click at [595, 270] on button "View all" at bounding box center [666, 269] width 156 height 13
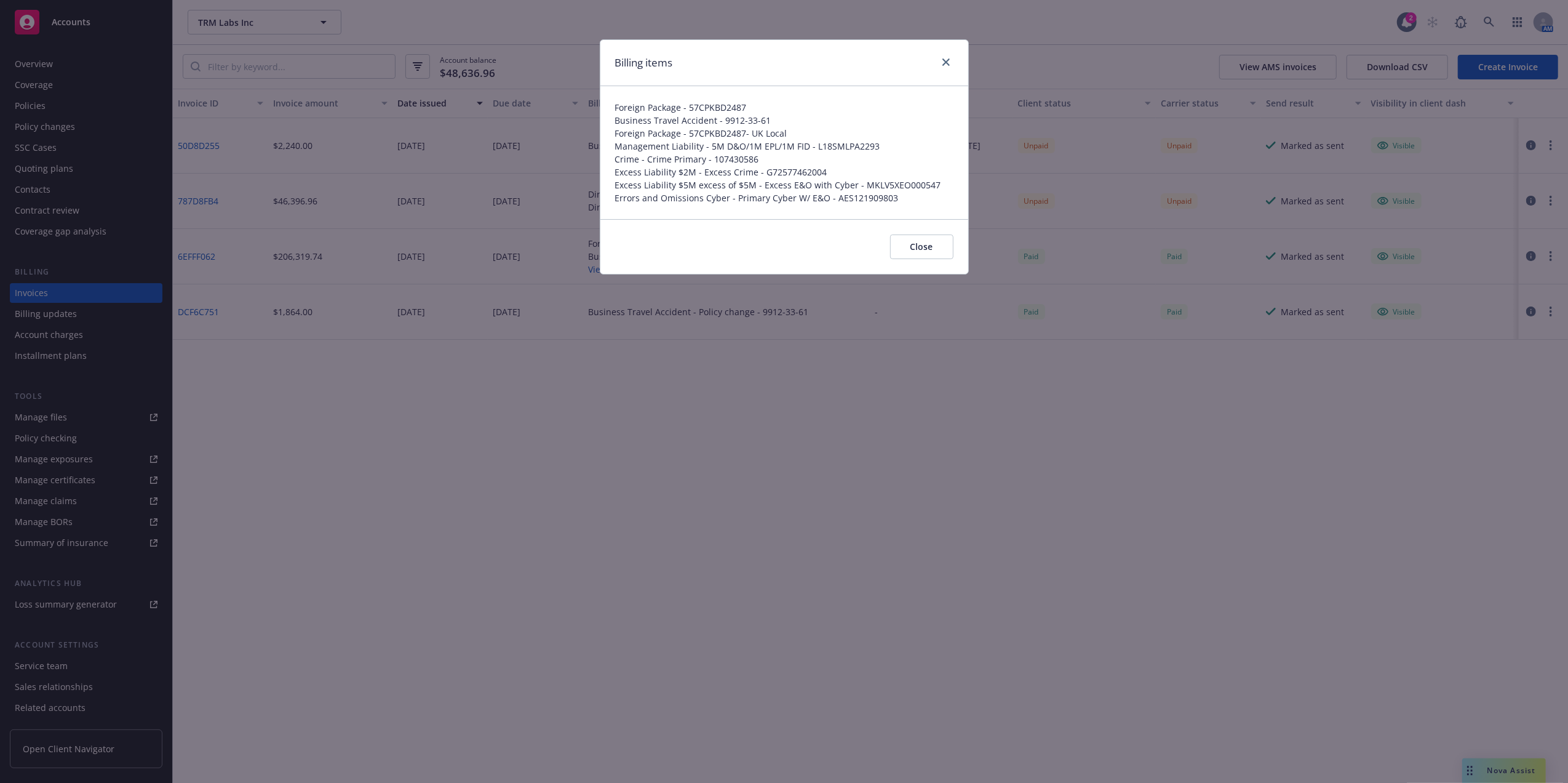
click at [680, 183] on span "Excess Liability $5M excess of $5M - Excess E&O with Cyber - MKLV5XEO000547" at bounding box center [784, 185] width 339 height 13
click at [948, 65] on icon "close" at bounding box center [946, 62] width 7 height 7
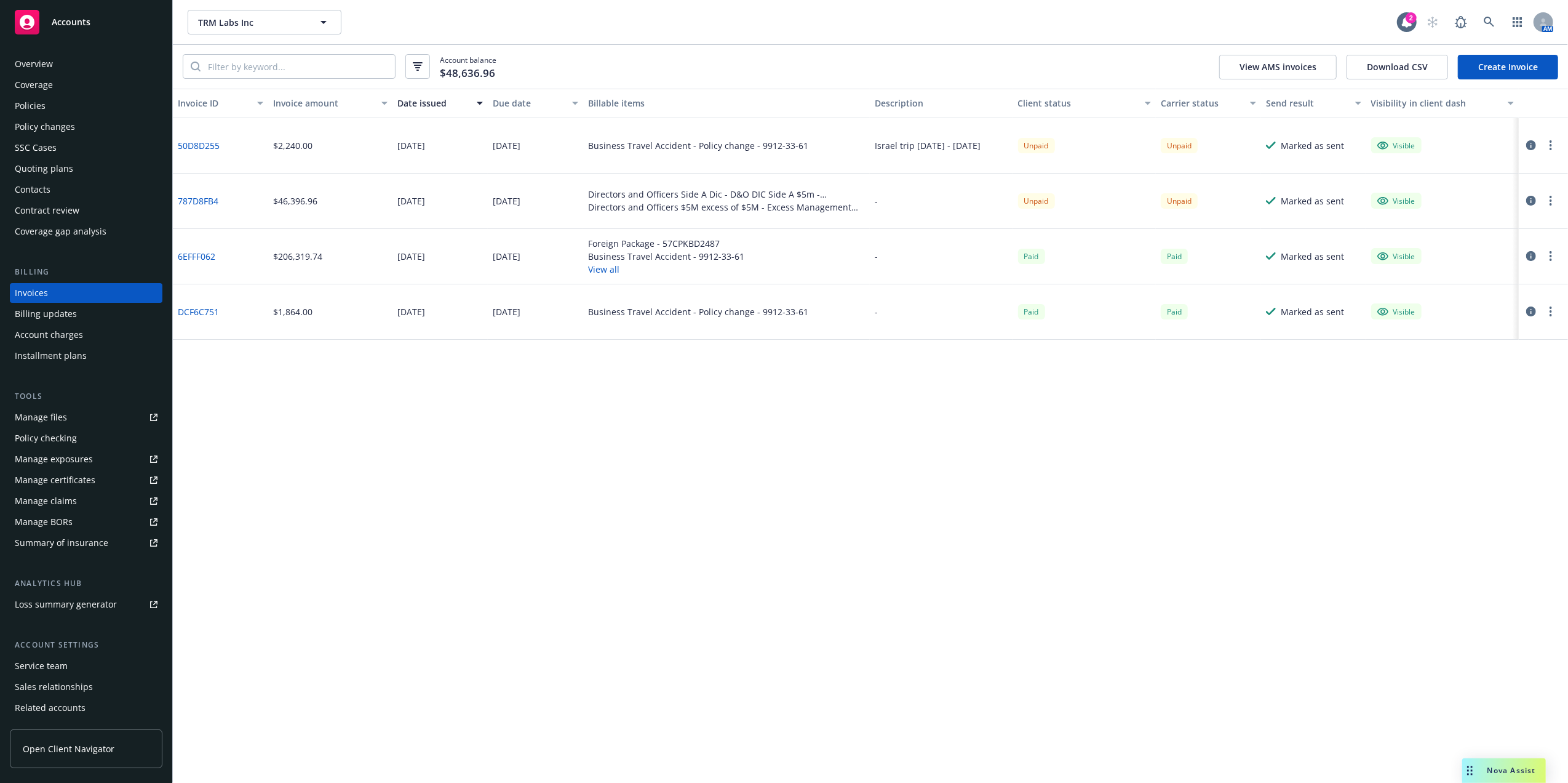
click at [683, 190] on div "Directors and Officers Side A Dic - D&O DIC Side A $5m - ADL30092285100" at bounding box center [727, 194] width 277 height 13
drag, startPoint x: 683, startPoint y: 190, endPoint x: 620, endPoint y: 225, distance: 72.1
click at [620, 225] on div "Directors and Officers Side A Dic - D&O DIC Side A $5m - ADL30092285100 Directo…" at bounding box center [727, 201] width 287 height 55
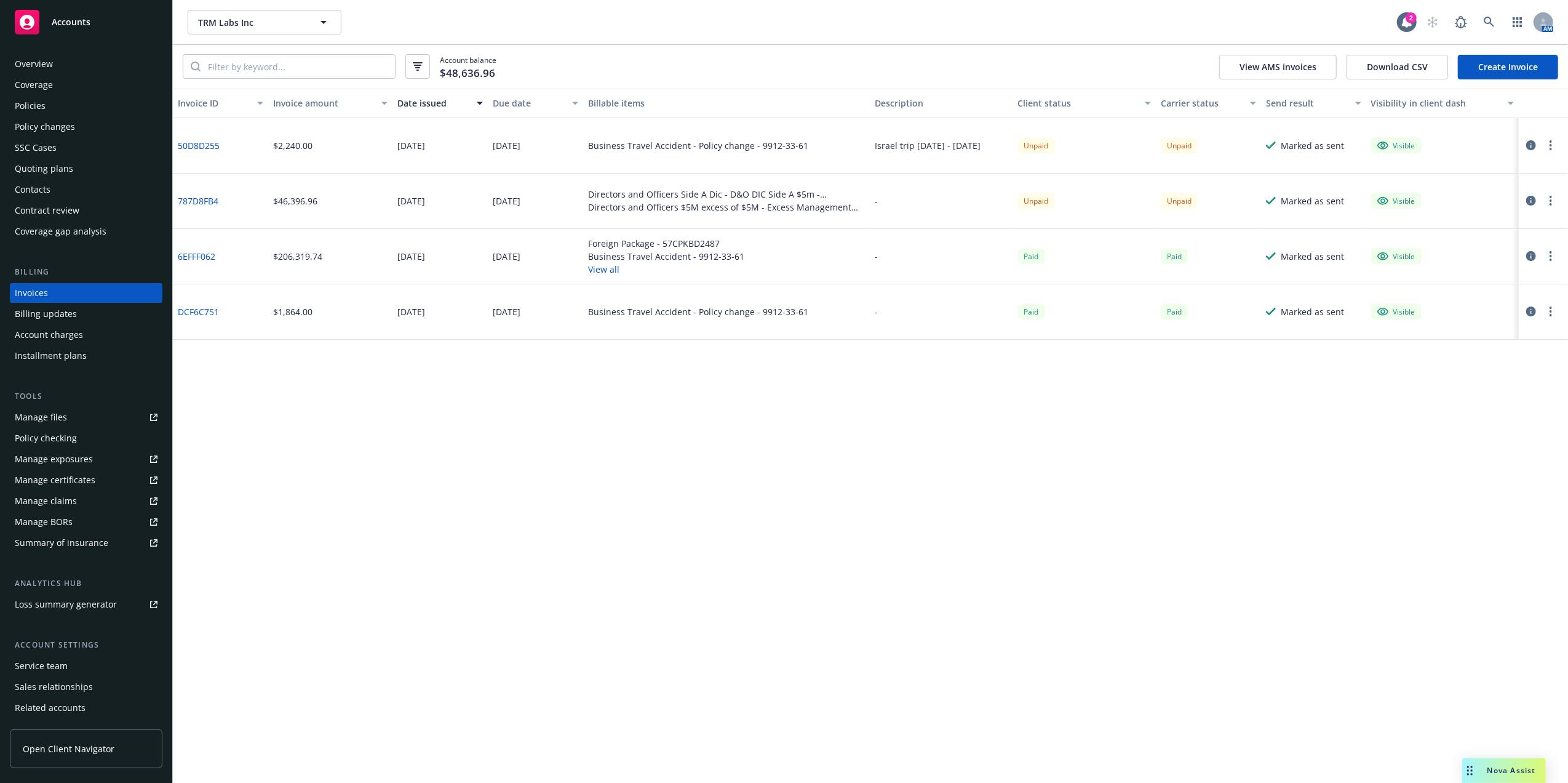
click at [739, 203] on div "Directors and Officers $5M excess of $5M - Excess Management Liability $5m xs $…" at bounding box center [727, 207] width 277 height 13
drag, startPoint x: 739, startPoint y: 203, endPoint x: 693, endPoint y: 193, distance: 47.1
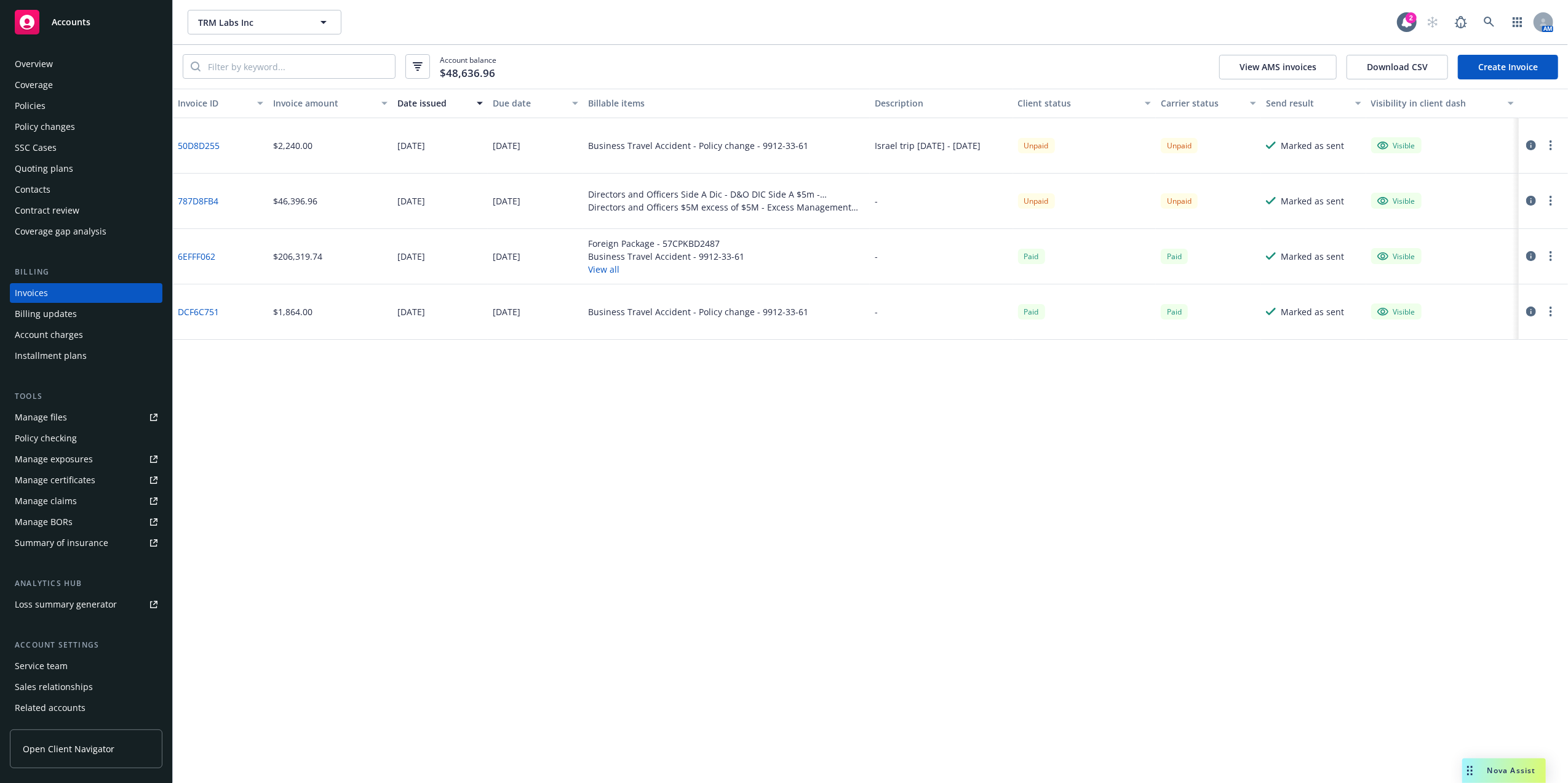
click at [693, 193] on div "Directors and Officers Side A Dic - D&O DIC Side A $5m - ADL30092285100" at bounding box center [727, 194] width 277 height 13
click at [692, 193] on div "Directors and Officers Side A Dic - D&O DIC Side A $5m - ADL30092285100" at bounding box center [727, 194] width 277 height 13
drag, startPoint x: 692, startPoint y: 193, endPoint x: 687, endPoint y: 209, distance: 16.8
click at [687, 209] on div "Directors and Officers $5M excess of $5M - Excess Management Liability $5m xs $…" at bounding box center [727, 207] width 277 height 13
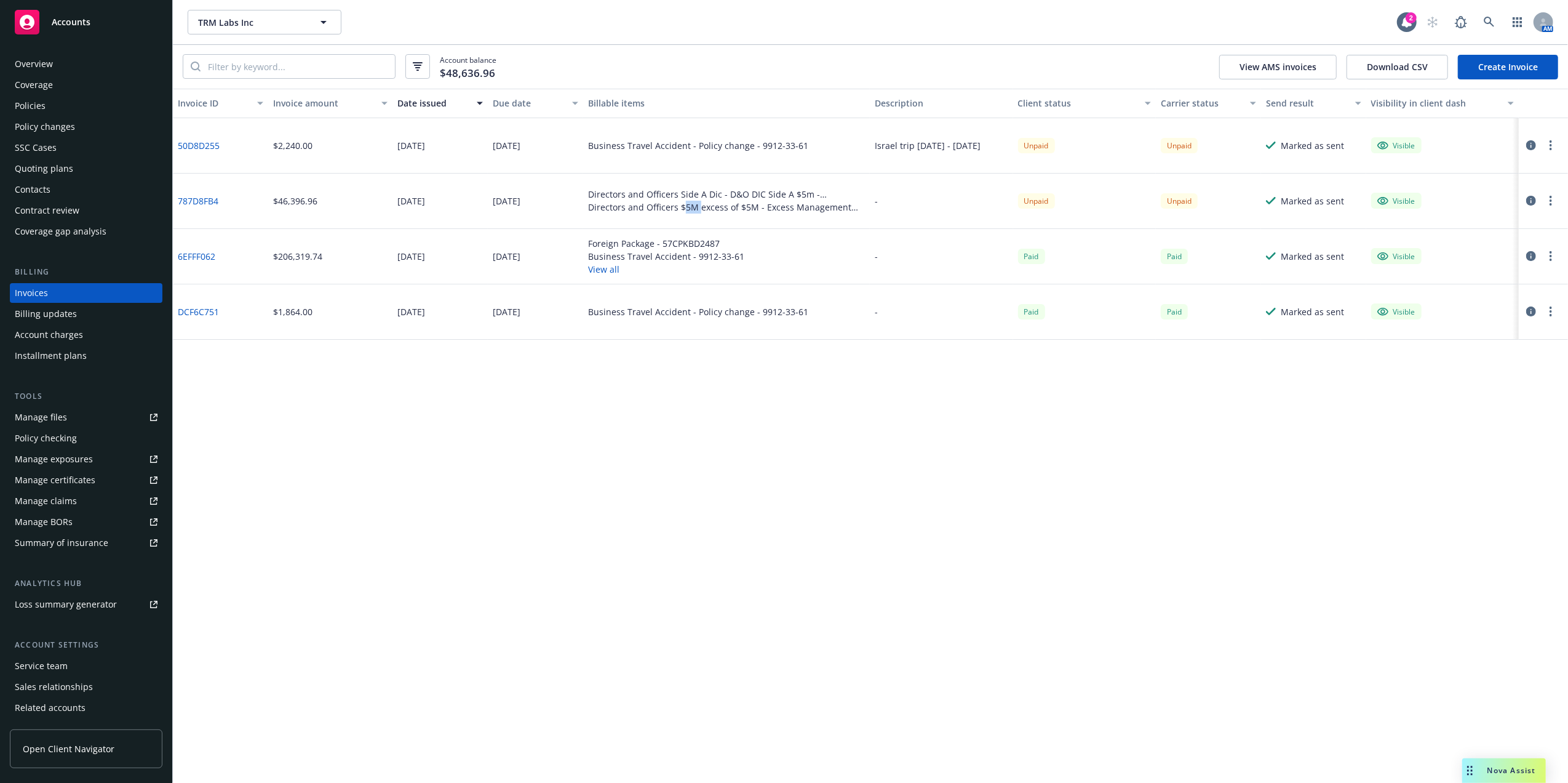
click at [687, 209] on div "Directors and Officers $5M excess of $5M - Excess Management Liability $5m xs $…" at bounding box center [727, 207] width 277 height 13
drag, startPoint x: 687, startPoint y: 209, endPoint x: 668, endPoint y: 195, distance: 23.6
click at [668, 195] on div "Directors and Officers Side A Dic - D&O DIC Side A $5m - ADL30092285100" at bounding box center [727, 194] width 277 height 13
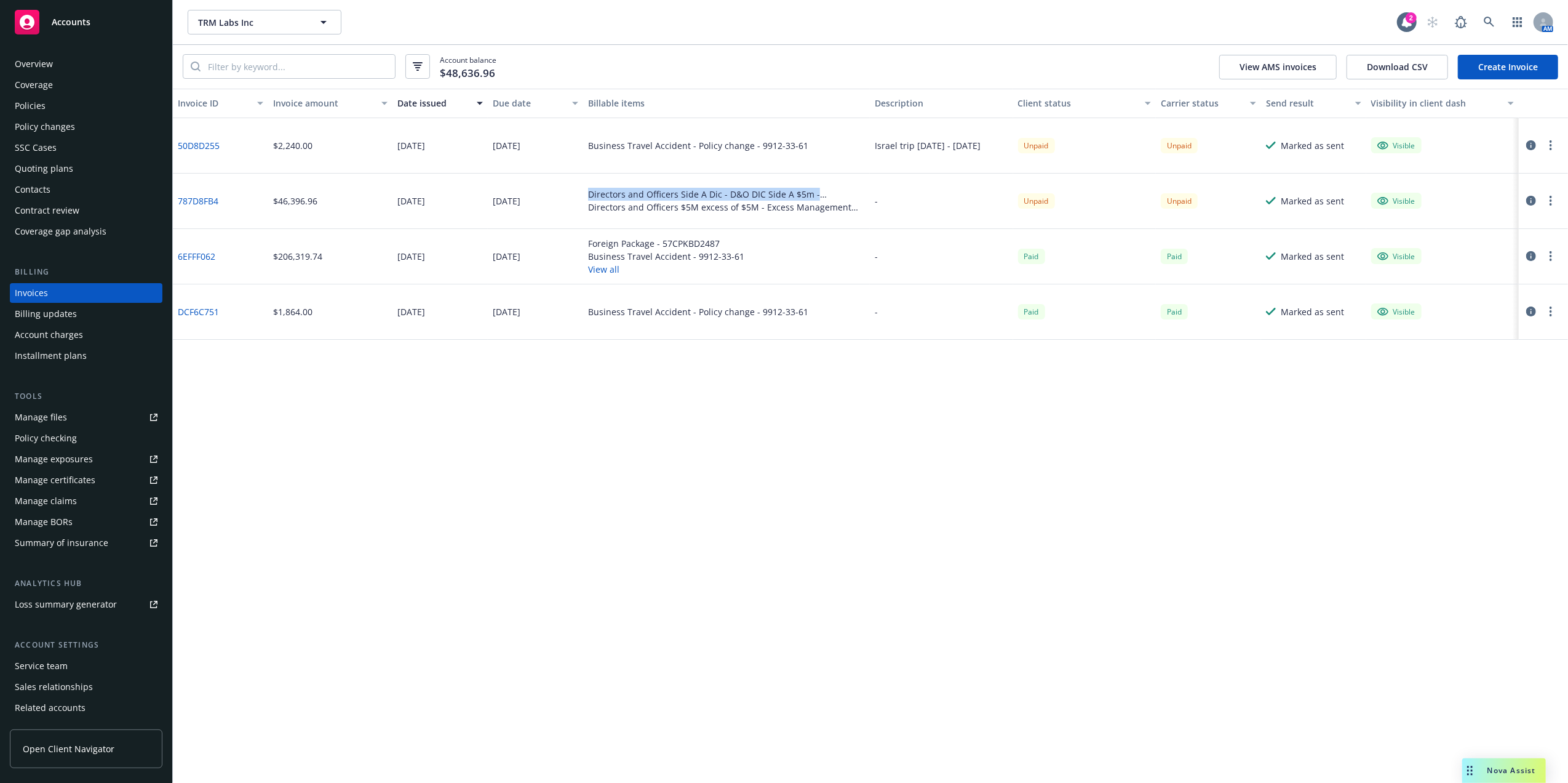
click at [668, 195] on div "Directors and Officers Side A Dic - D&O DIC Side A $5m - ADL30092285100" at bounding box center [727, 194] width 277 height 13
drag, startPoint x: 668, startPoint y: 195, endPoint x: 657, endPoint y: 205, distance: 14.9
click at [657, 205] on div "Directors and Officers $5M excess of $5M - Excess Management Liability $5m xs $…" at bounding box center [727, 207] width 277 height 13
click at [419, 208] on div "08/28/2025" at bounding box center [440, 201] width 95 height 55
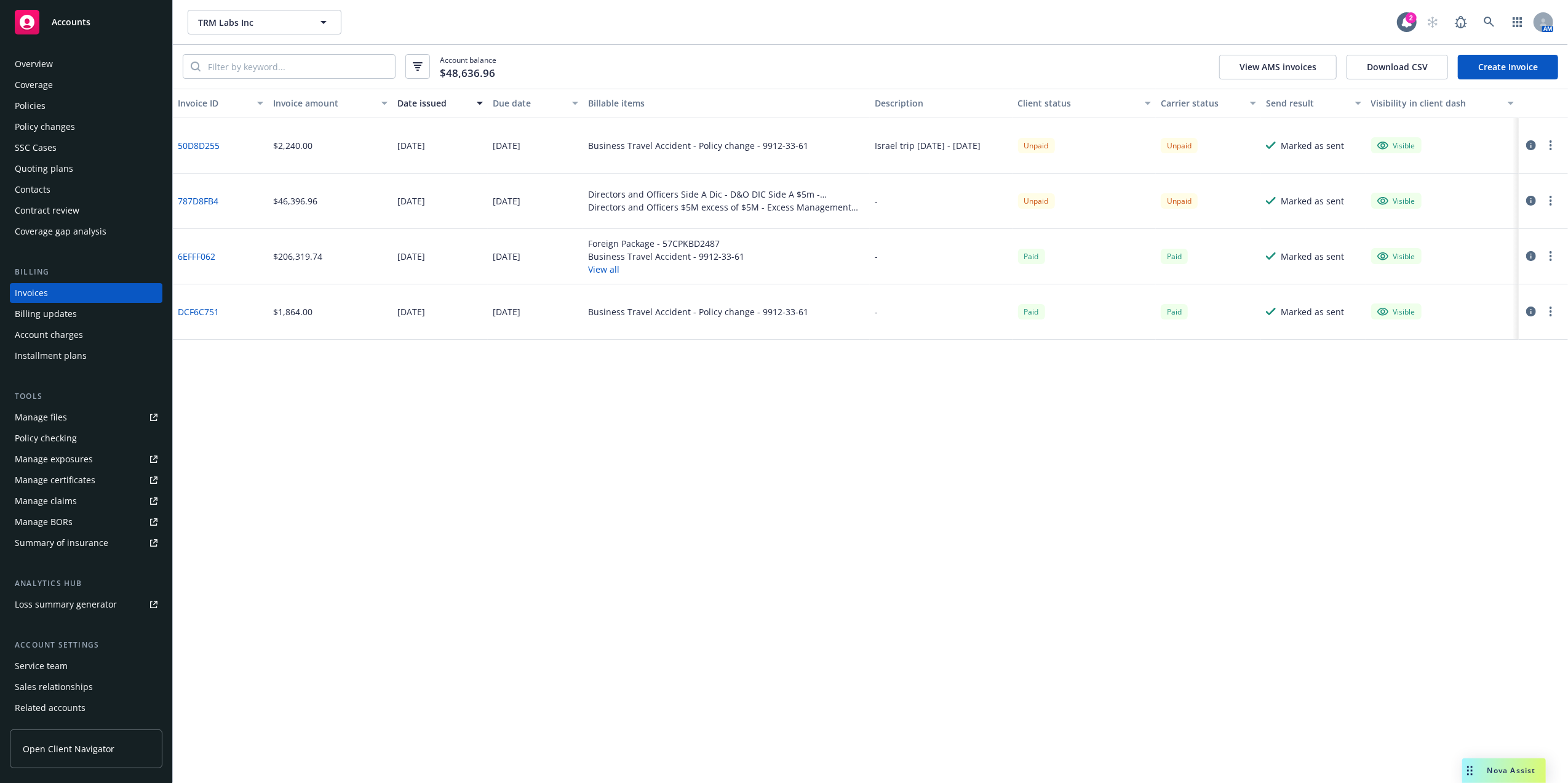
click at [614, 217] on div "Directors and Officers Side A Dic - D&O DIC Side A $5m - ADL30092285100 Directo…" at bounding box center [727, 201] width 287 height 55
click at [43, 104] on div "Policies" at bounding box center [30, 105] width 31 height 20
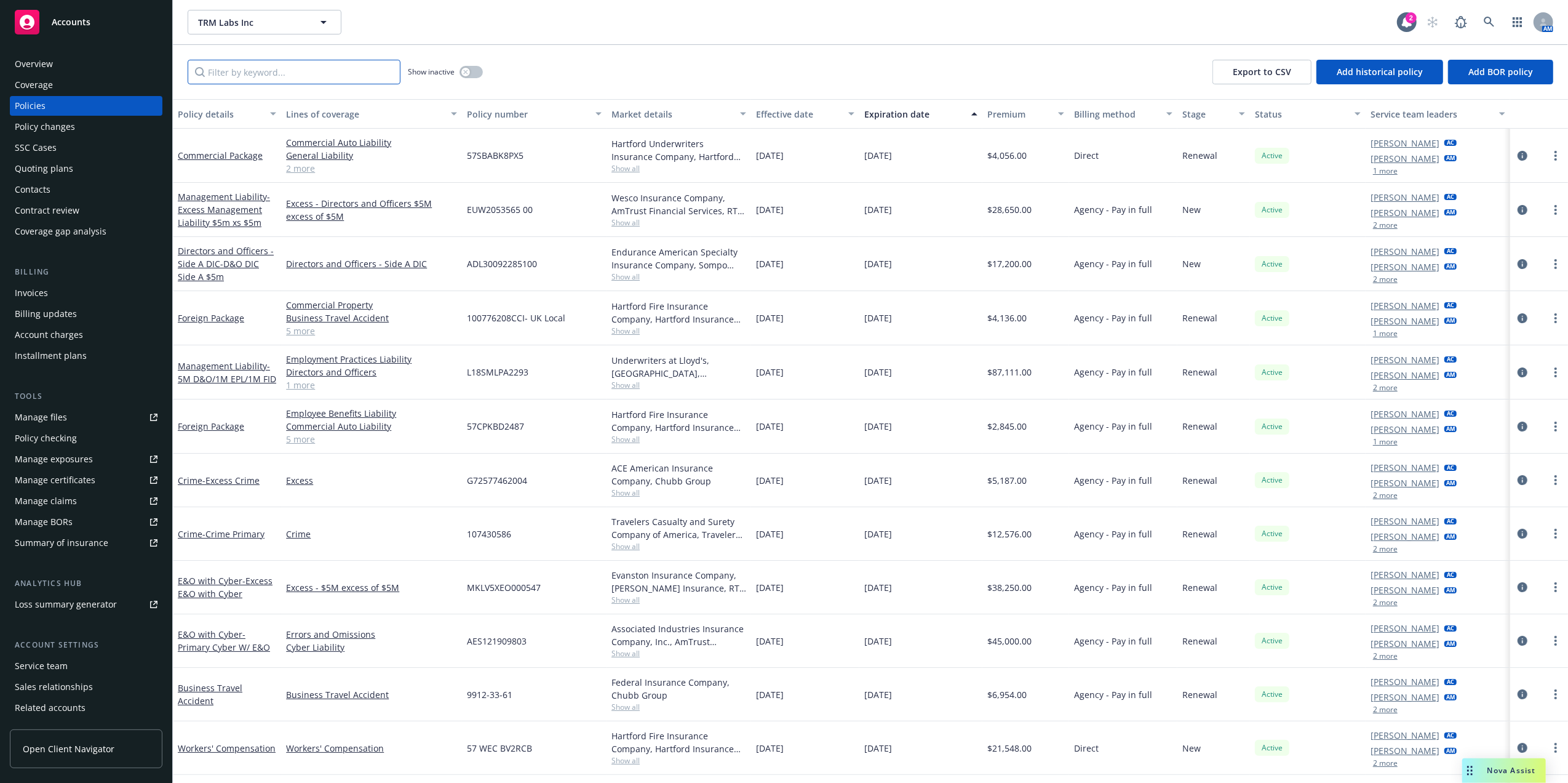
click at [323, 76] on input "Filter by keyword..." at bounding box center [294, 72] width 213 height 24
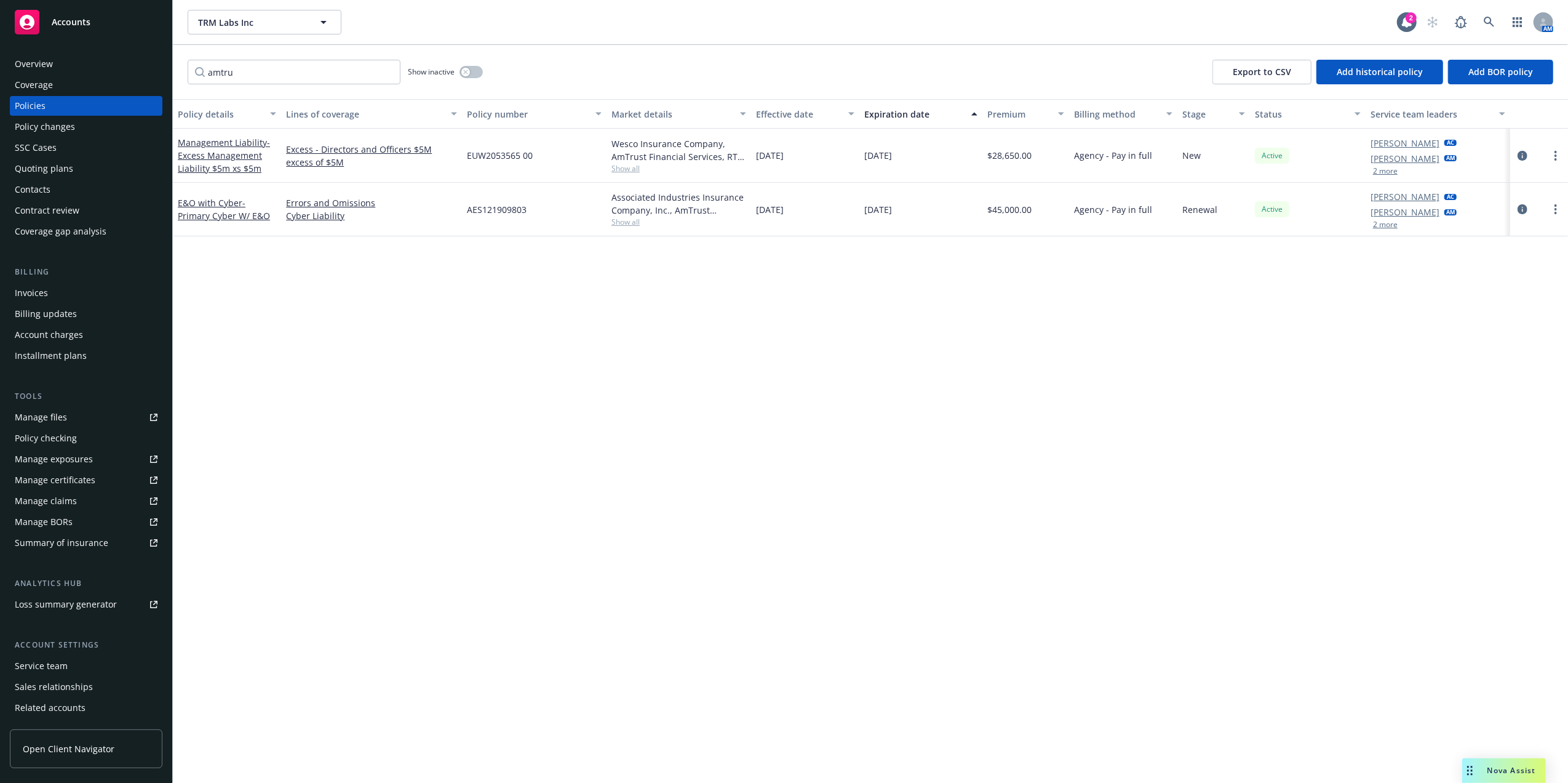
click at [631, 171] on span "Show all" at bounding box center [679, 168] width 134 height 10
drag, startPoint x: 793, startPoint y: 179, endPoint x: 733, endPoint y: 183, distance: 60.1
click at [793, 179] on div "04/29/2025" at bounding box center [805, 156] width 108 height 54
click at [635, 213] on div "Associated Industries Insurance Company, Inc., AmTrust Financial Services, RT S…" at bounding box center [679, 204] width 134 height 26
click at [631, 217] on span "Show all" at bounding box center [679, 221] width 134 height 10
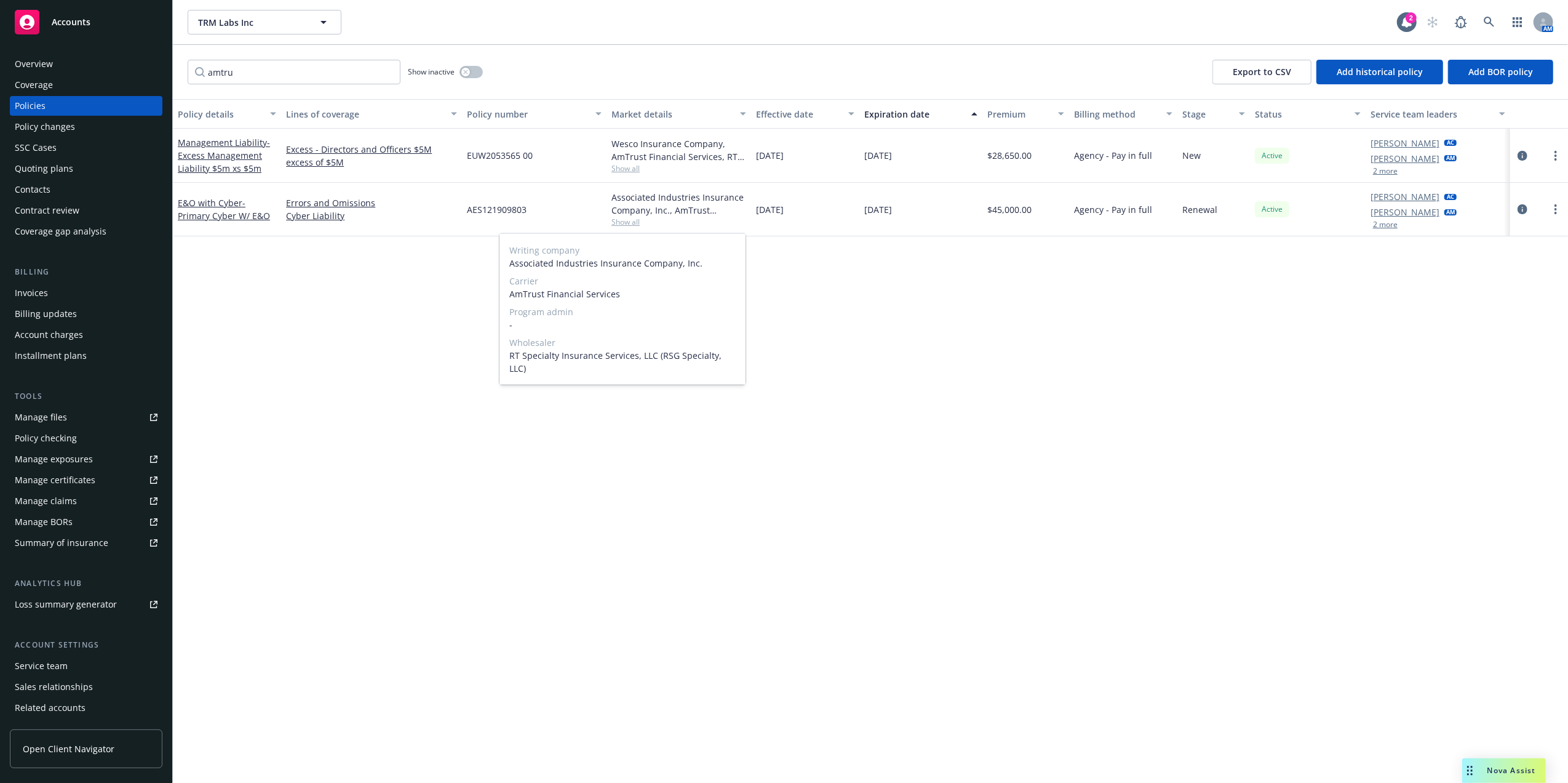
drag, startPoint x: 631, startPoint y: 217, endPoint x: 285, endPoint y: 74, distance: 374.4
click at [631, 217] on span "Show all" at bounding box center [679, 221] width 134 height 10
click at [246, 87] on div "amtru Show inactive Export to CSV Add historical policy Add BOR policy" at bounding box center [871, 72] width 1395 height 54
click at [259, 72] on input "amtru" at bounding box center [294, 72] width 213 height 24
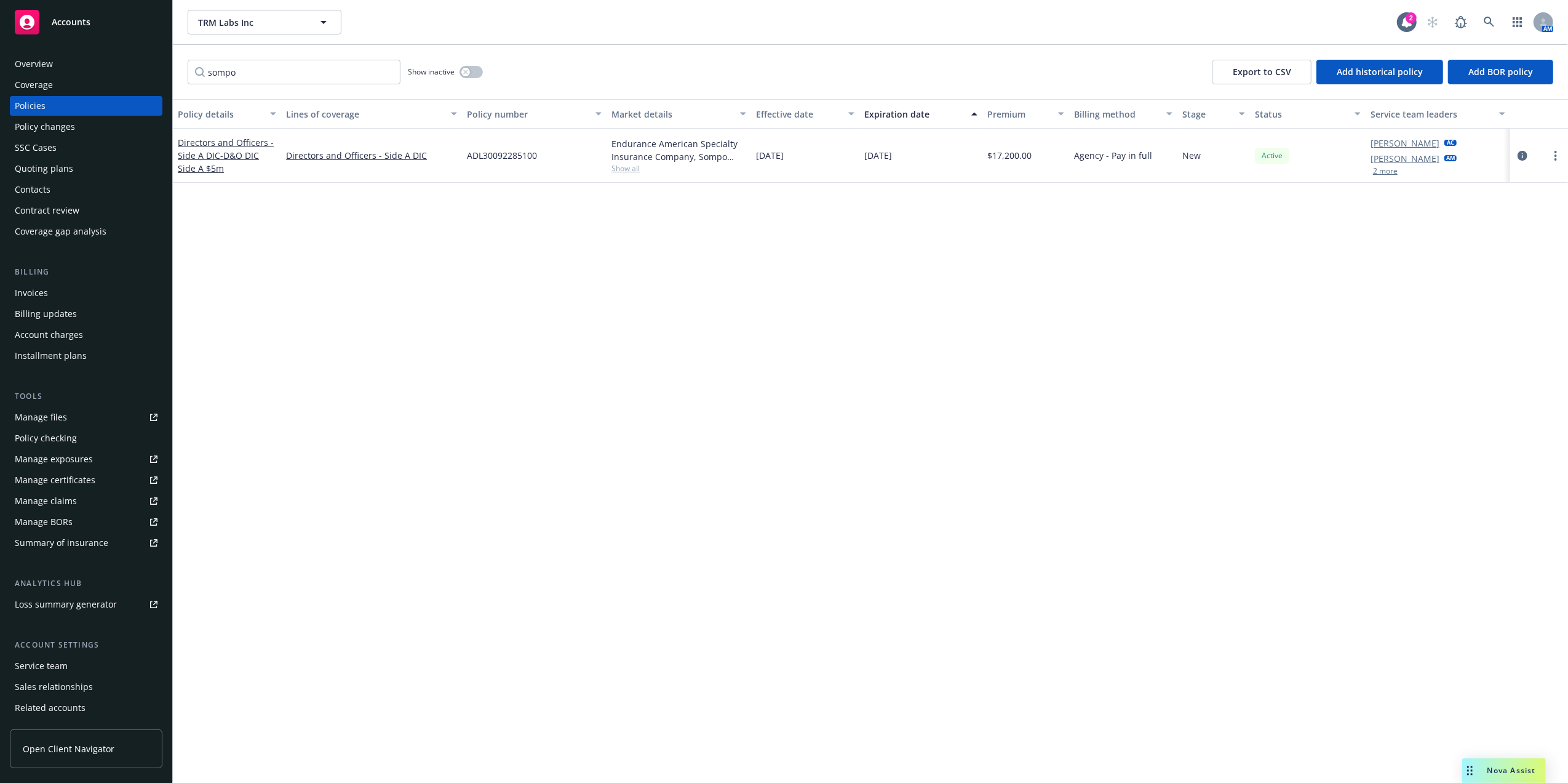
click at [627, 166] on span "Show all" at bounding box center [679, 168] width 134 height 10
click at [579, 298] on span "RT Specialty Insurance Services, LLC (RSG Specialty, LLC)" at bounding box center [622, 308] width 226 height 26
copy span "RT Specialty Insurance Services, LLC (RSG Specialty, LLC)"
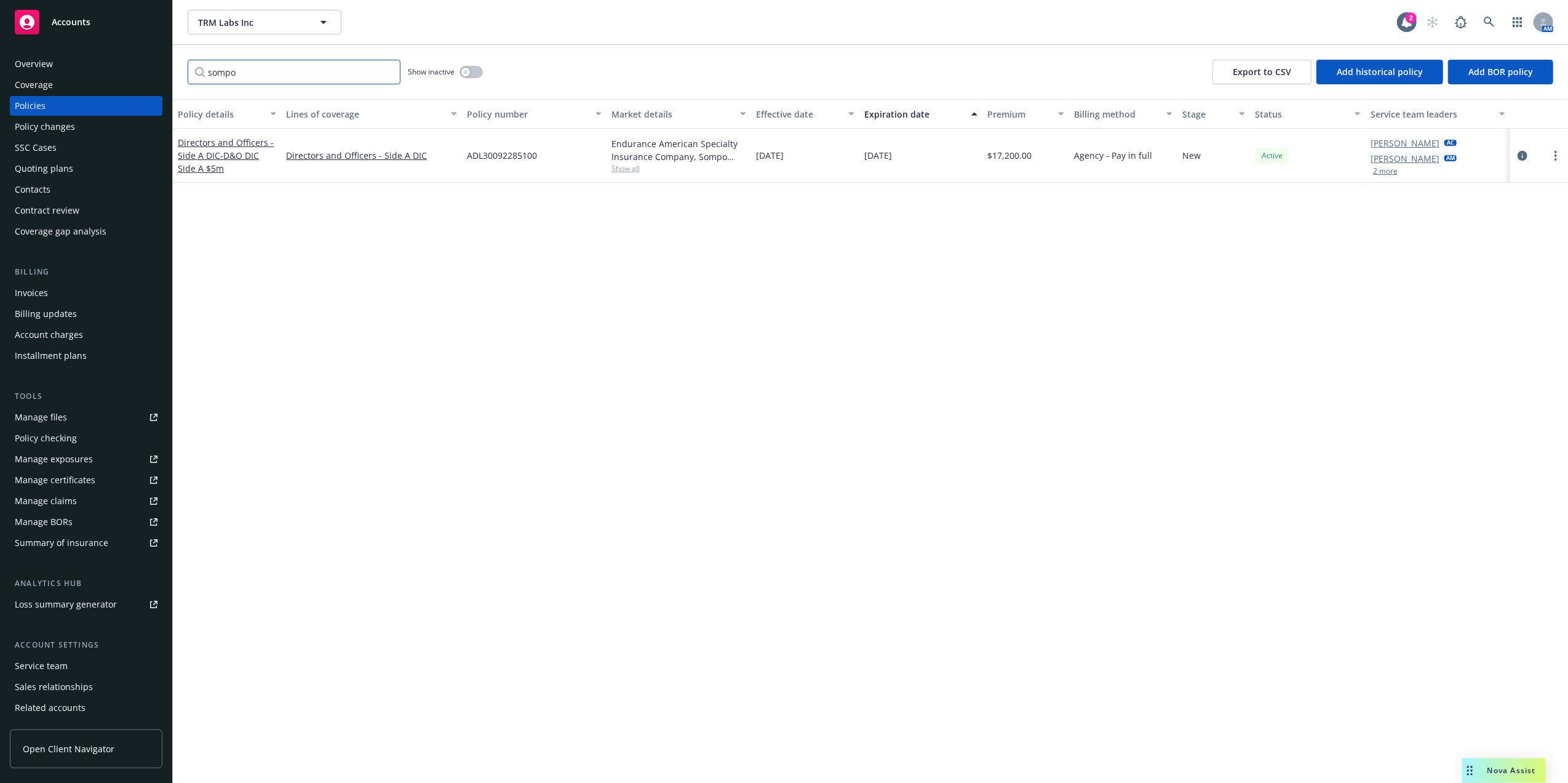
click at [289, 72] on input "sompo" at bounding box center [294, 72] width 213 height 24
paste input "RT Specialty Insurance Services, LLC (RSG Specialty, LLC)"
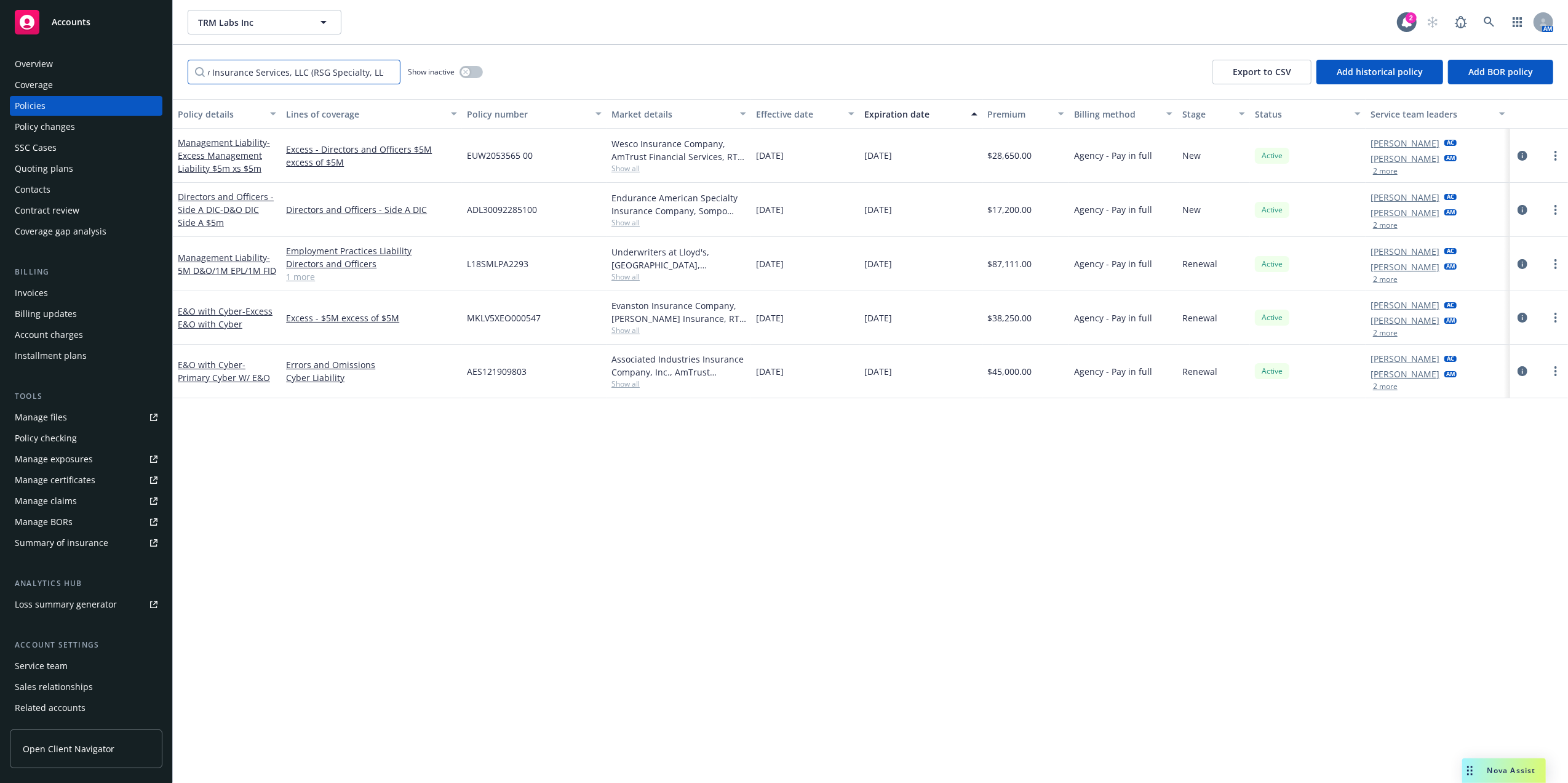
type input "RT Specialty Insurance Services, LLC (RSG Specialty, LLC)"
click at [626, 380] on span "Show all" at bounding box center [679, 383] width 134 height 10
click at [633, 328] on span "Show all" at bounding box center [679, 330] width 134 height 10
click at [63, 295] on div "Invoices" at bounding box center [86, 293] width 143 height 20
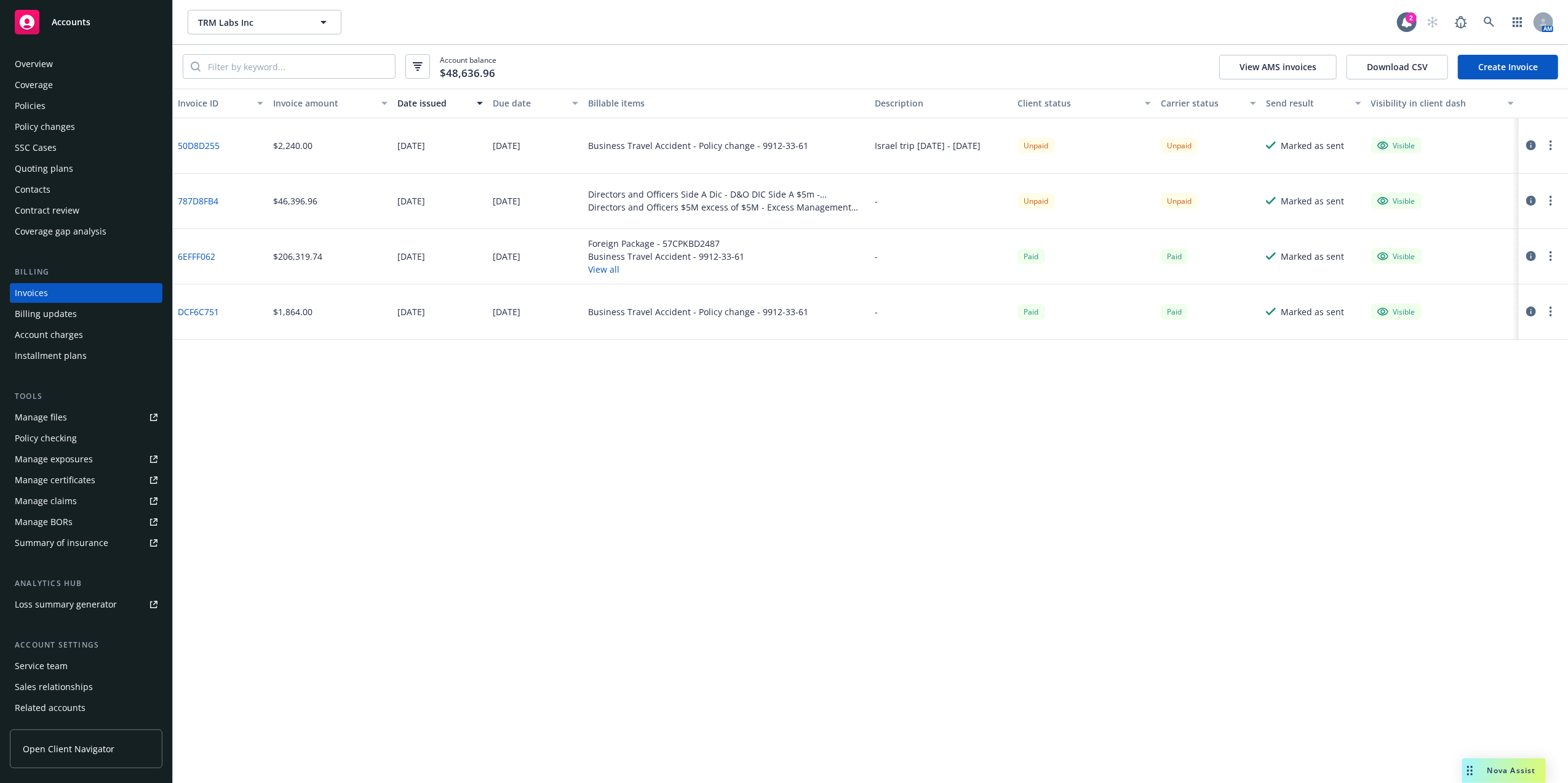
click at [631, 210] on div "Directors and Officers $5M excess of $5M - Excess Management Liability $5m xs $…" at bounding box center [727, 207] width 277 height 13
click at [406, 202] on div "08/28/2025" at bounding box center [411, 201] width 28 height 13
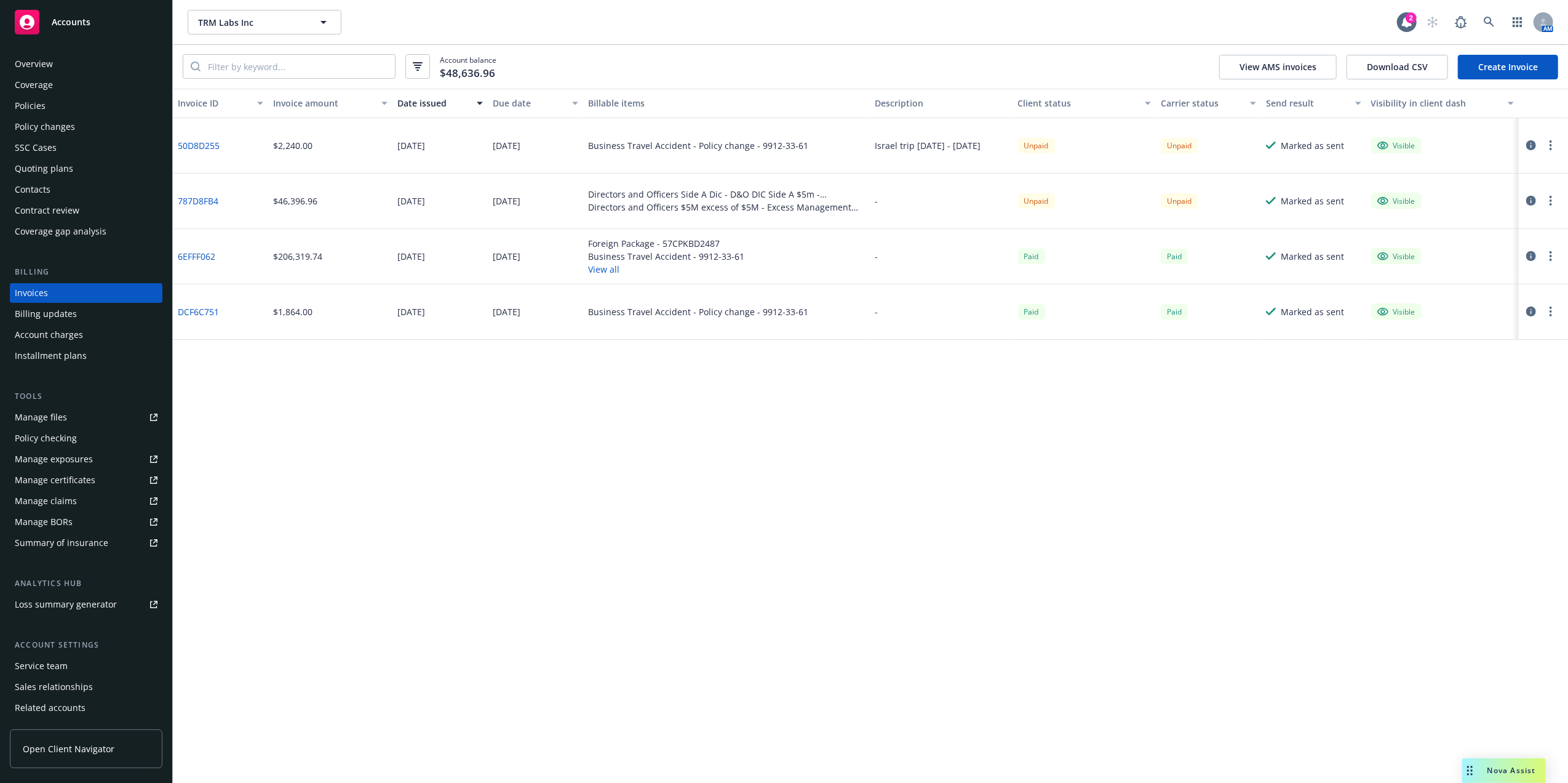
click at [39, 65] on div "Overview" at bounding box center [34, 64] width 38 height 20
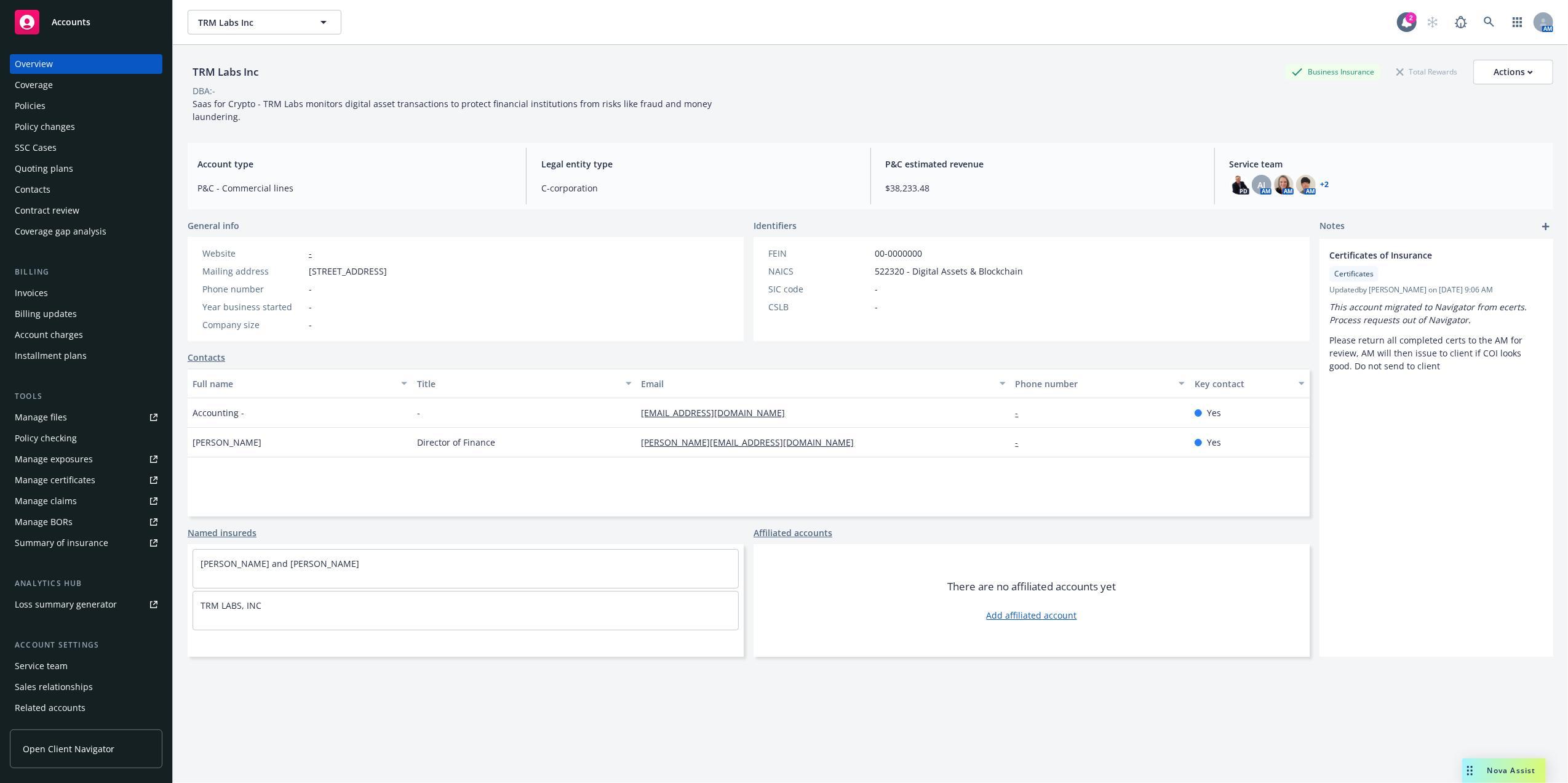
click at [62, 293] on div "Invoices" at bounding box center [86, 293] width 143 height 20
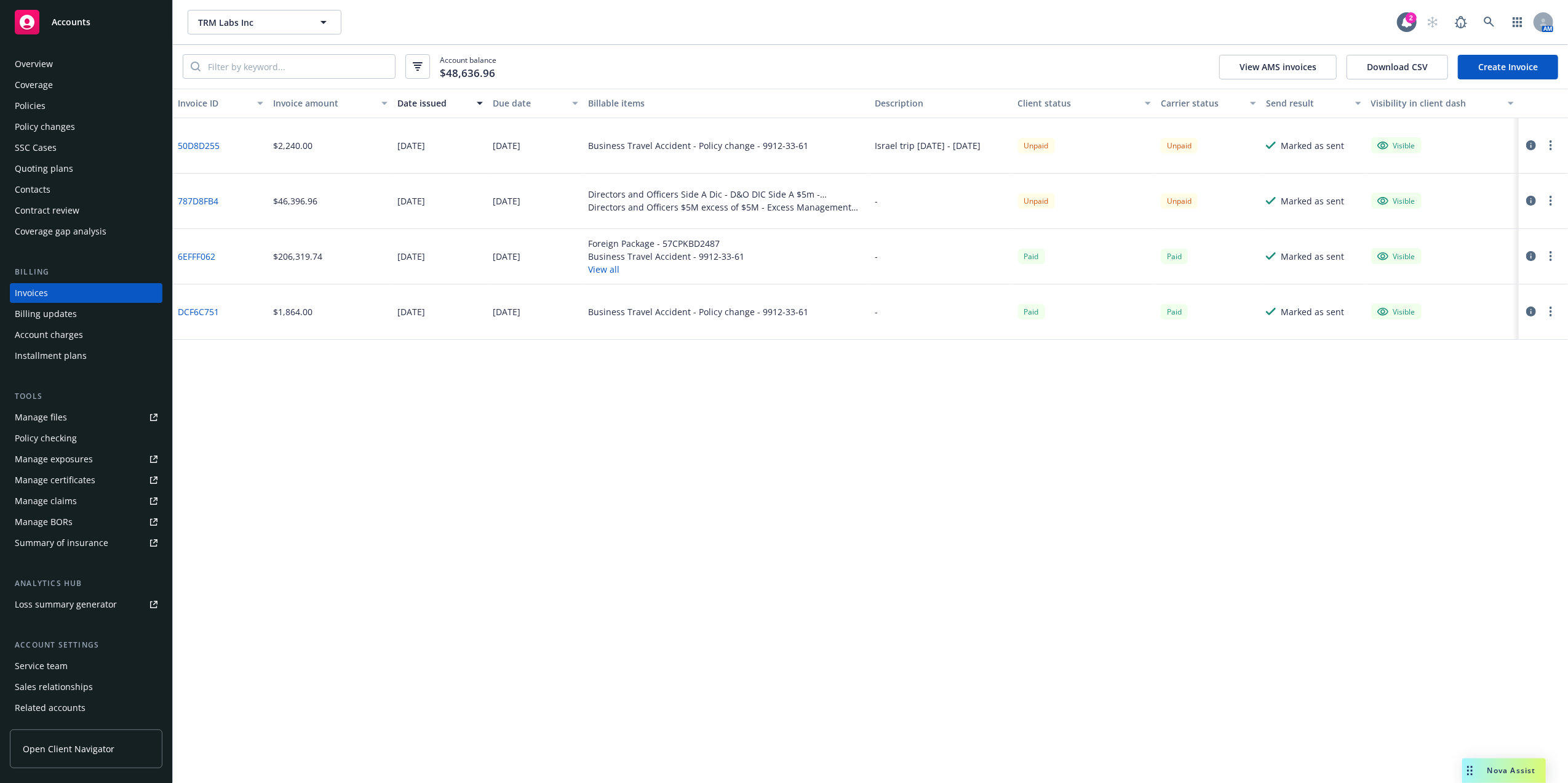
click at [200, 202] on link "787D8FB4" at bounding box center [198, 201] width 41 height 13
click at [28, 103] on div "Policies" at bounding box center [30, 105] width 31 height 20
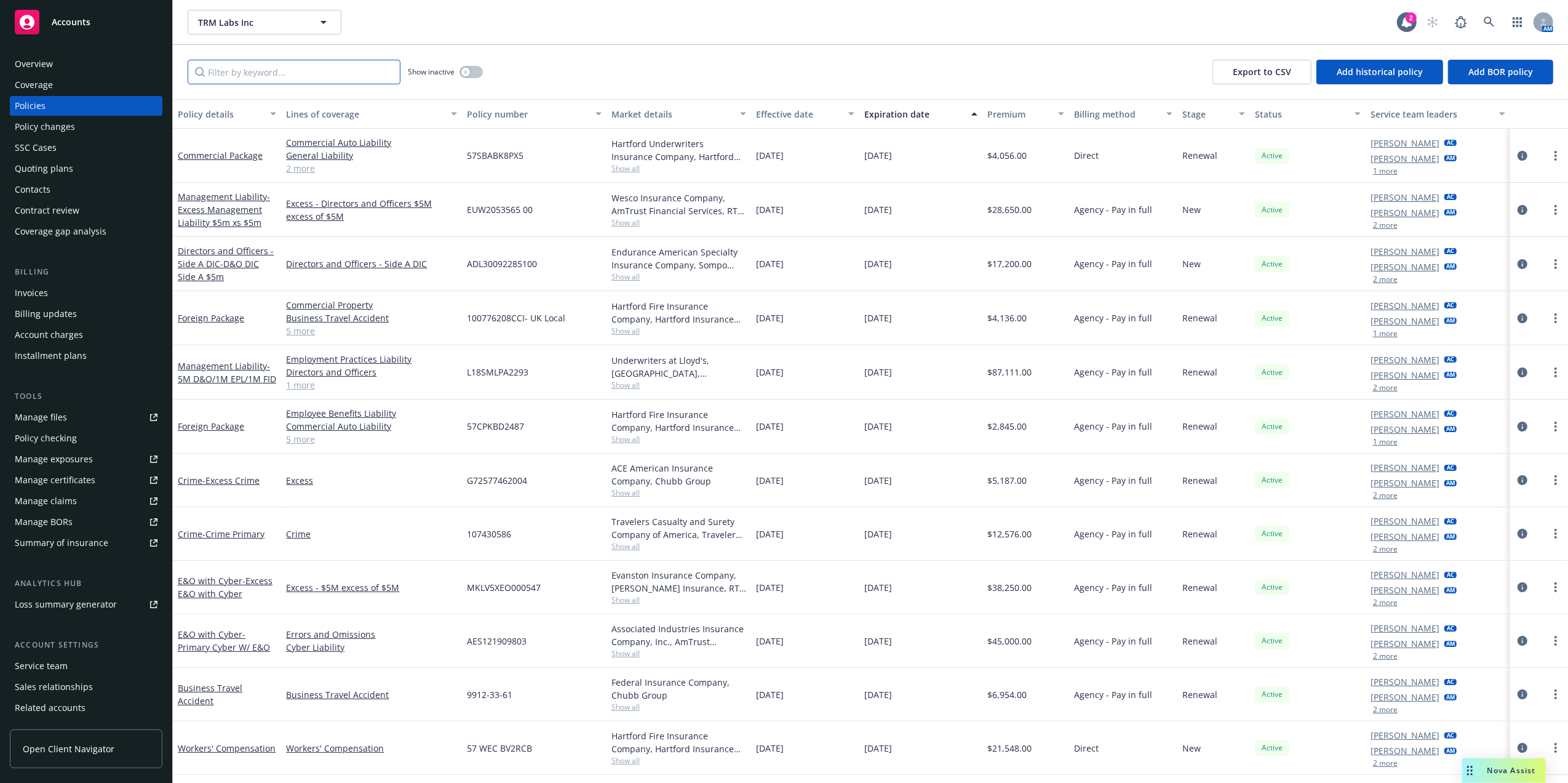
click at [235, 64] on input "Filter by keyword..." at bounding box center [294, 72] width 213 height 24
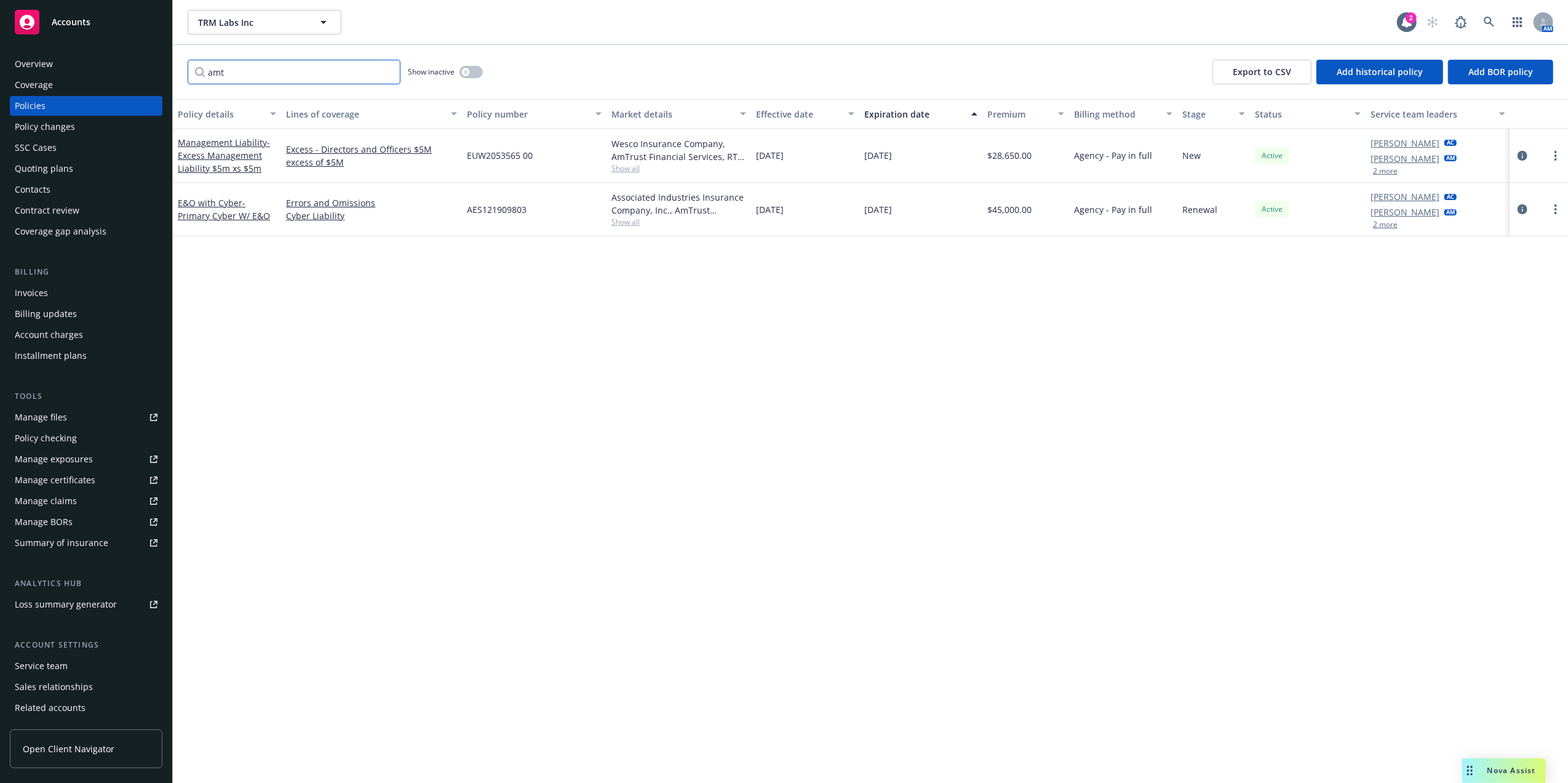
type input "amt"
click at [633, 222] on span "Show all" at bounding box center [679, 221] width 134 height 10
click at [631, 170] on span "Show all" at bounding box center [679, 168] width 134 height 10
drag, startPoint x: 1074, startPoint y: 314, endPoint x: 1067, endPoint y: 312, distance: 7.3
click at [1074, 315] on div "Policy details Lines of coverage Policy number Market details Effective date Ex…" at bounding box center [871, 441] width 1395 height 684
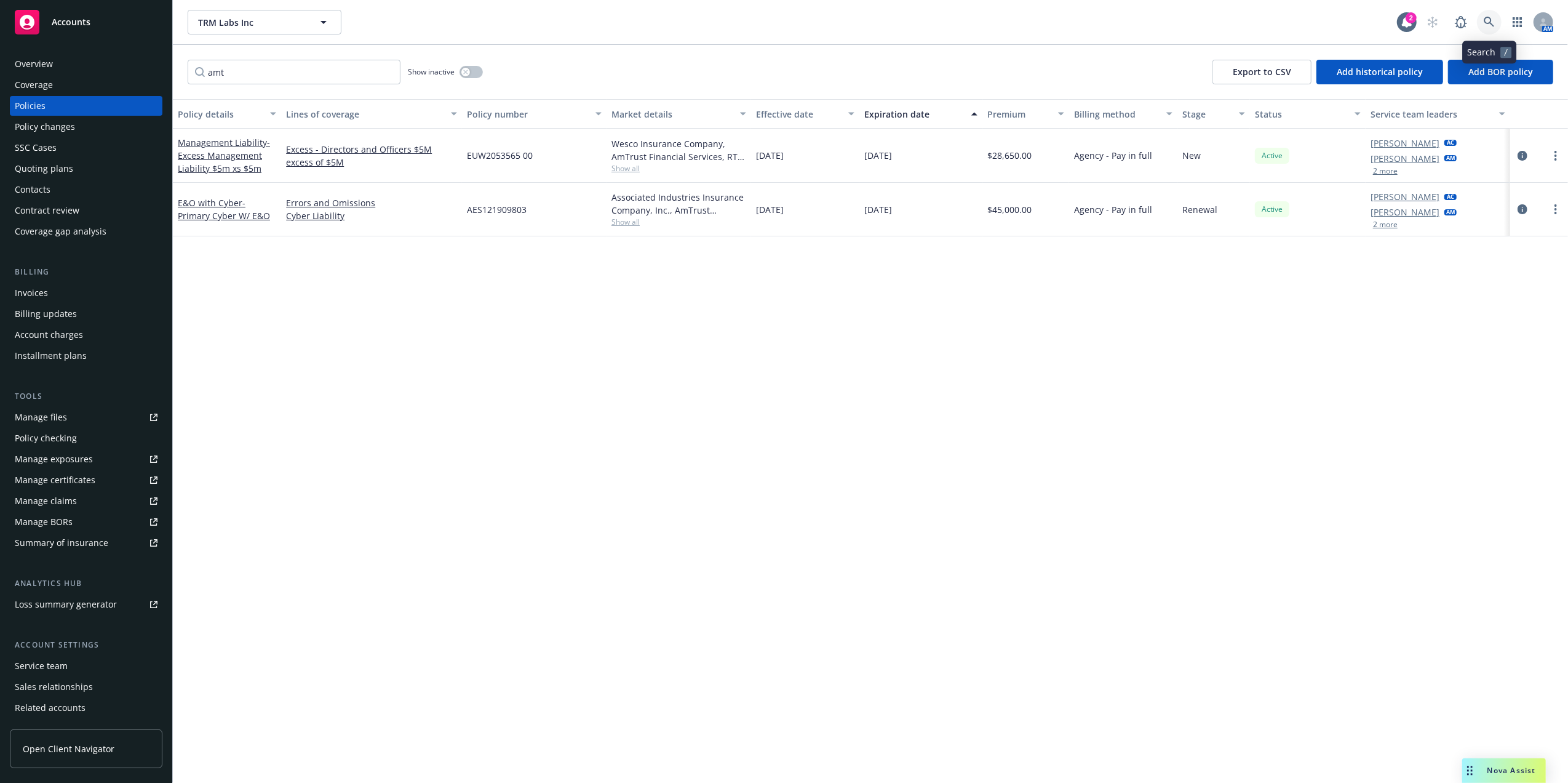
click at [1487, 26] on icon at bounding box center [1489, 22] width 11 height 11
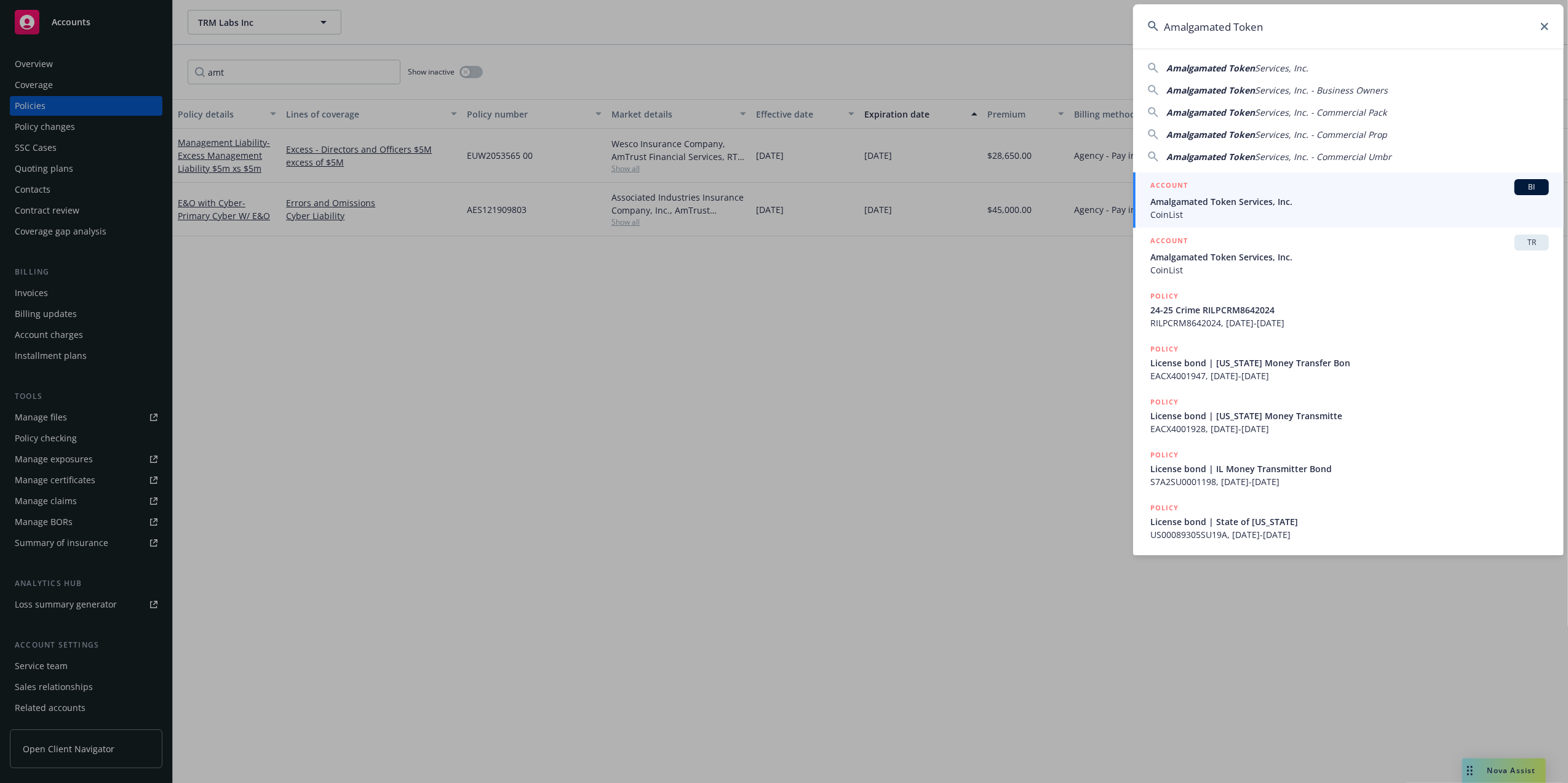
type input "Amalgamated Token"
click at [1208, 201] on span "Amalgamated Token Services, Inc." at bounding box center [1350, 201] width 399 height 13
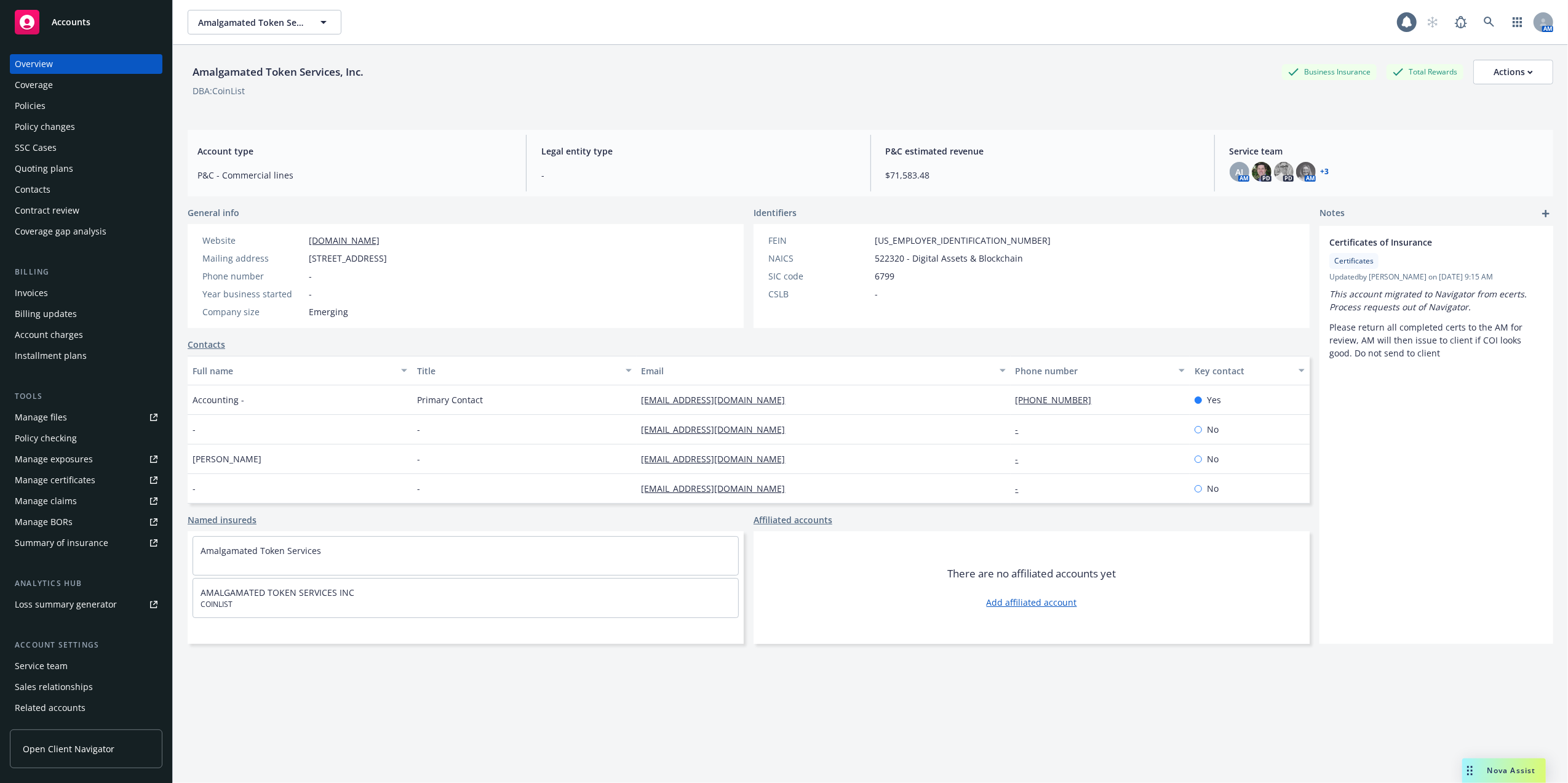
click at [51, 103] on div "Policies" at bounding box center [86, 105] width 143 height 20
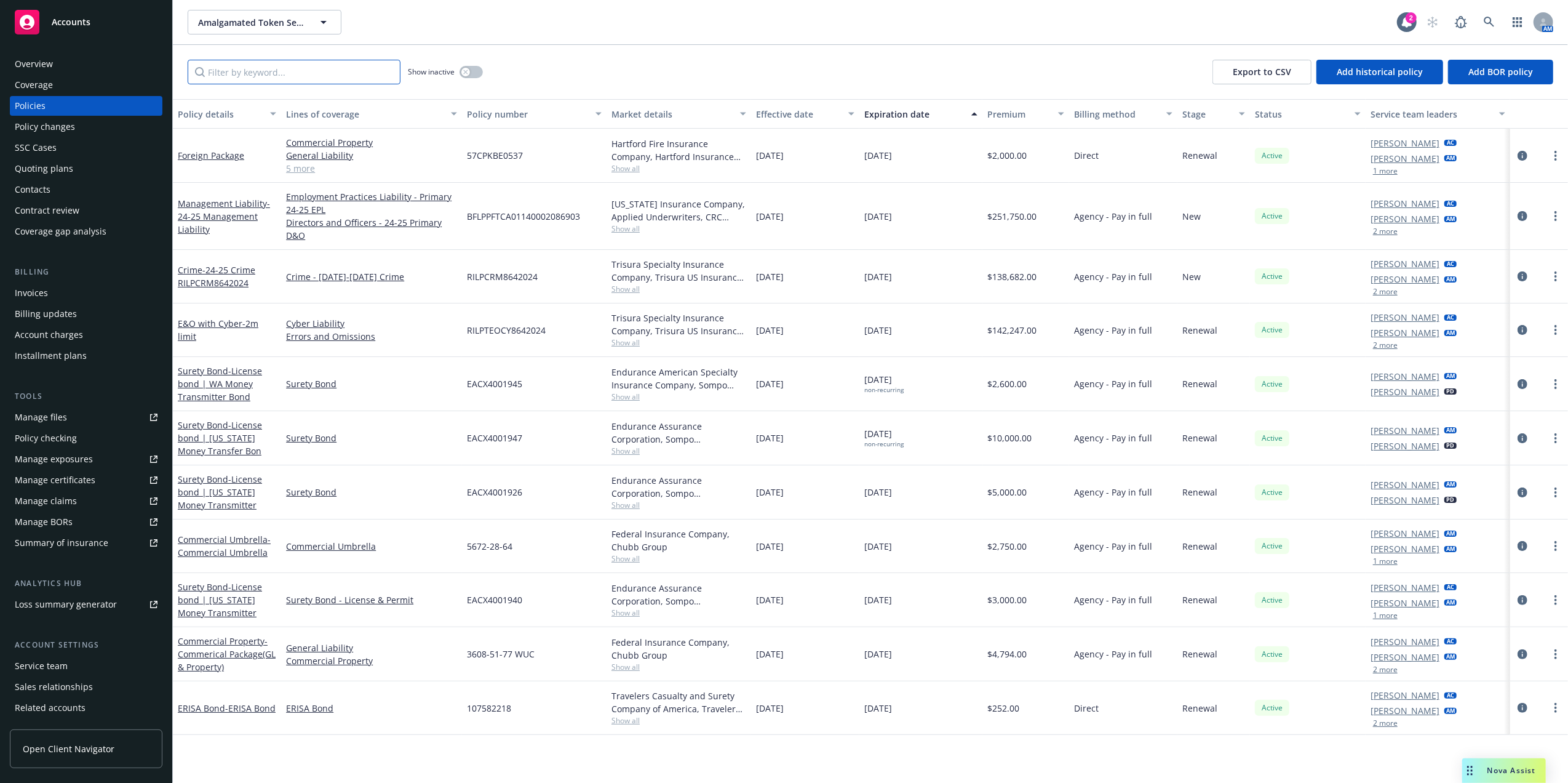
click at [249, 74] on input "Filter by keyword..." at bounding box center [294, 72] width 213 height 24
click at [249, 547] on span "- Commercial Umbrella" at bounding box center [224, 546] width 93 height 24
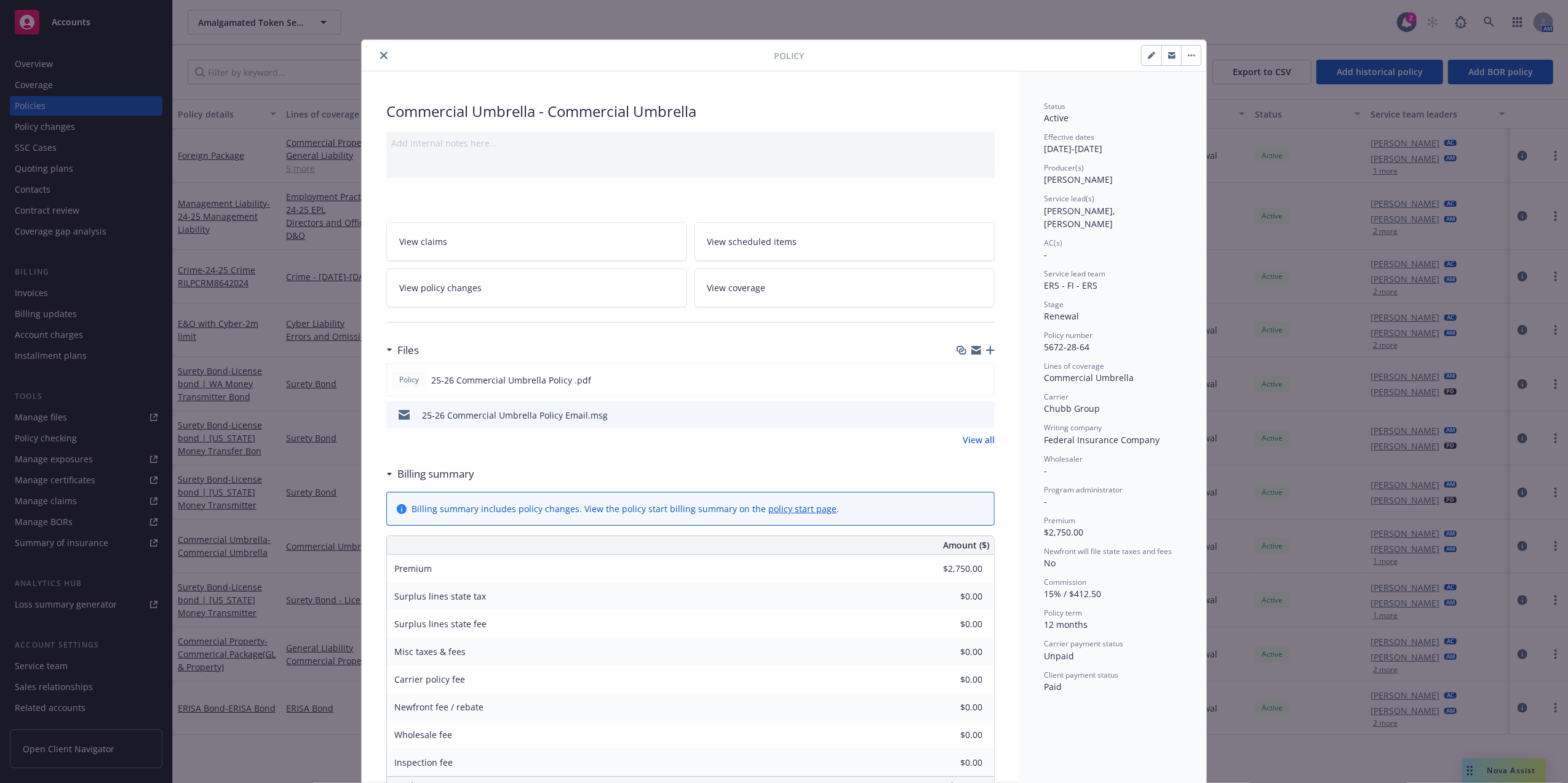
click at [387, 55] on div at bounding box center [570, 55] width 407 height 15
click at [380, 57] on icon "close" at bounding box center [383, 55] width 7 height 7
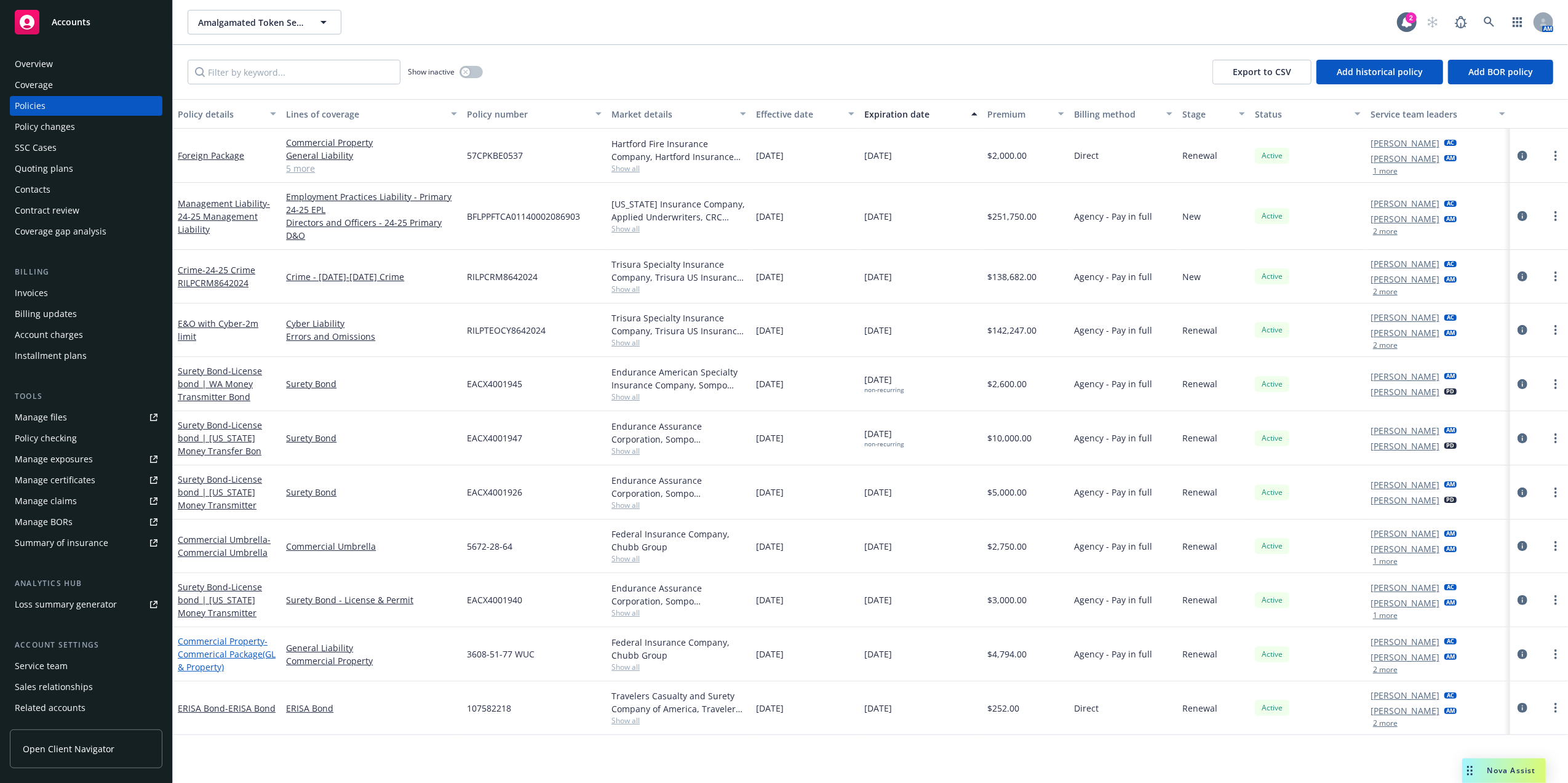
click at [193, 646] on link "Commercial Property - Commerical Package(GL & Property)" at bounding box center [226, 654] width 98 height 38
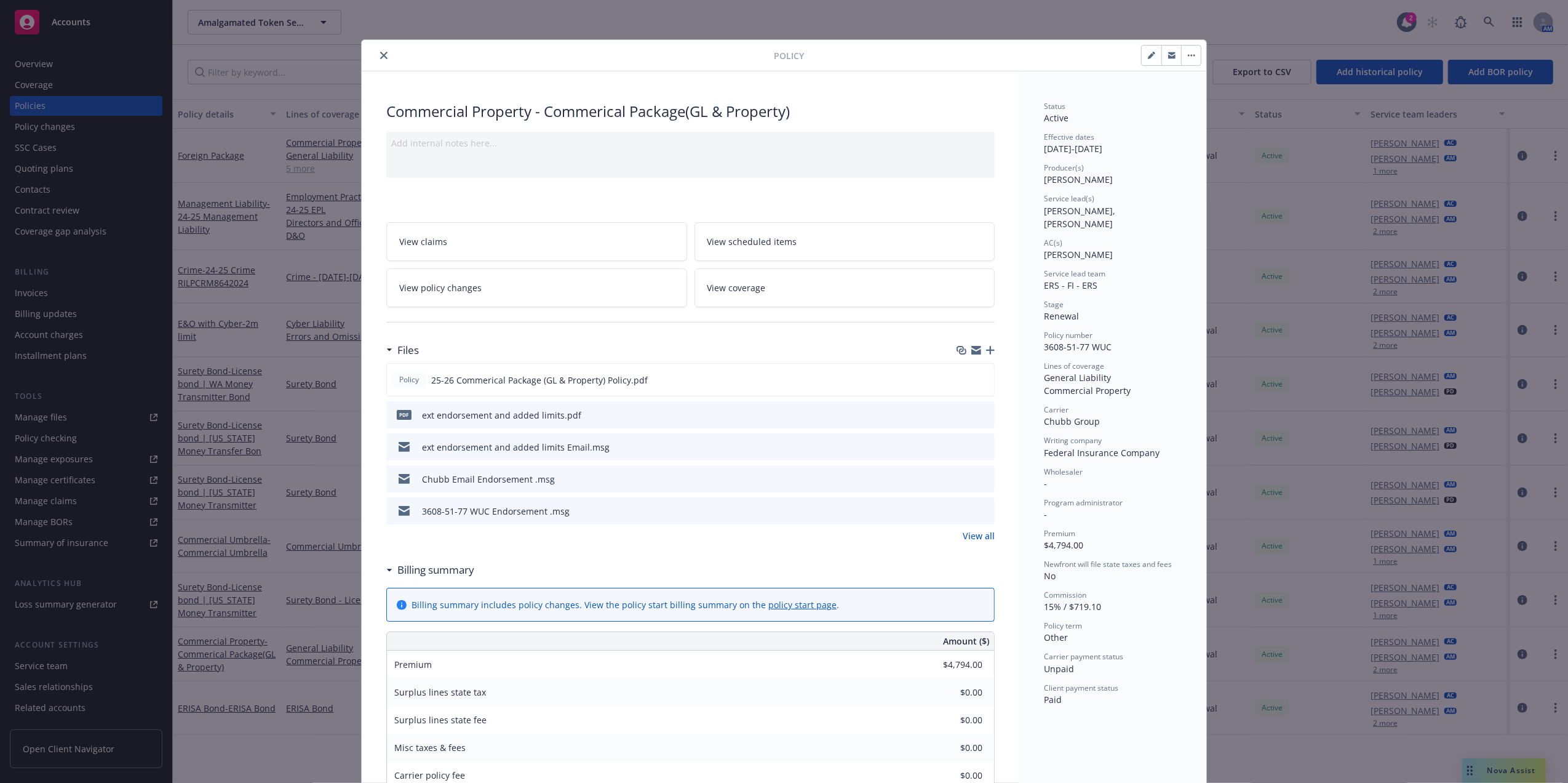
drag, startPoint x: 1037, startPoint y: 147, endPoint x: 1077, endPoint y: 153, distance: 40.4
click at [1077, 153] on div "Effective dates 06/15/2025 - 10/01/2026" at bounding box center [1112, 143] width 138 height 24
drag, startPoint x: 1077, startPoint y: 153, endPoint x: 1046, endPoint y: 153, distance: 31.0
click at [1046, 153] on div "Effective dates 06/15/2025 - 10/01/2026" at bounding box center [1112, 143] width 138 height 24
click at [977, 375] on icon "preview file" at bounding box center [982, 379] width 11 height 9
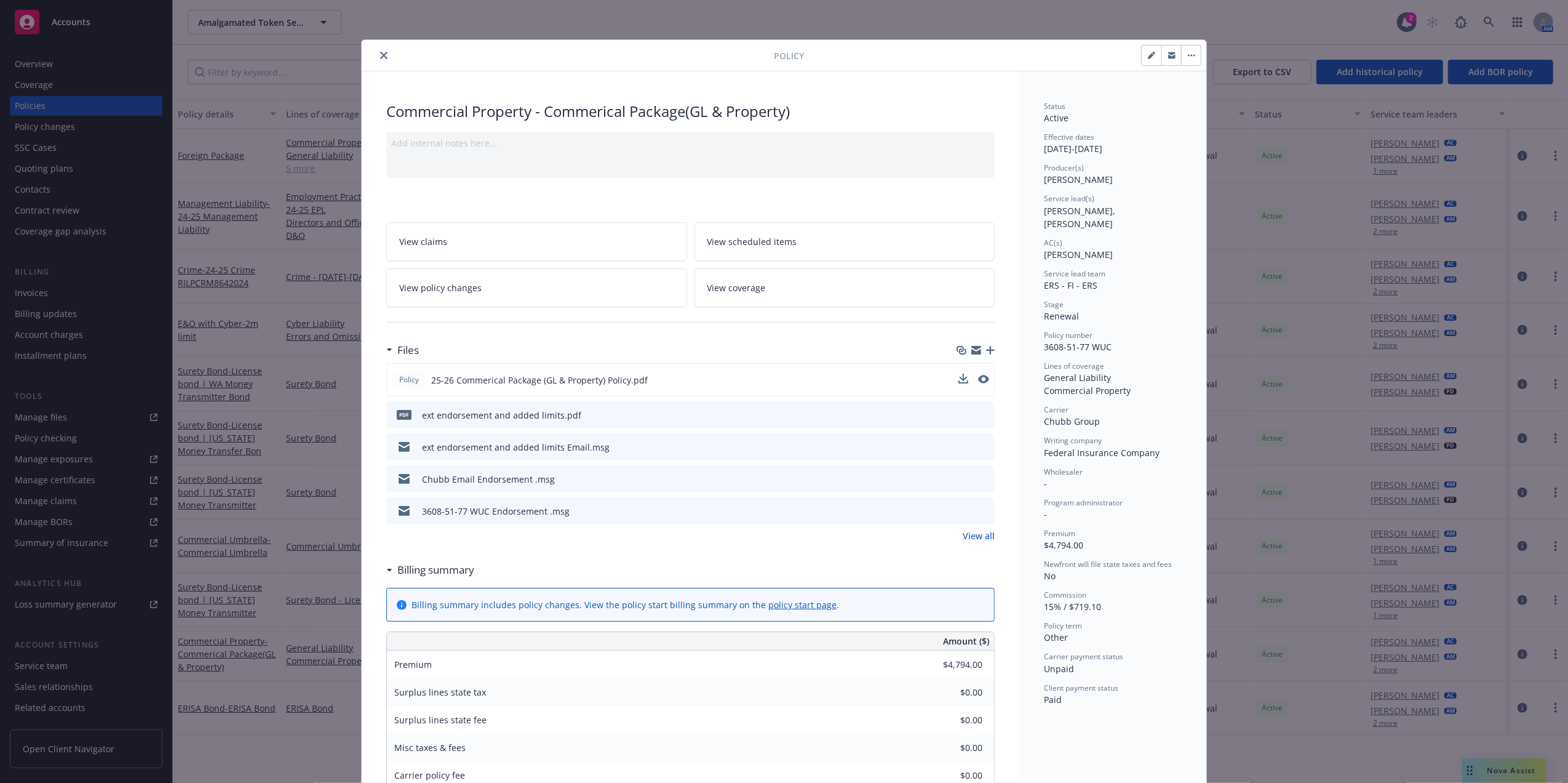
click at [1110, 147] on div "Effective dates 06/15/2025 - 10/01/2026" at bounding box center [1112, 143] width 138 height 24
click at [1110, 146] on div "Effective dates 06/15/2025 - 10/01/2026" at bounding box center [1112, 143] width 138 height 24
click at [1118, 158] on div "Status Active Effective dates 06/15/2025 - 10/01/2026 Producer(s) Erik Stenson …" at bounding box center [1112, 403] width 138 height 605
click at [1118, 155] on div "Effective dates 06/15/2025 - 10/01/2026" at bounding box center [1112, 143] width 138 height 24
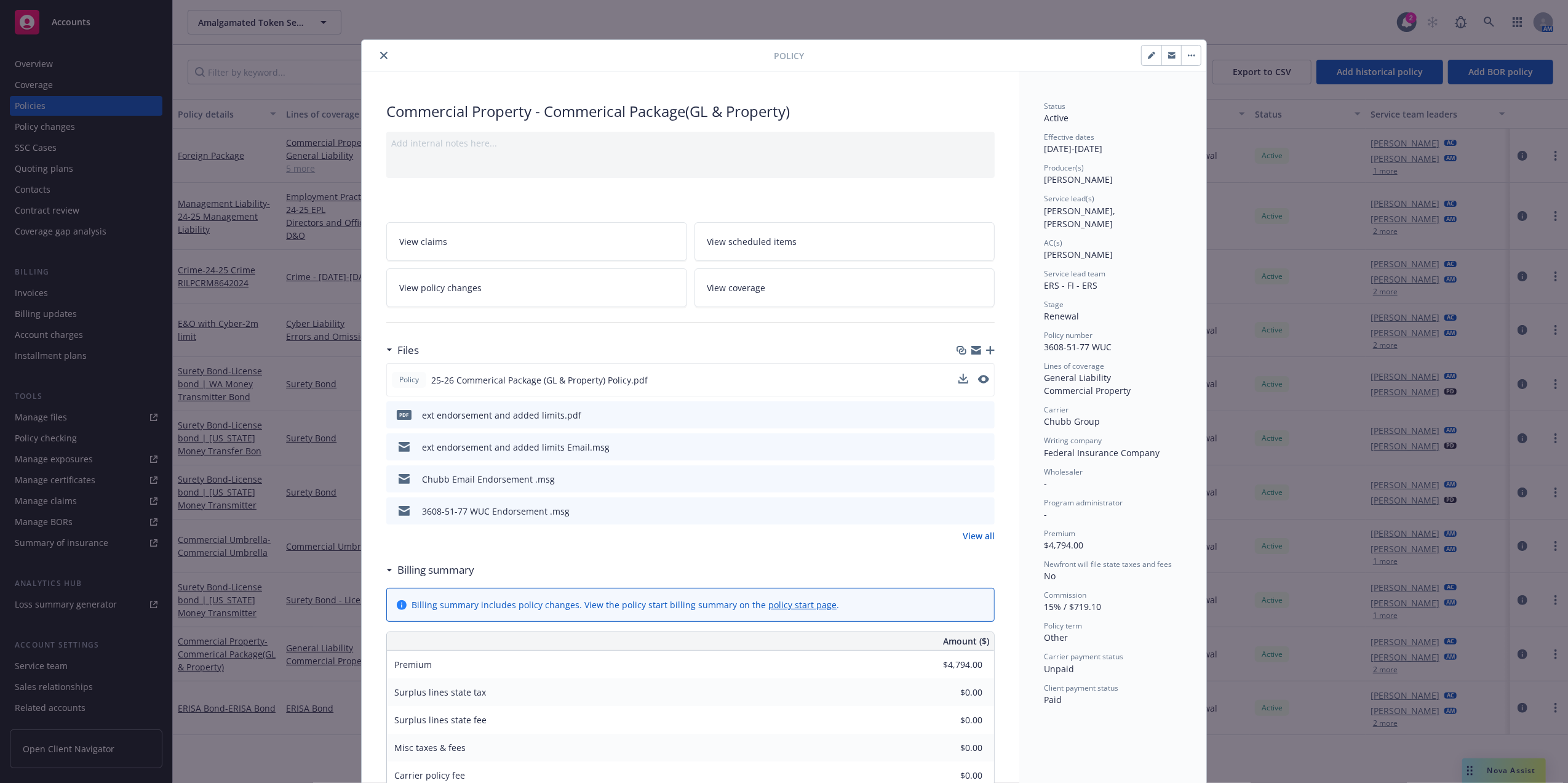
click at [1114, 153] on div "Effective dates 06/15/2025 - 10/01/2026" at bounding box center [1112, 143] width 138 height 24
click at [1090, 165] on div "Producer(s)" at bounding box center [1112, 167] width 138 height 10
click at [1093, 143] on div "Effective dates 06/15/2025 - 10/01/2026" at bounding box center [1112, 143] width 138 height 24
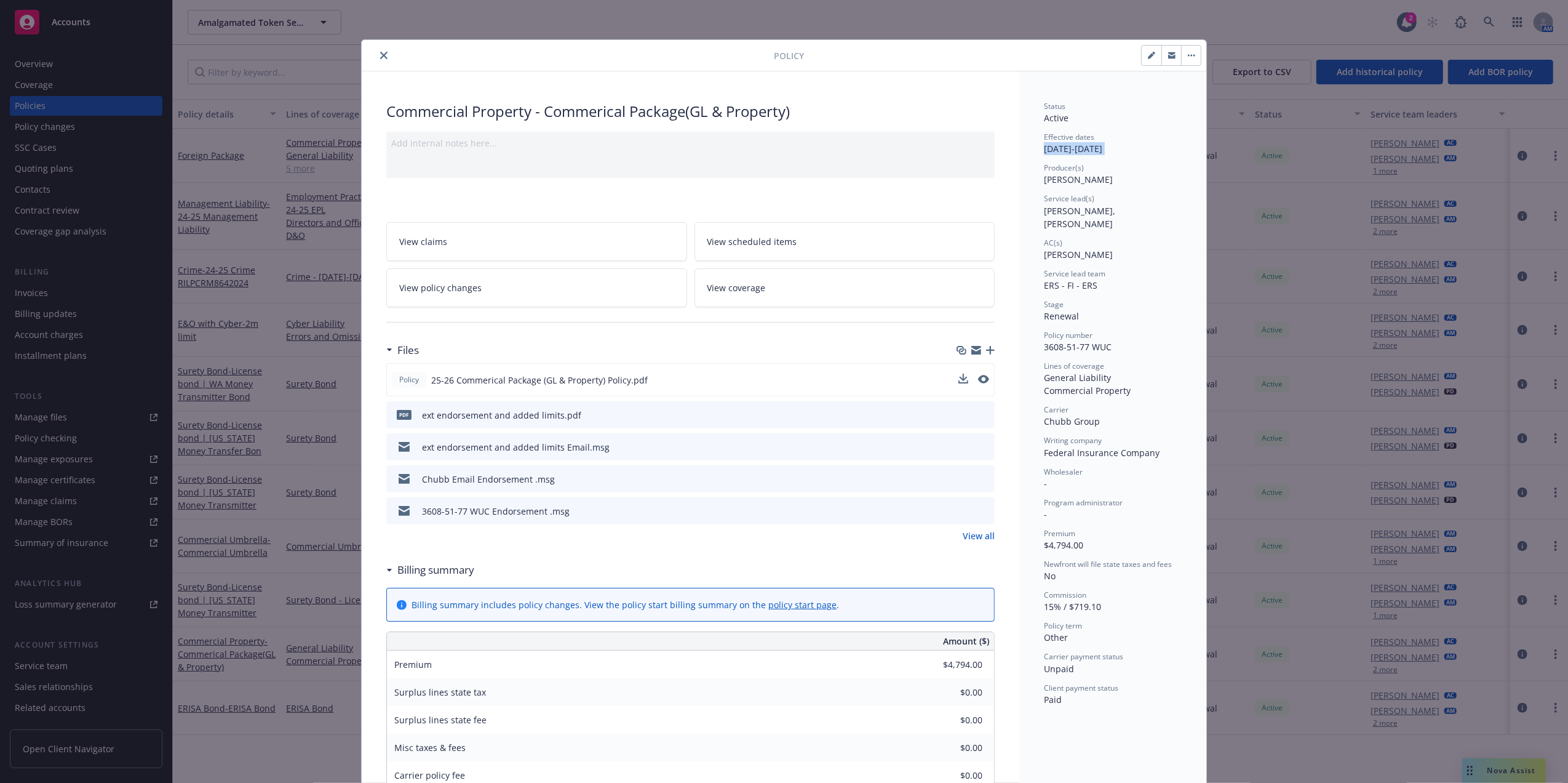
click at [1093, 143] on div "Effective dates 06/15/2025 - 10/01/2026" at bounding box center [1112, 143] width 138 height 24
click at [376, 54] on button "close" at bounding box center [384, 55] width 15 height 15
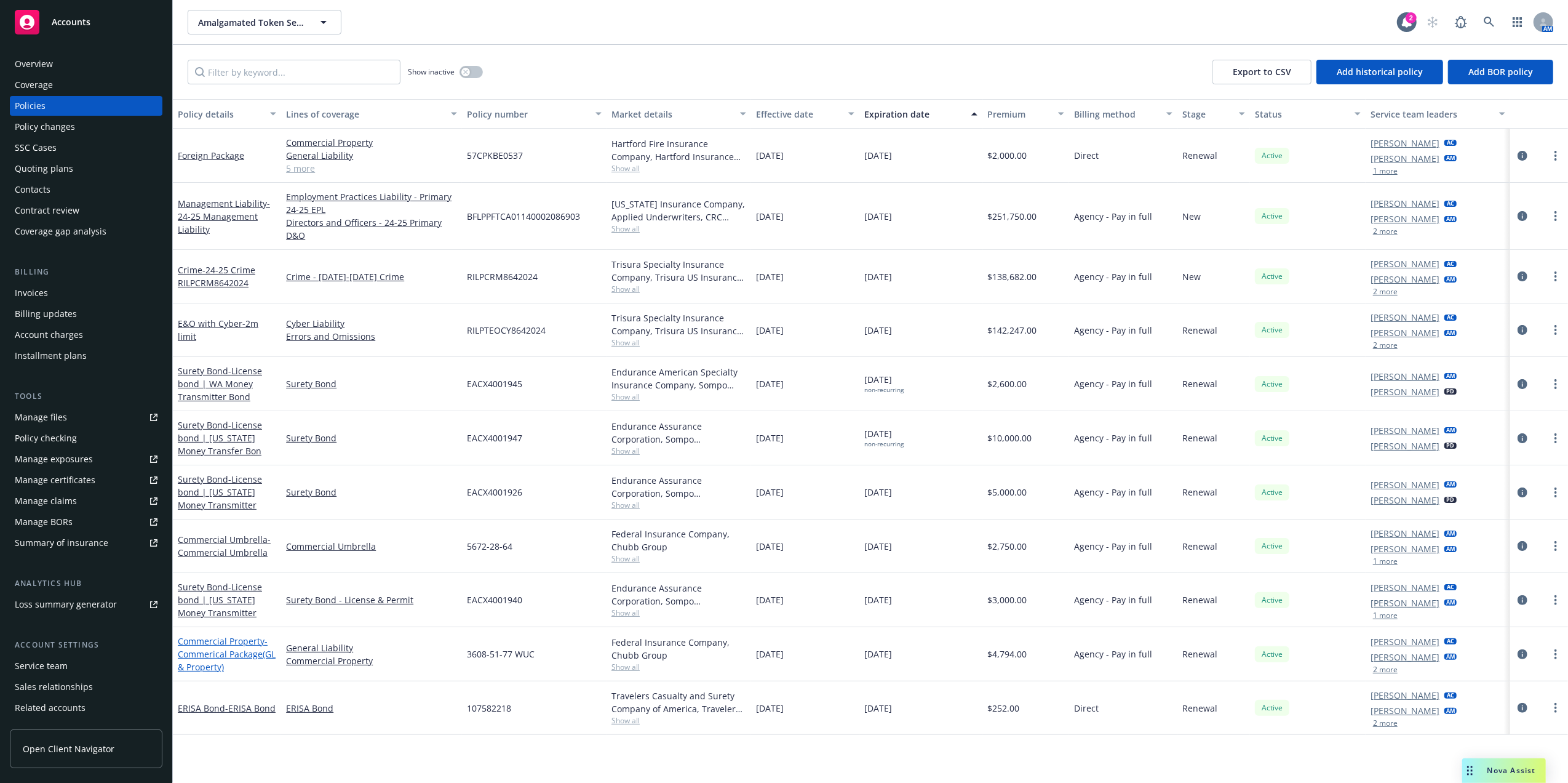
click at [232, 658] on span "- Commerical Package(GL & Property)" at bounding box center [226, 654] width 98 height 38
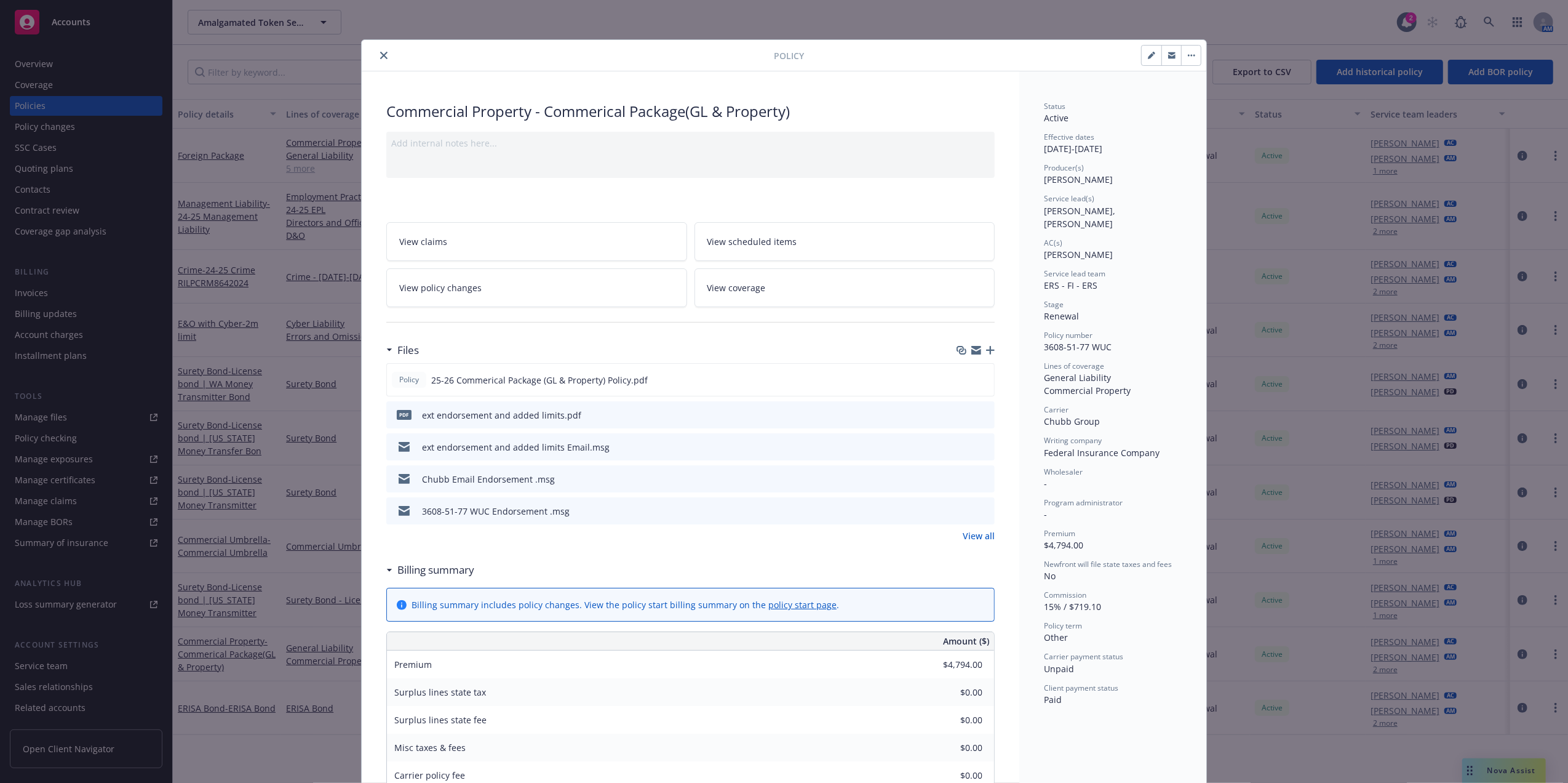
scroll to position [37, 0]
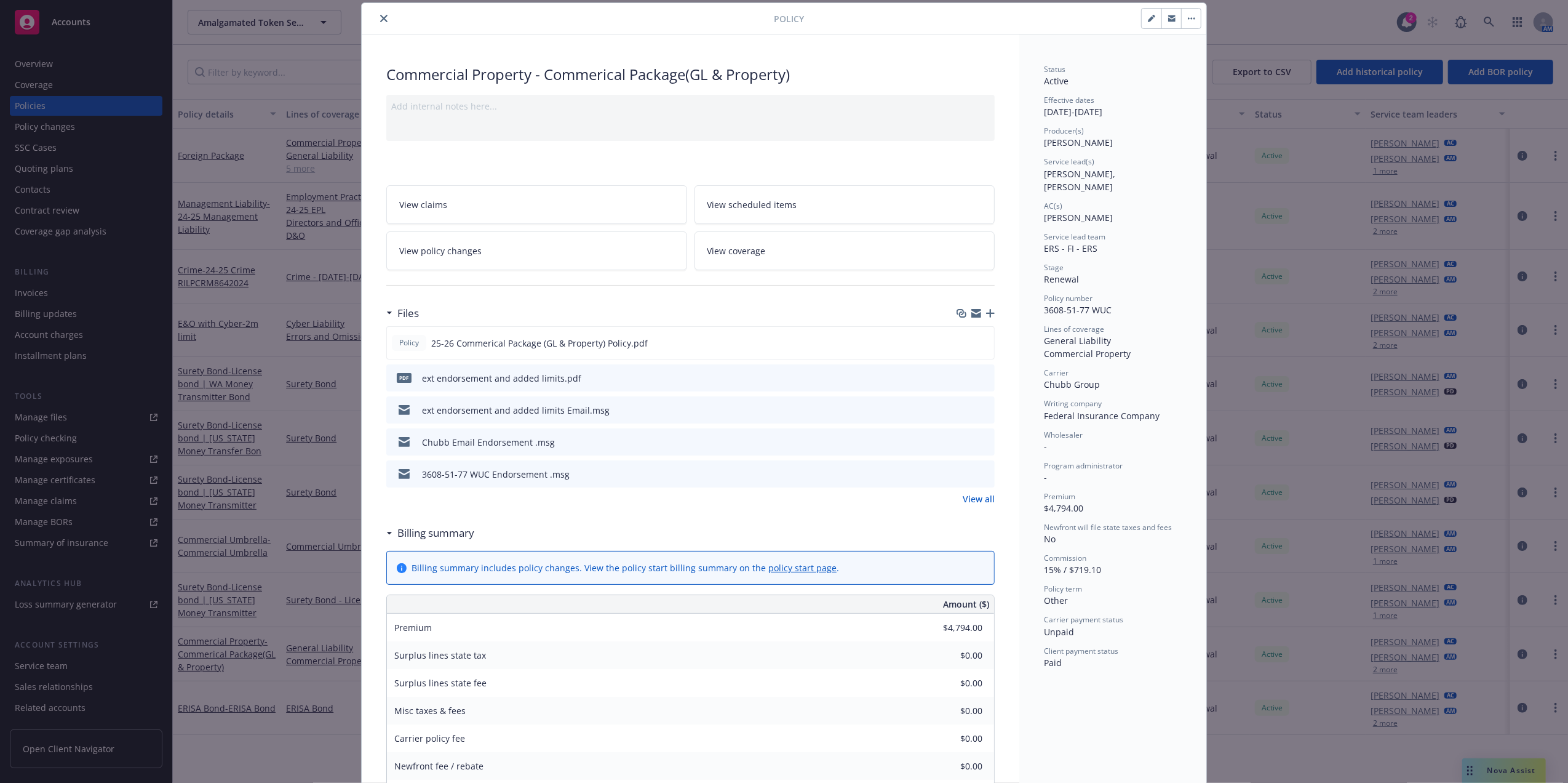
click at [459, 250] on span "View policy changes" at bounding box center [441, 250] width 82 height 13
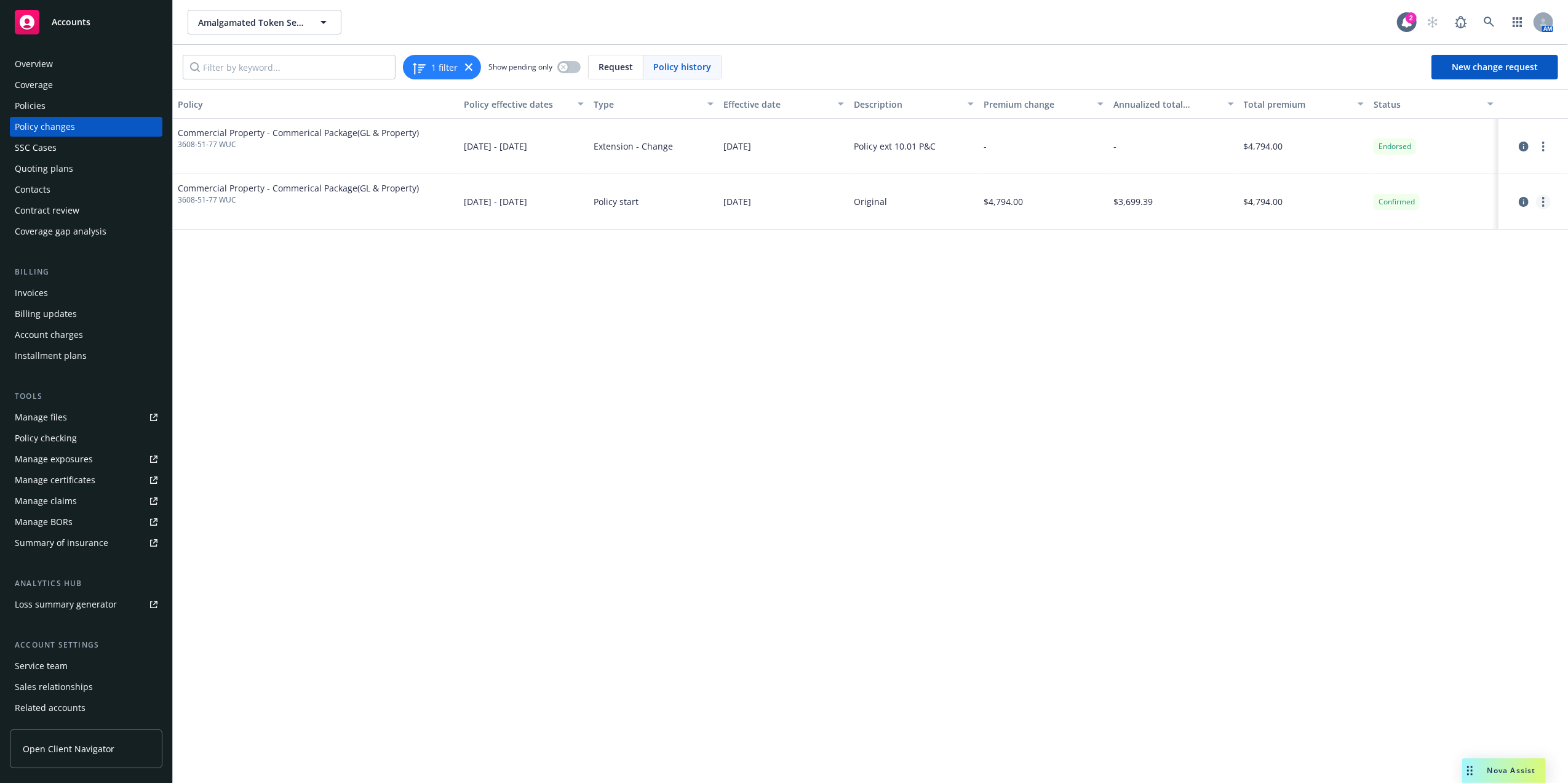
click at [1542, 202] on icon "more" at bounding box center [1544, 201] width 3 height 10
click at [1428, 304] on link "Edit billing info" at bounding box center [1444, 301] width 211 height 24
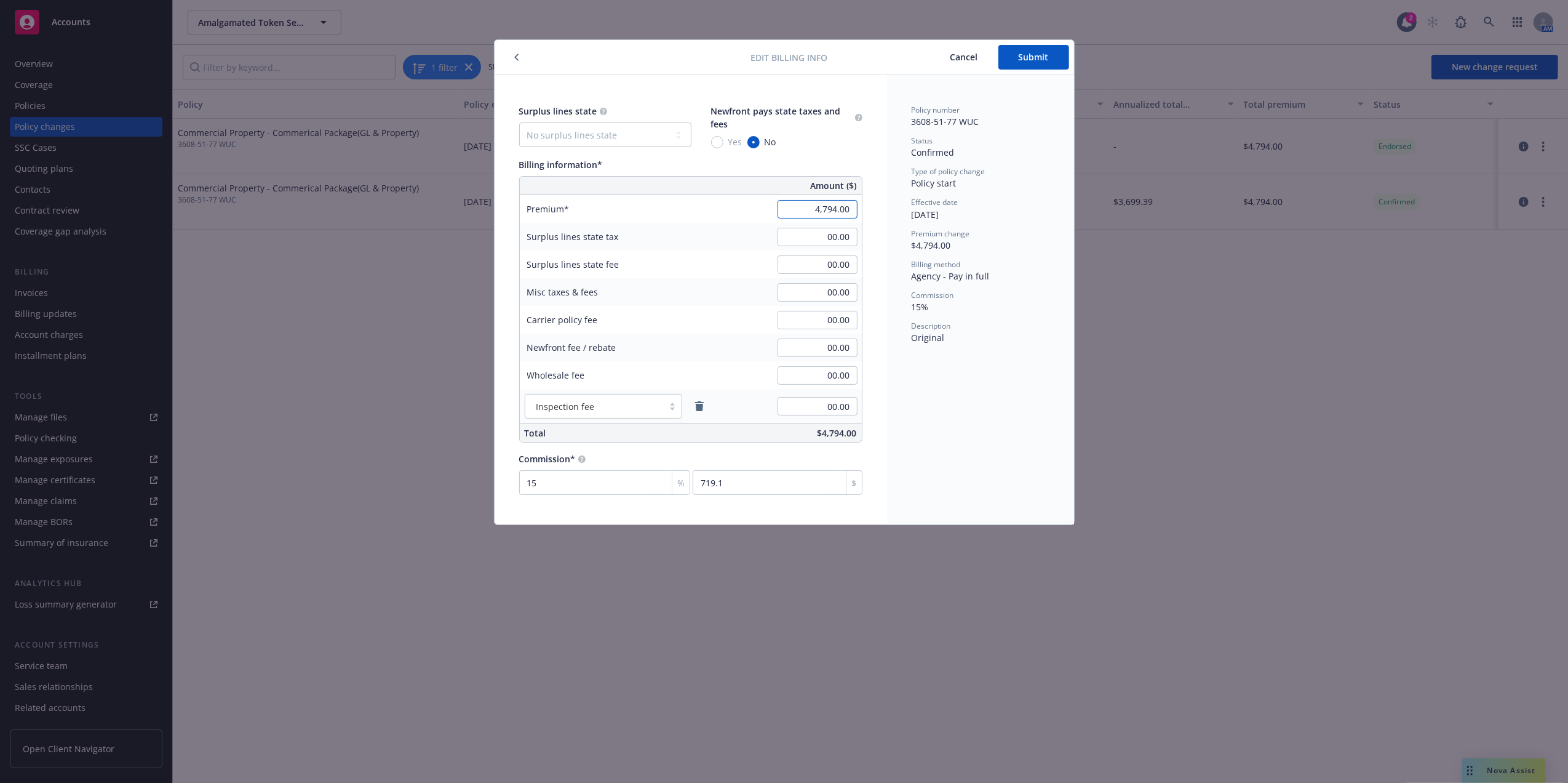
click at [842, 208] on input "4,794.00" at bounding box center [817, 209] width 80 height 18
type input "6,214.00"
type input "932.1"
click at [937, 244] on span "$4,794.00" at bounding box center [931, 245] width 39 height 11
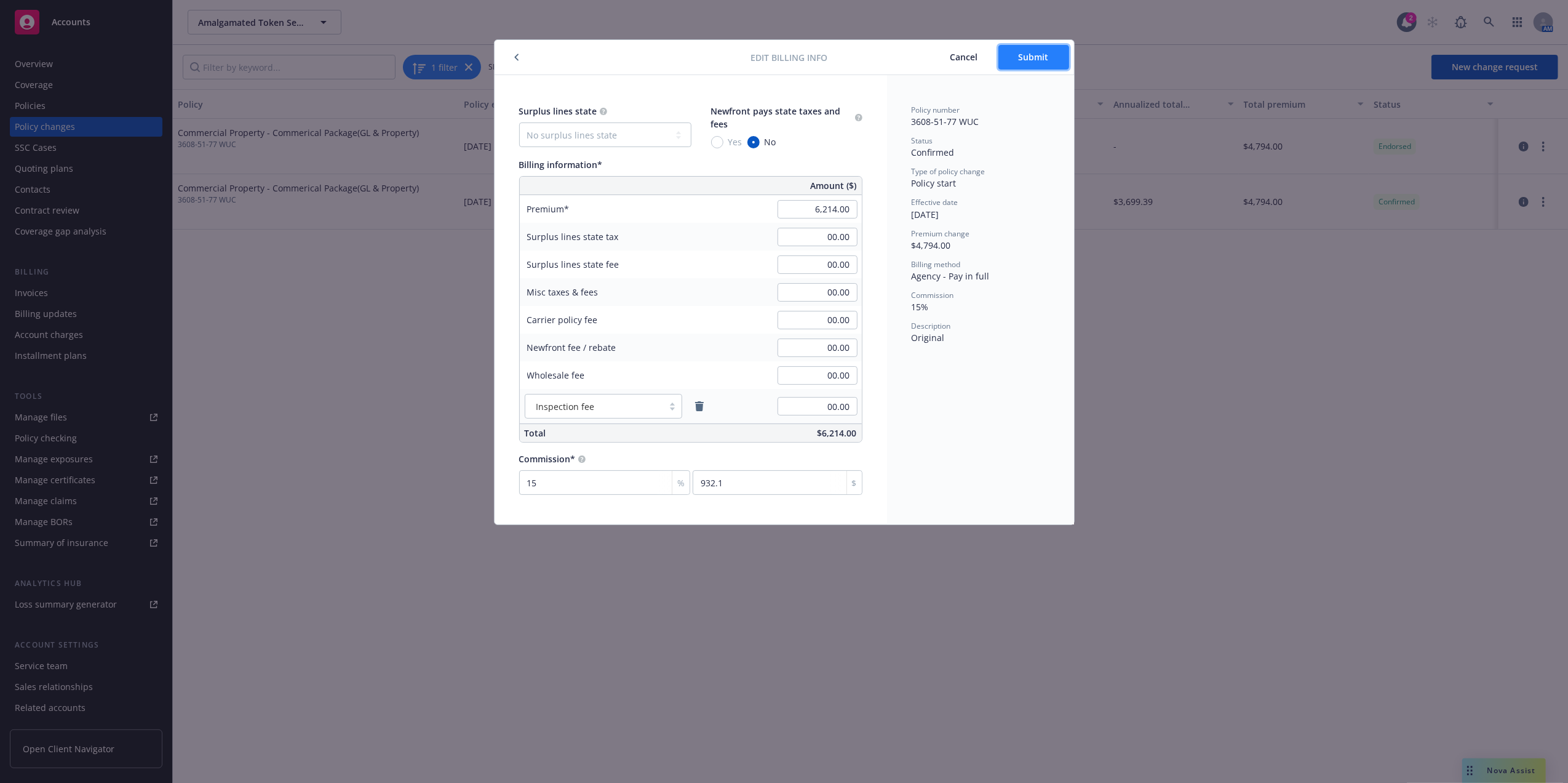
click at [1038, 60] on span "Submit" at bounding box center [1033, 57] width 30 height 11
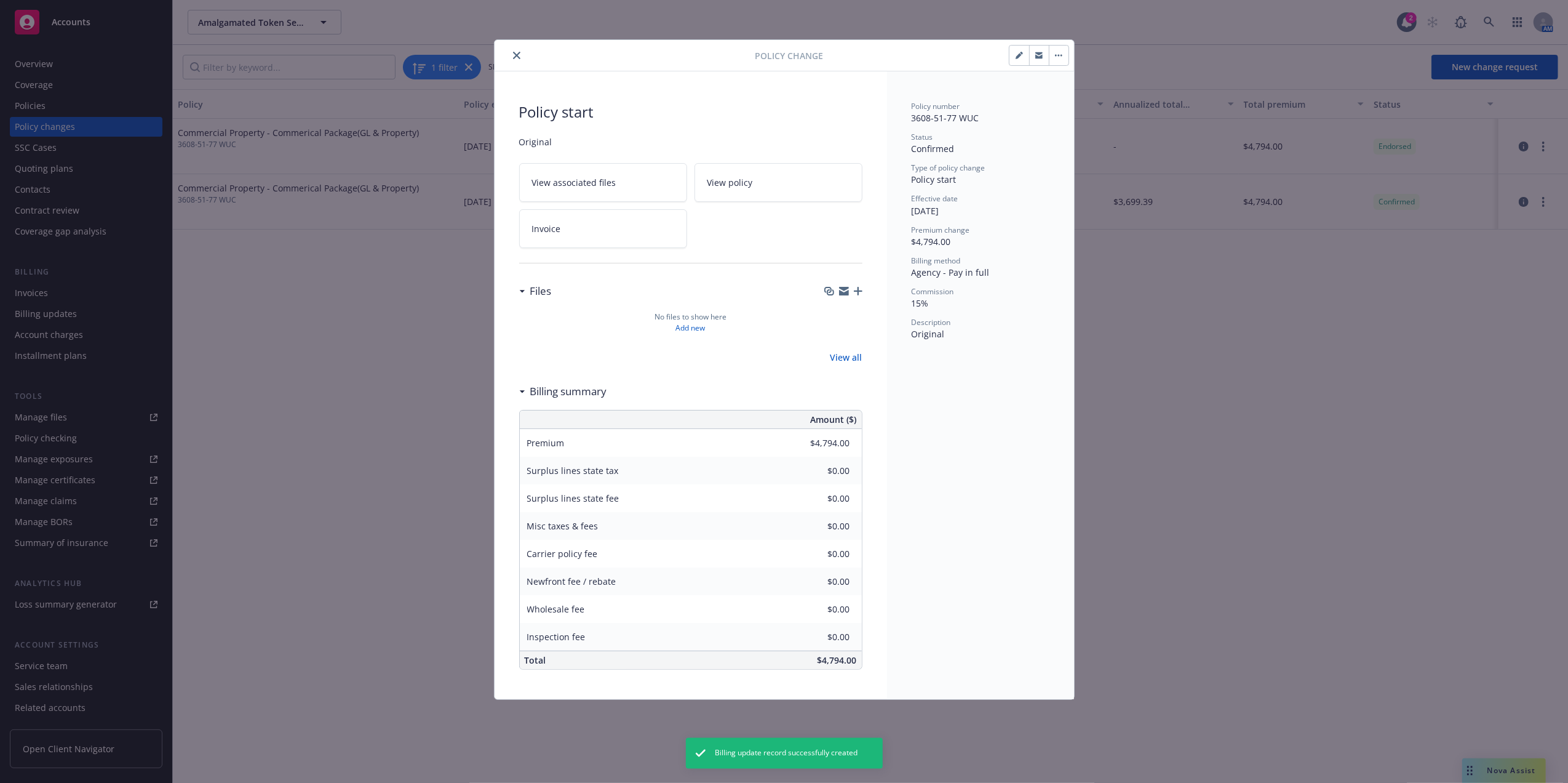
type input "$6,214.00"
click at [520, 57] on button "close" at bounding box center [517, 55] width 15 height 15
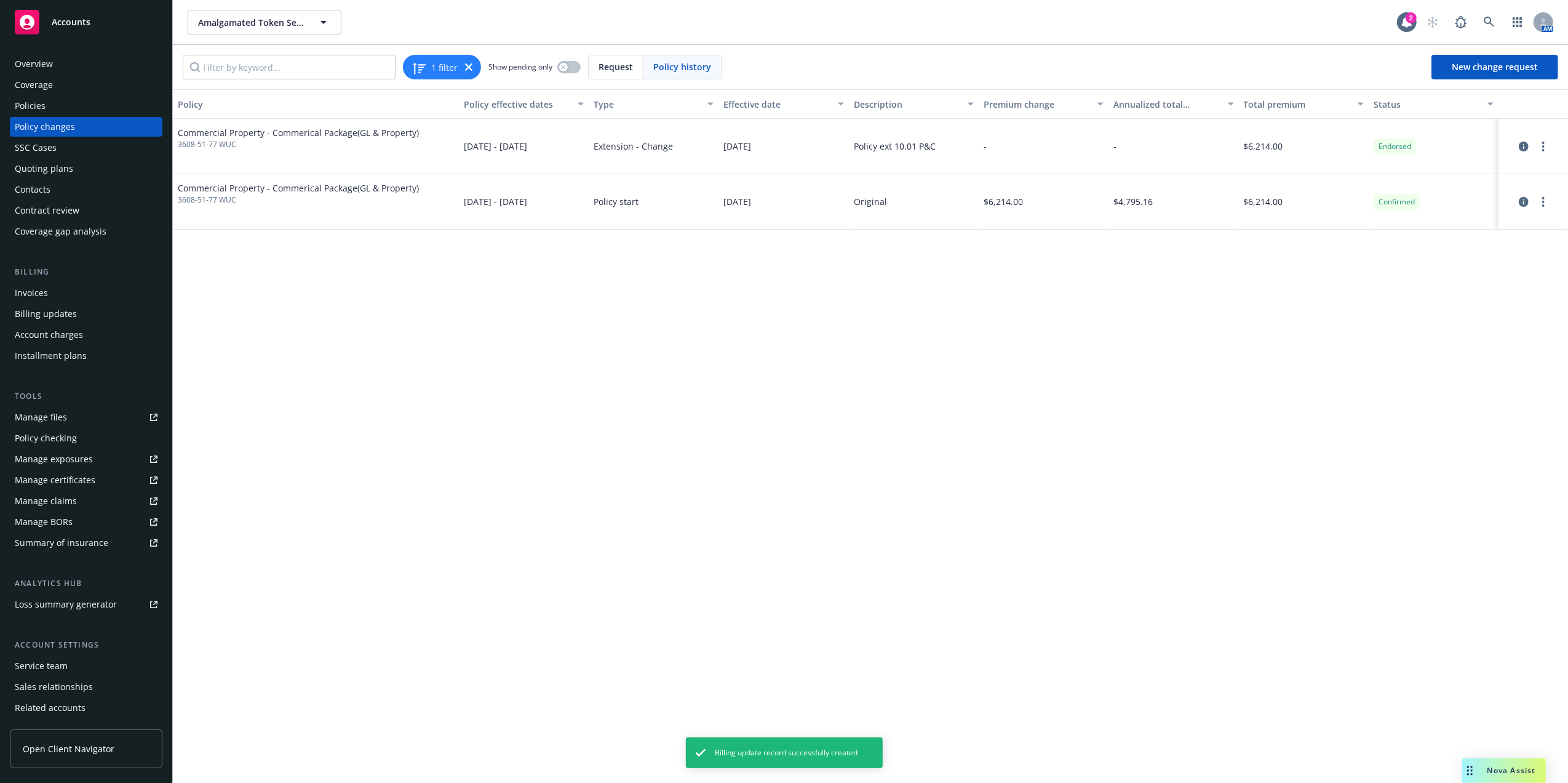
click at [63, 293] on div "Invoices" at bounding box center [86, 293] width 143 height 20
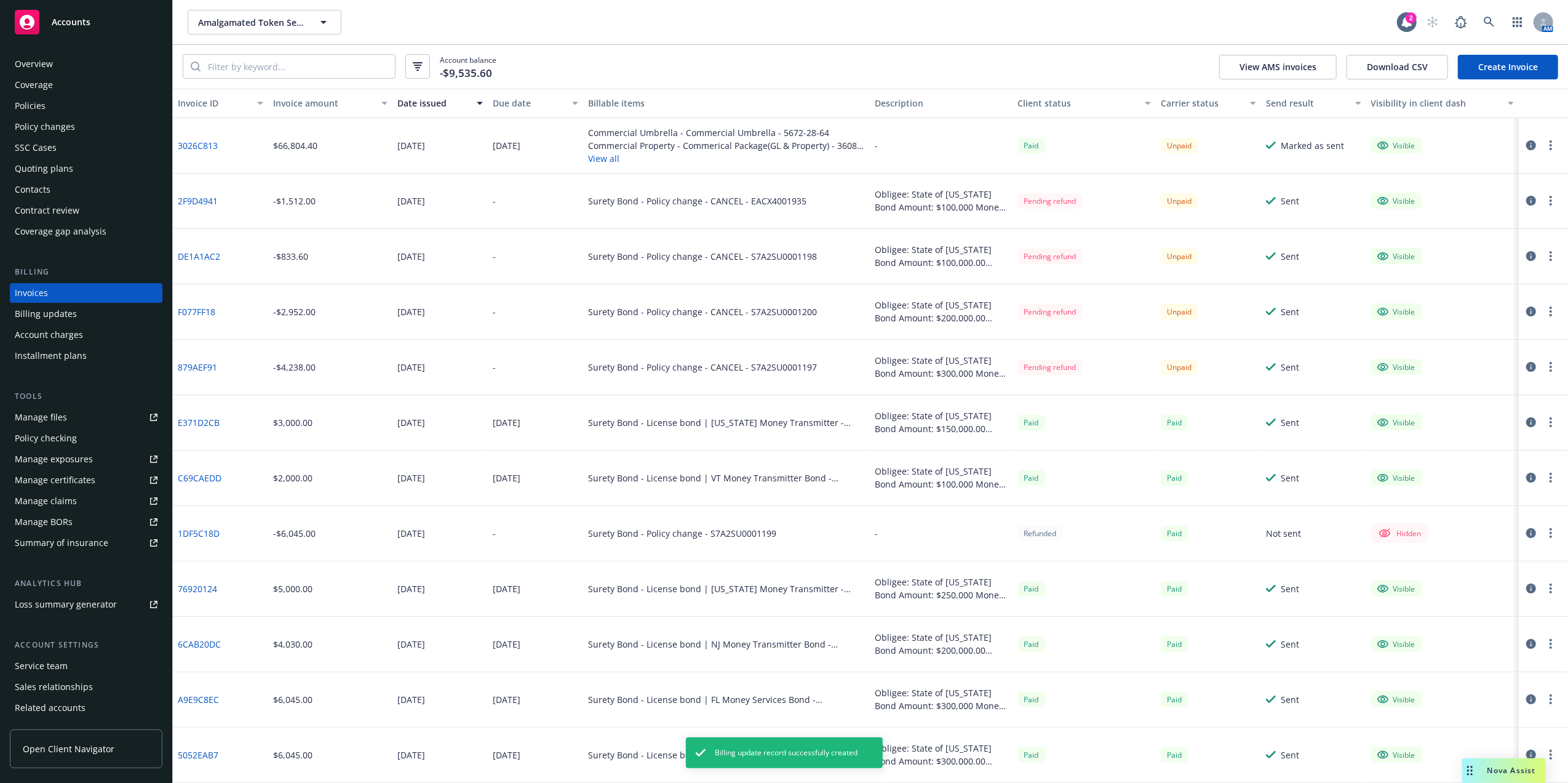
click at [1529, 67] on link "Create Invoice" at bounding box center [1508, 67] width 100 height 24
